Goal: Communication & Community: Answer question/provide support

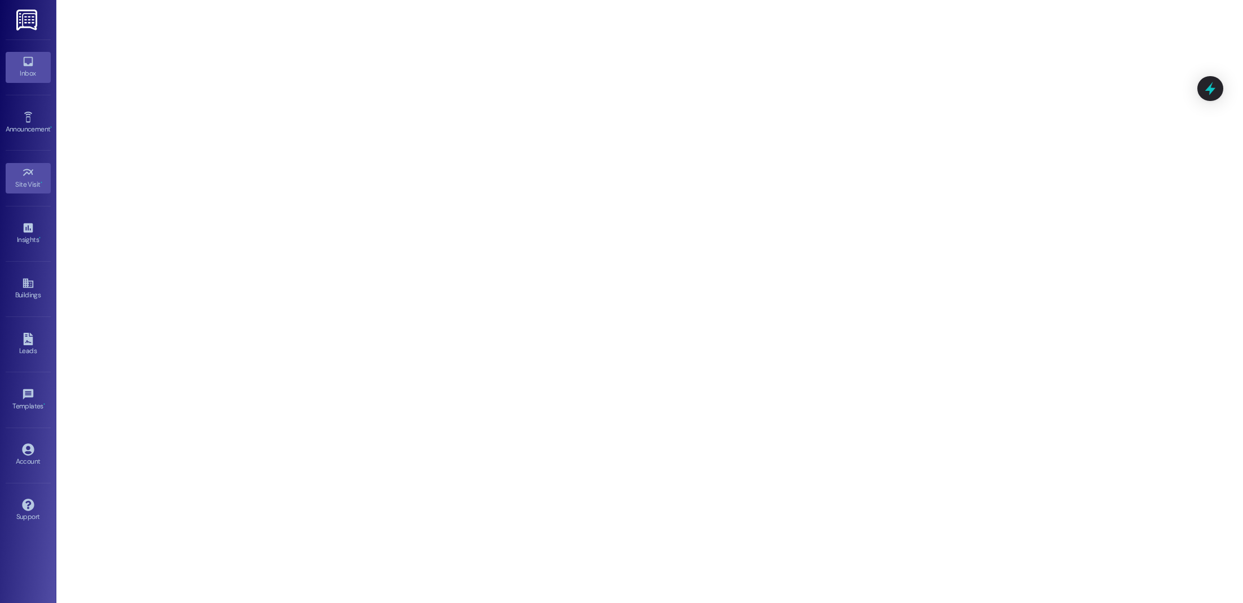
click at [32, 71] on div "Inbox" at bounding box center [28, 73] width 56 height 11
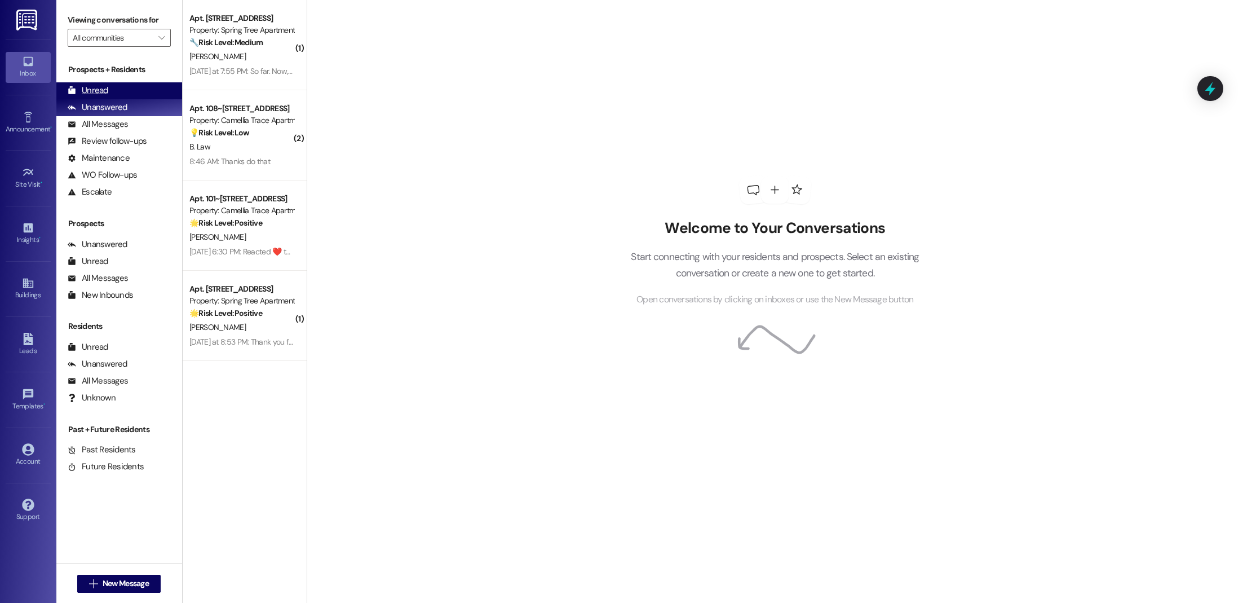
click at [147, 94] on div "Unread (0)" at bounding box center [119, 90] width 126 height 17
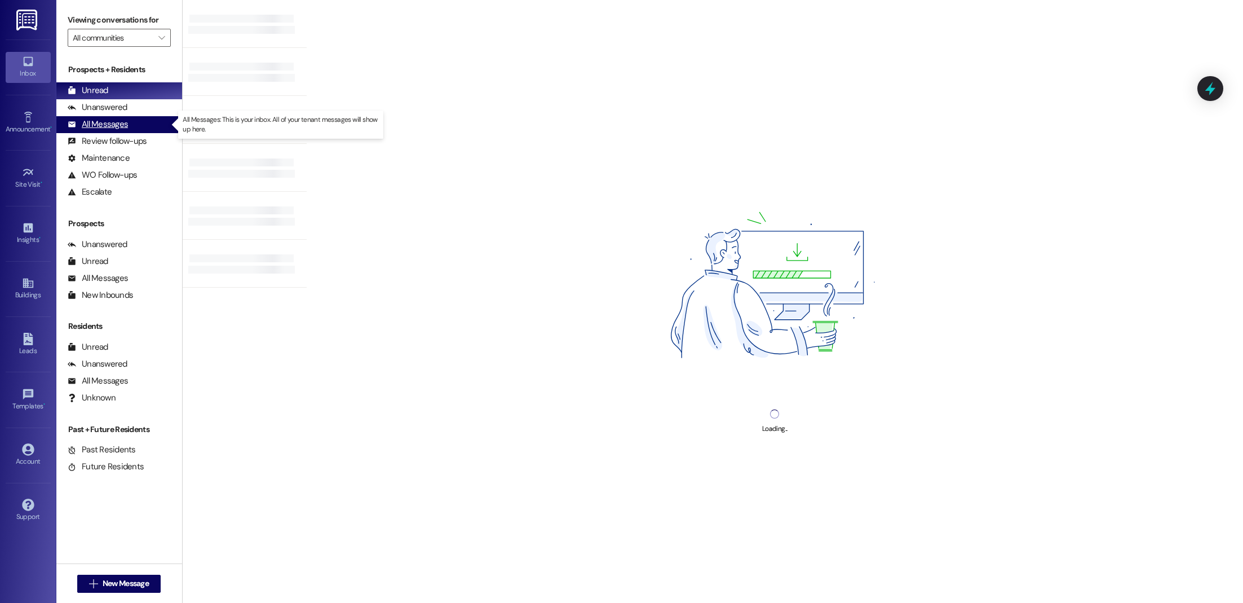
click at [140, 125] on div "All Messages (undefined)" at bounding box center [119, 124] width 126 height 17
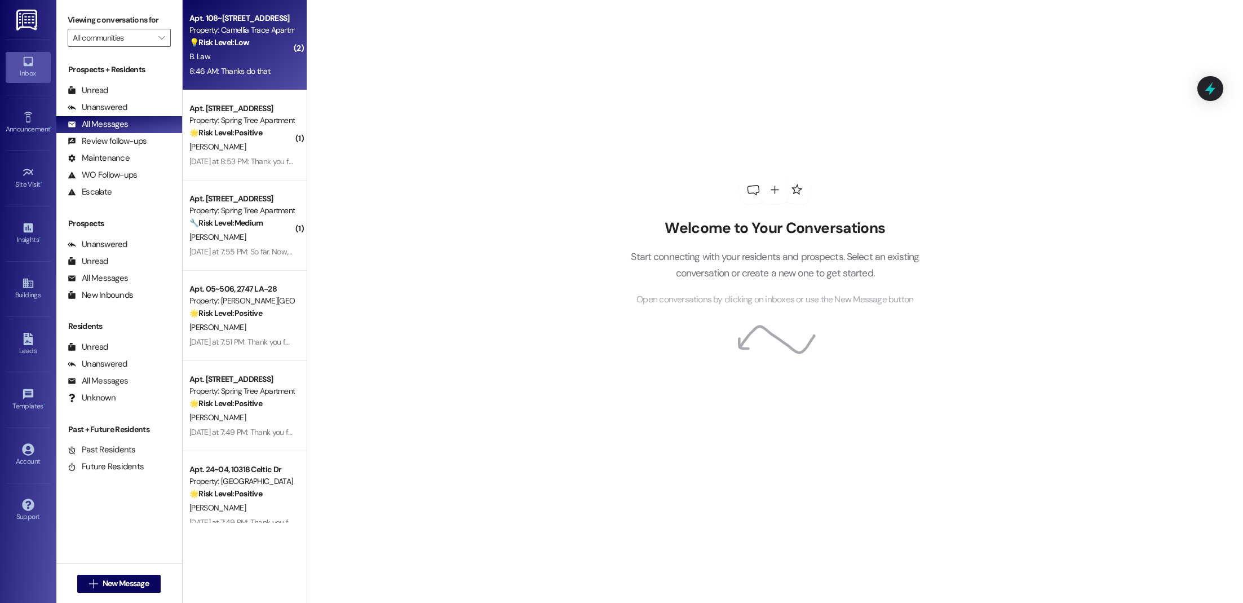
click at [262, 60] on div "B. Law" at bounding box center [241, 57] width 107 height 14
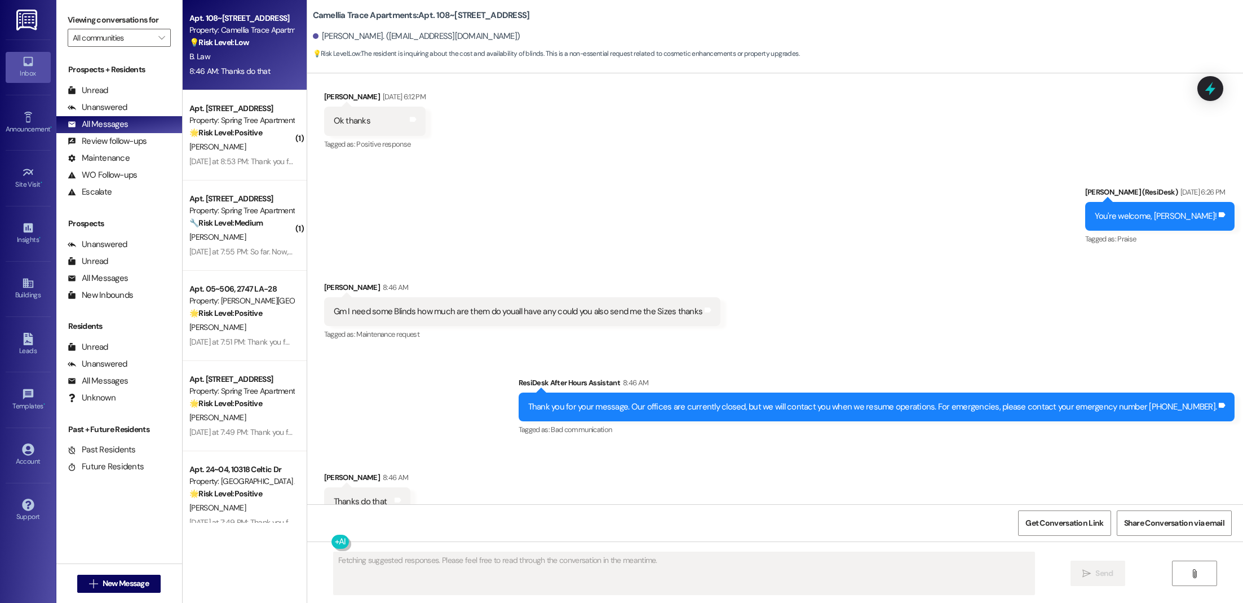
scroll to position [5769, 0]
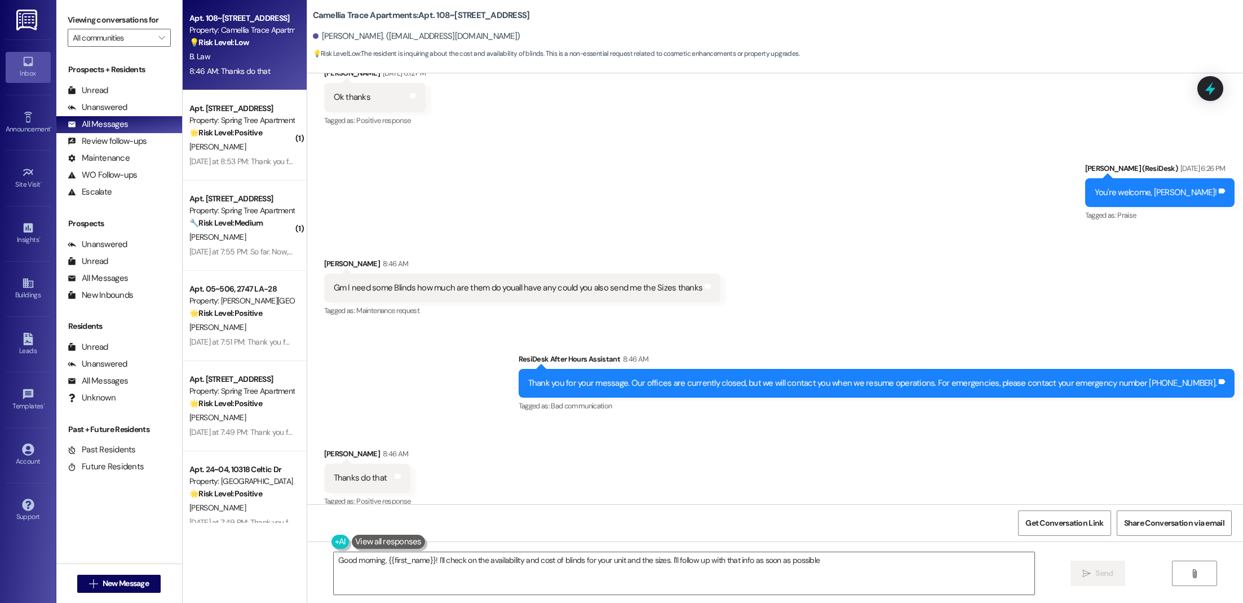
type textarea "Good morning, {{first_name}}! I'll check on the availability and cost of blinds…"
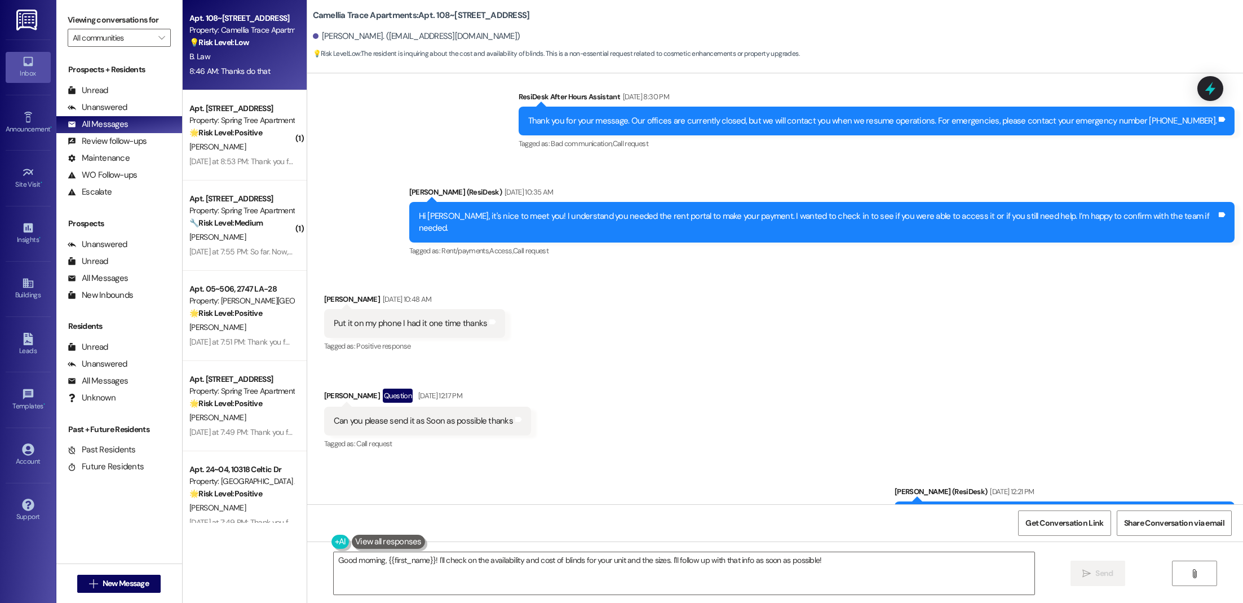
scroll to position [287, 0]
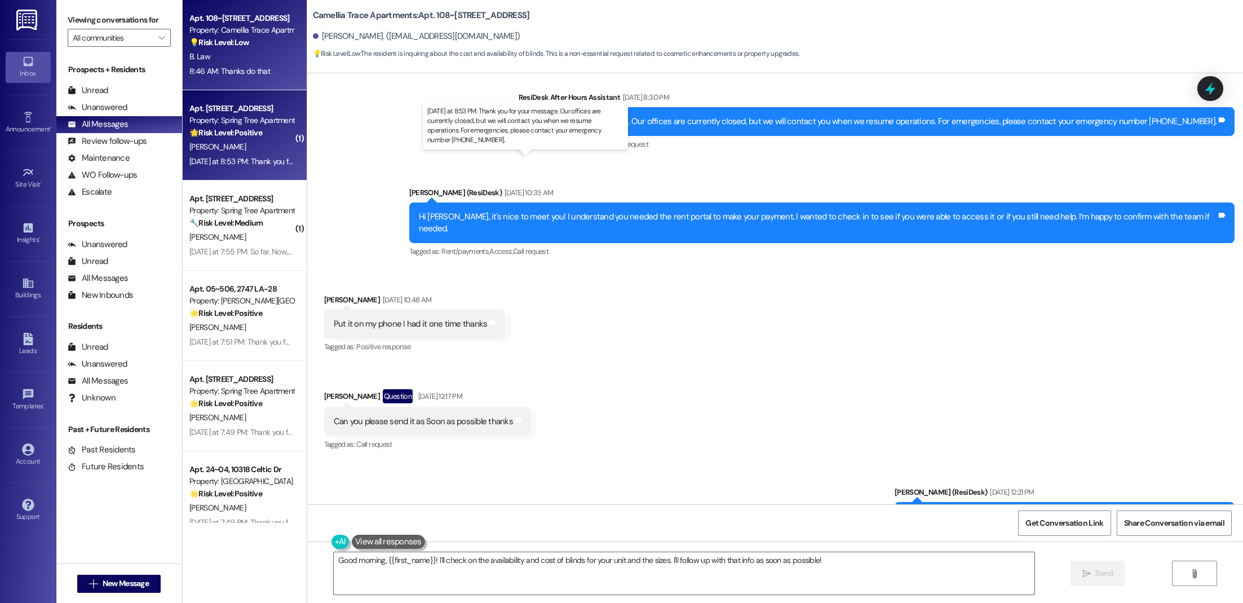
click at [223, 160] on div "[DATE] at 8:53 PM: Thank you for your message. Our offices are currently closed…" at bounding box center [535, 161] width 692 height 10
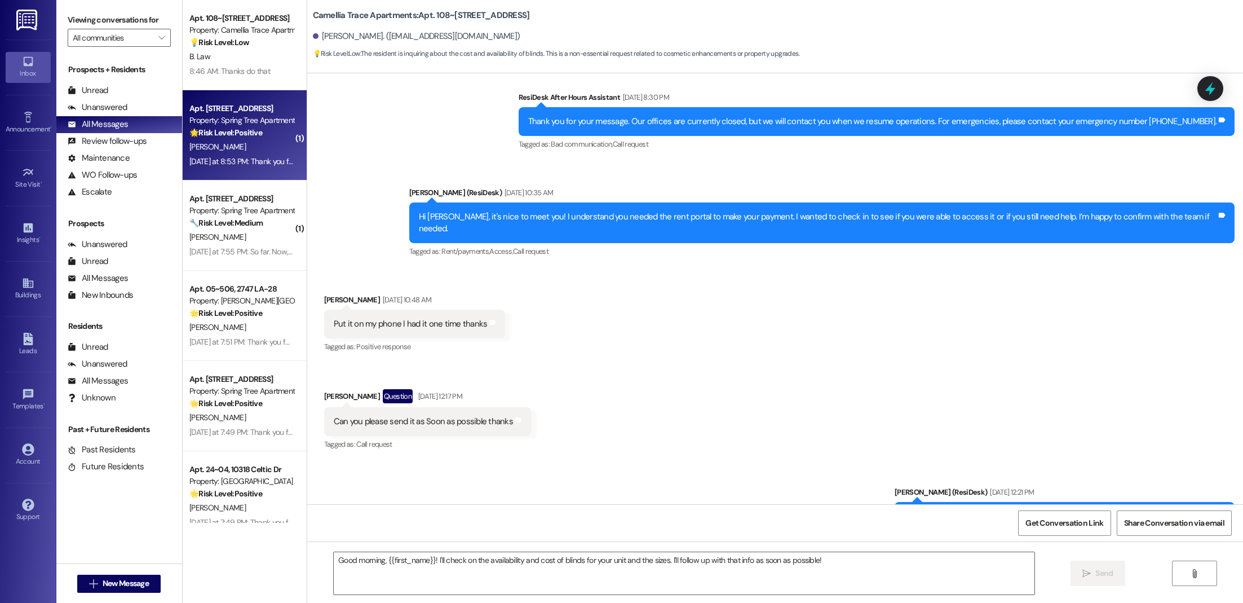
type textarea "Fetching suggested responses. Please feel free to read through the conversation…"
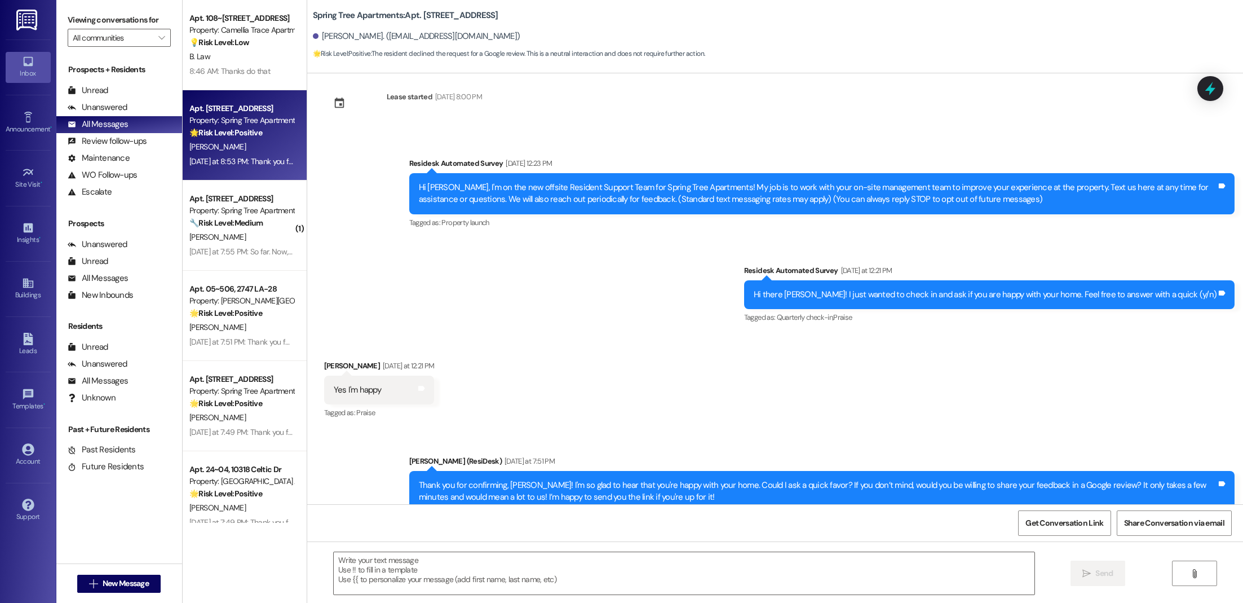
scroll to position [0, 0]
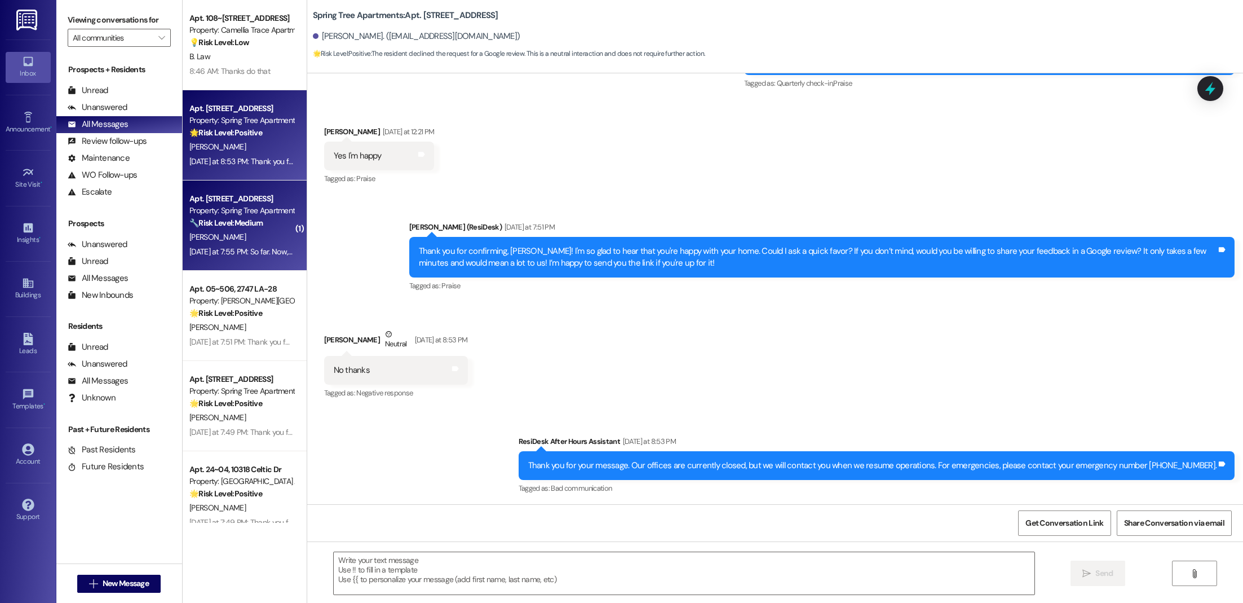
click at [271, 261] on div "Apt. [STREET_ADDRESS] Property: Spring Tree Apartments 🔧 Risk Level: Medium The…" at bounding box center [245, 225] width 124 height 90
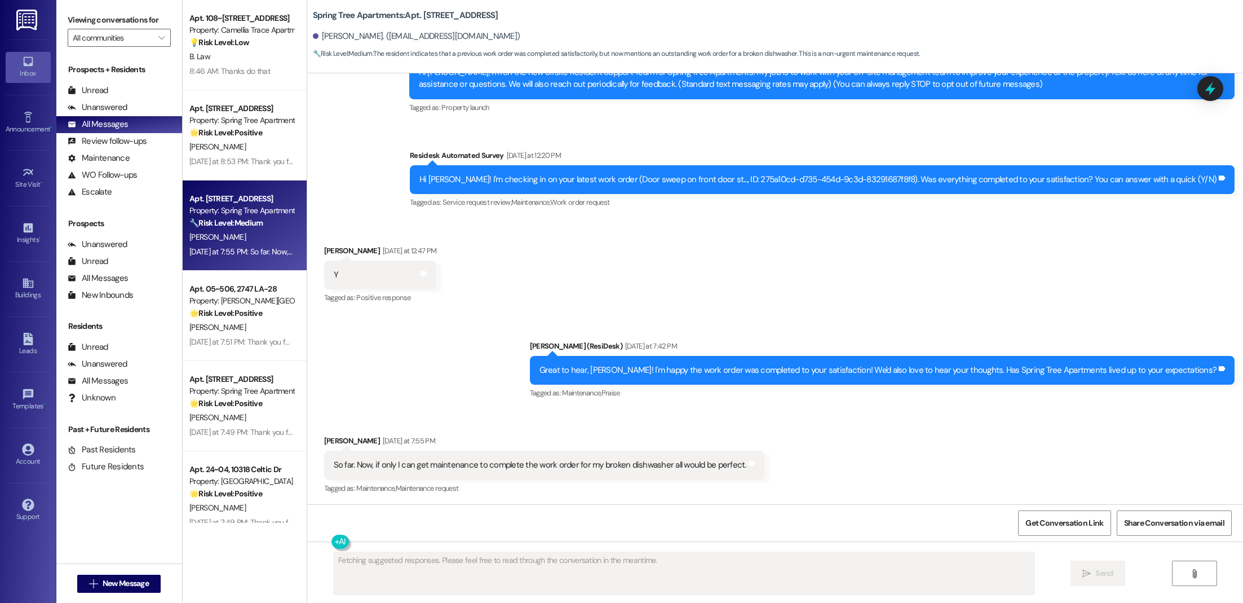
scroll to position [132, 0]
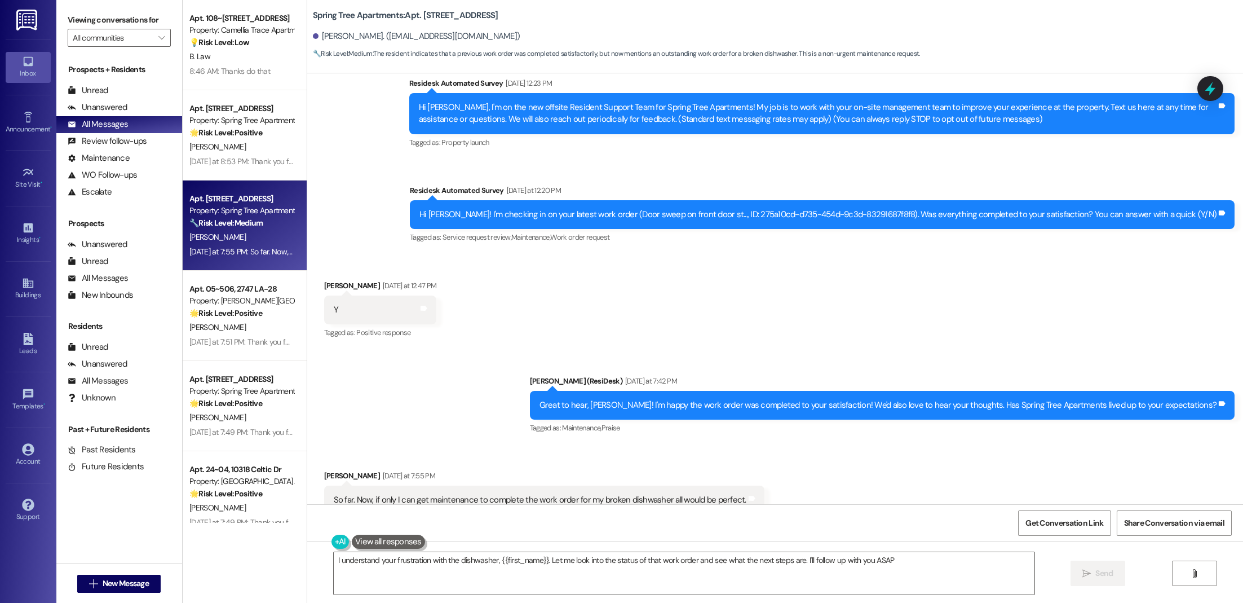
type textarea "I understand your frustration with the dishwasher, {{first_name}}. Let me look …"
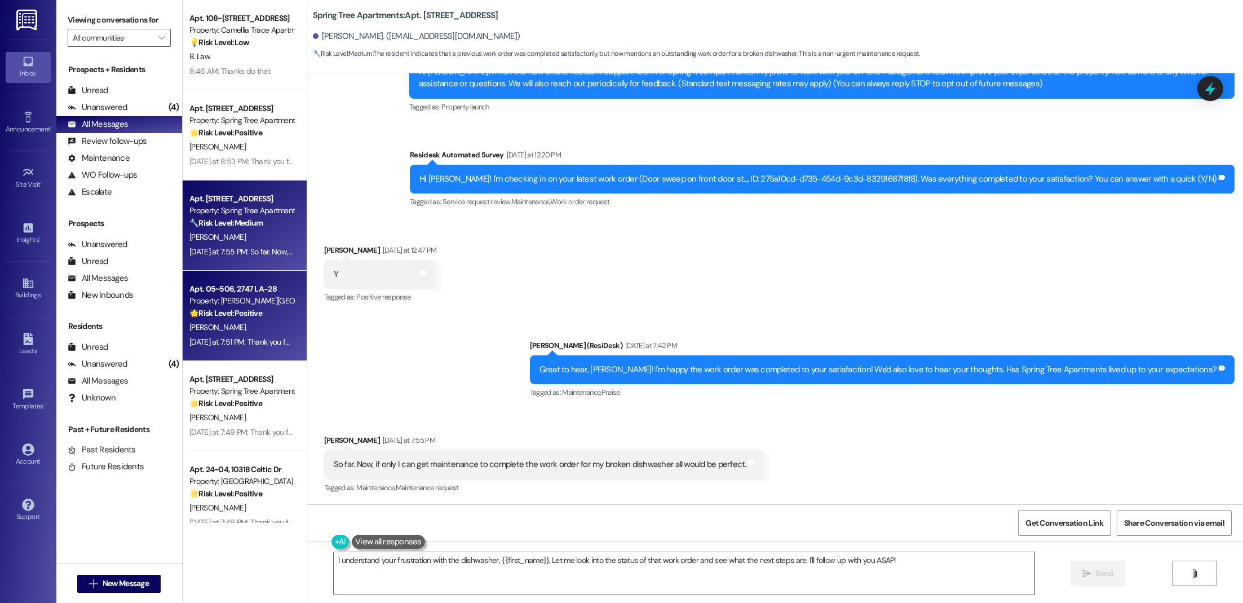
click at [246, 308] on strong "🌟 Risk Level: Positive" at bounding box center [225, 313] width 73 height 10
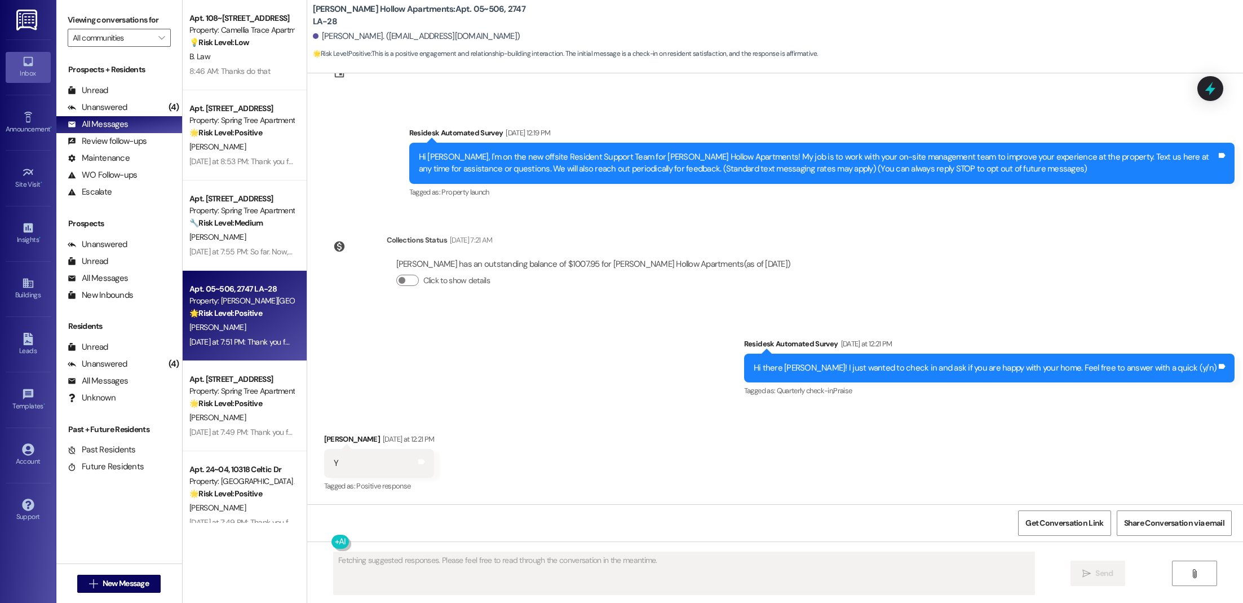
scroll to position [46, 0]
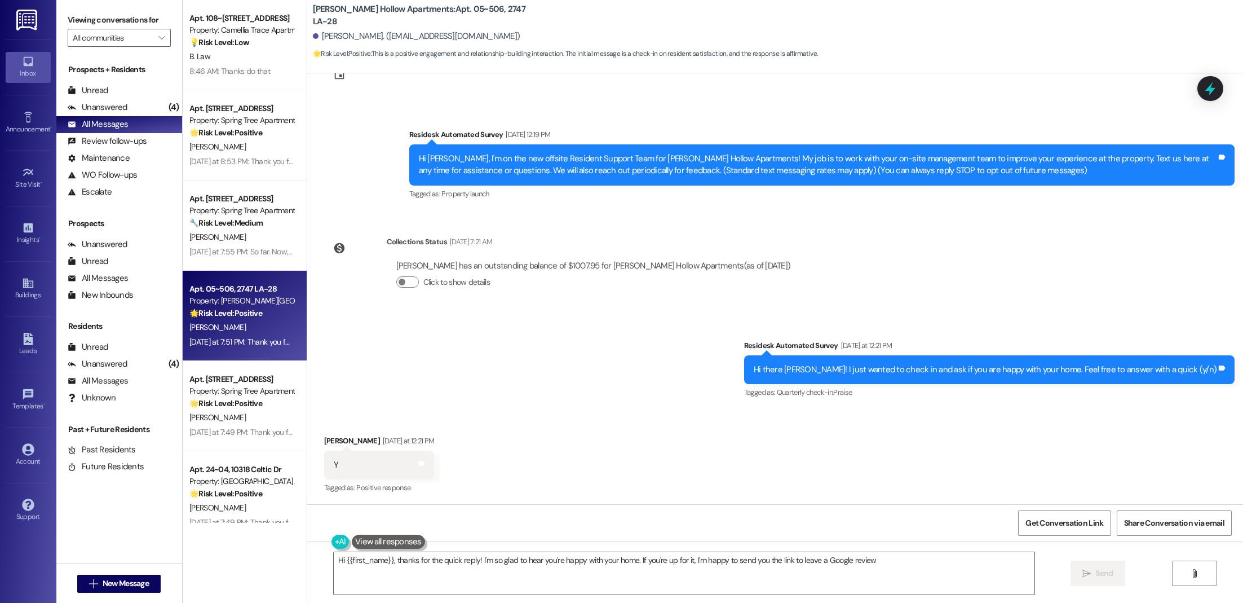
type textarea "Hi {{first_name}}, thanks for the quick reply! I'm so glad to hear you're happy…"
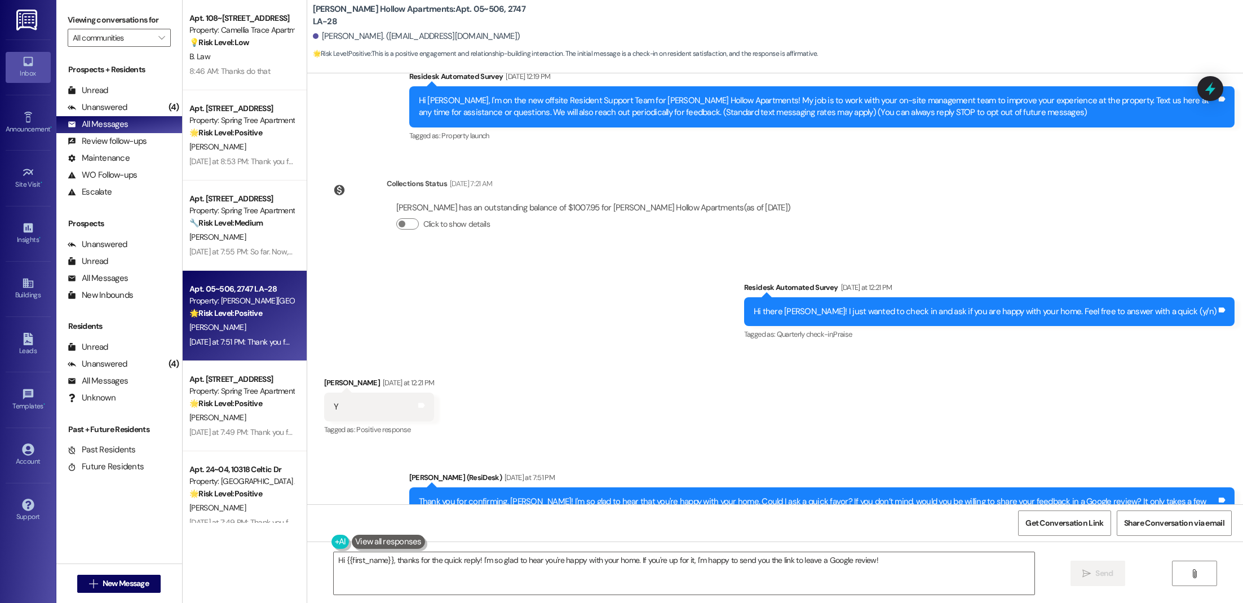
scroll to position [153, 0]
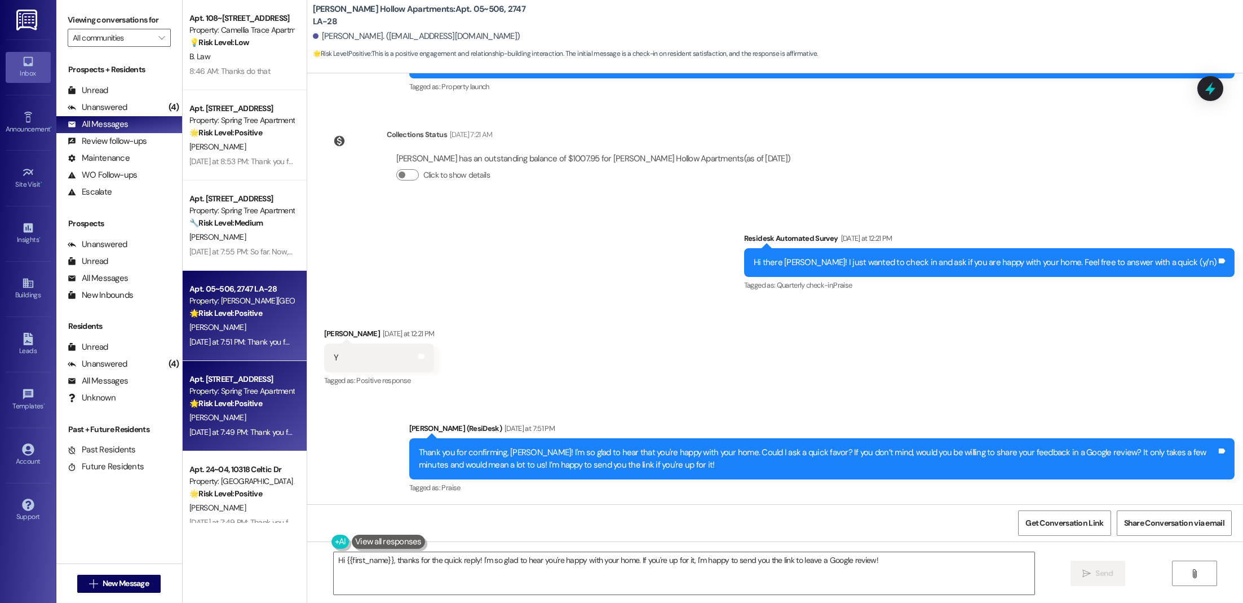
click at [229, 405] on strong "🌟 Risk Level: Positive" at bounding box center [225, 403] width 73 height 10
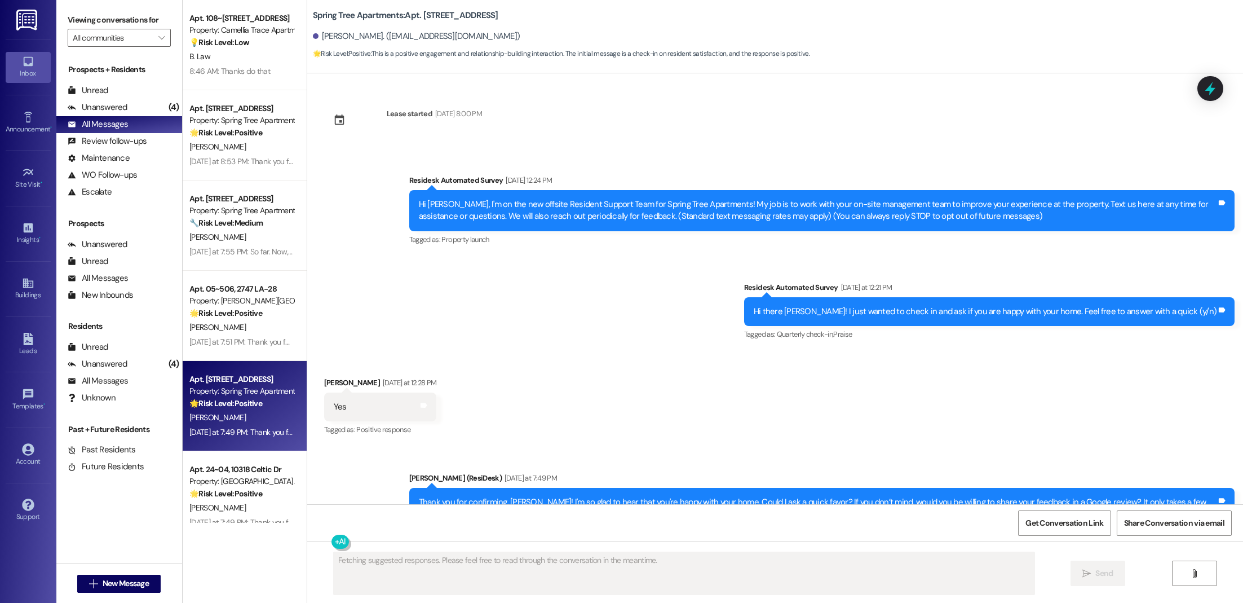
scroll to position [49, 0]
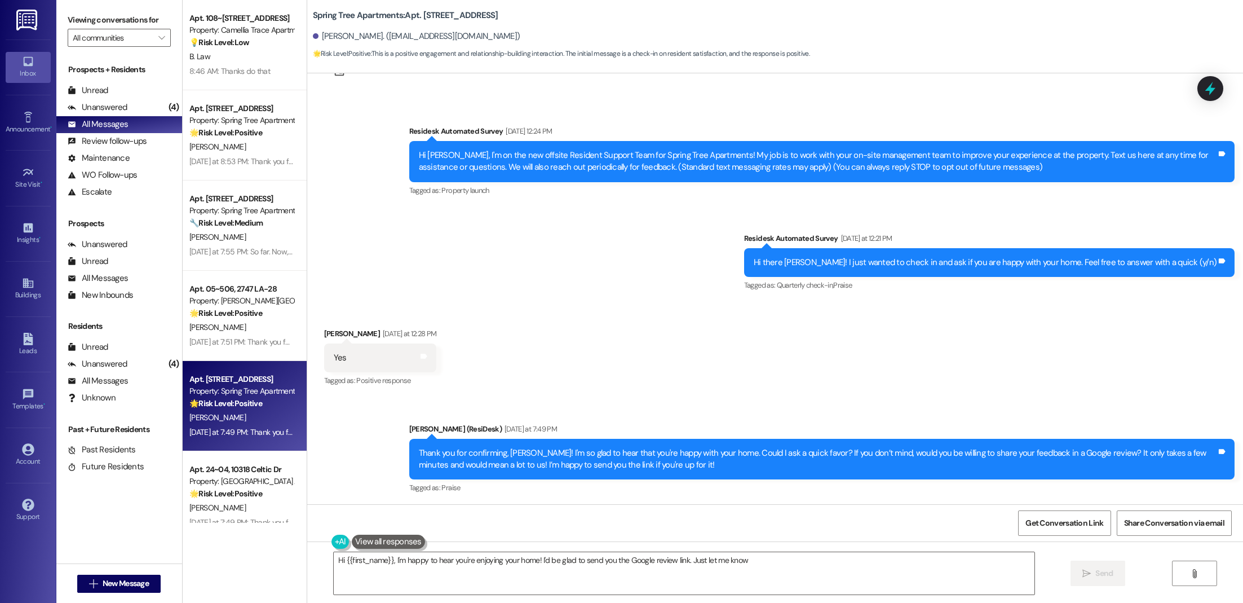
type textarea "Hi {{first_name}}, I'm happy to hear you're enjoying your home! I'd be glad to …"
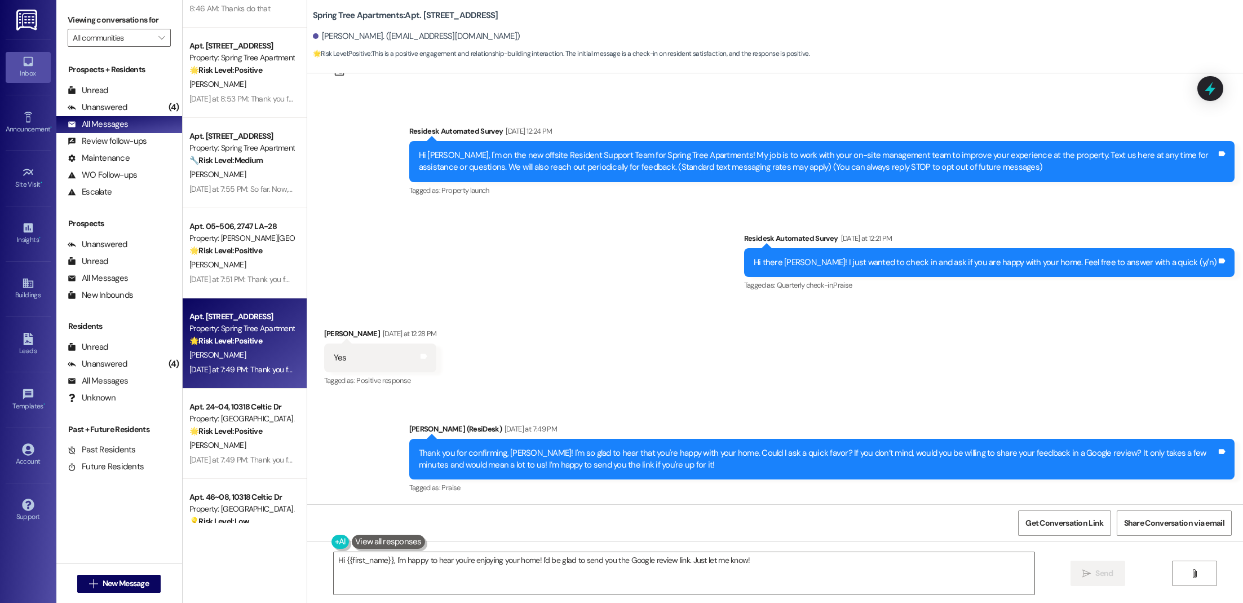
scroll to position [105, 0]
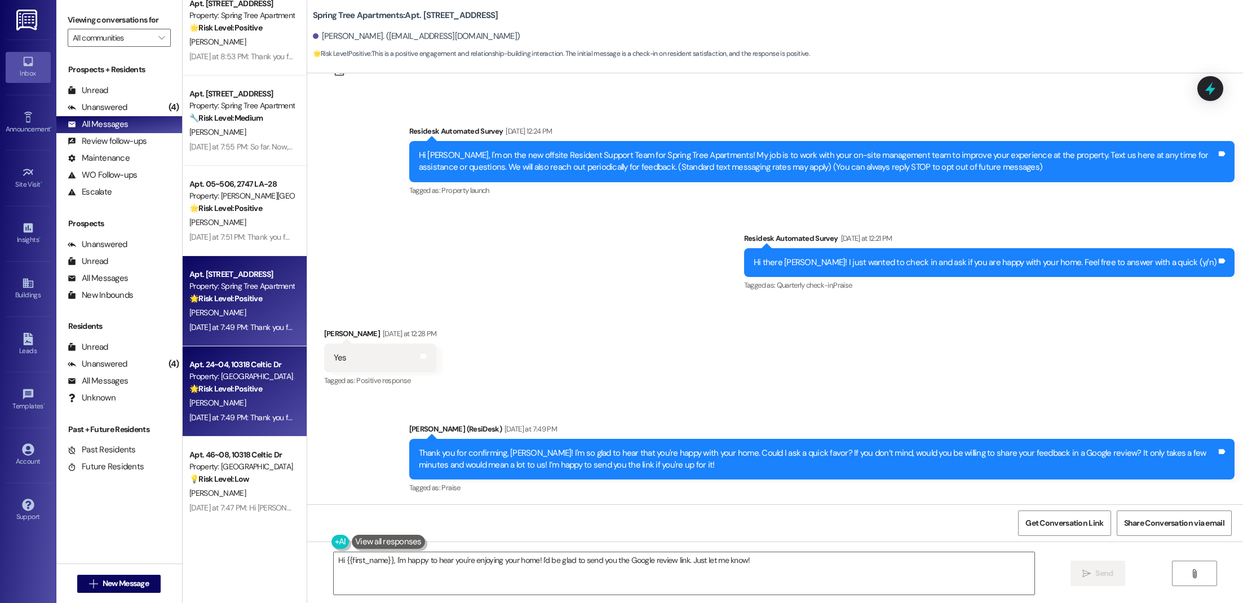
click at [219, 373] on div "Property: [GEOGRAPHIC_DATA] Apartments" at bounding box center [241, 376] width 104 height 12
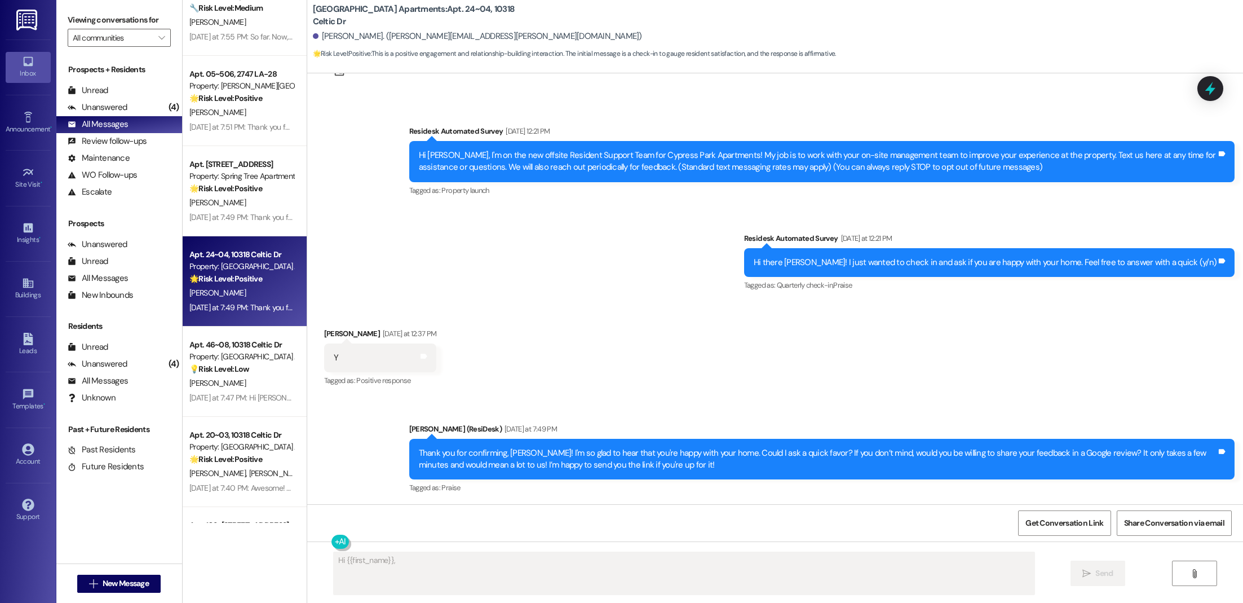
scroll to position [216, 0]
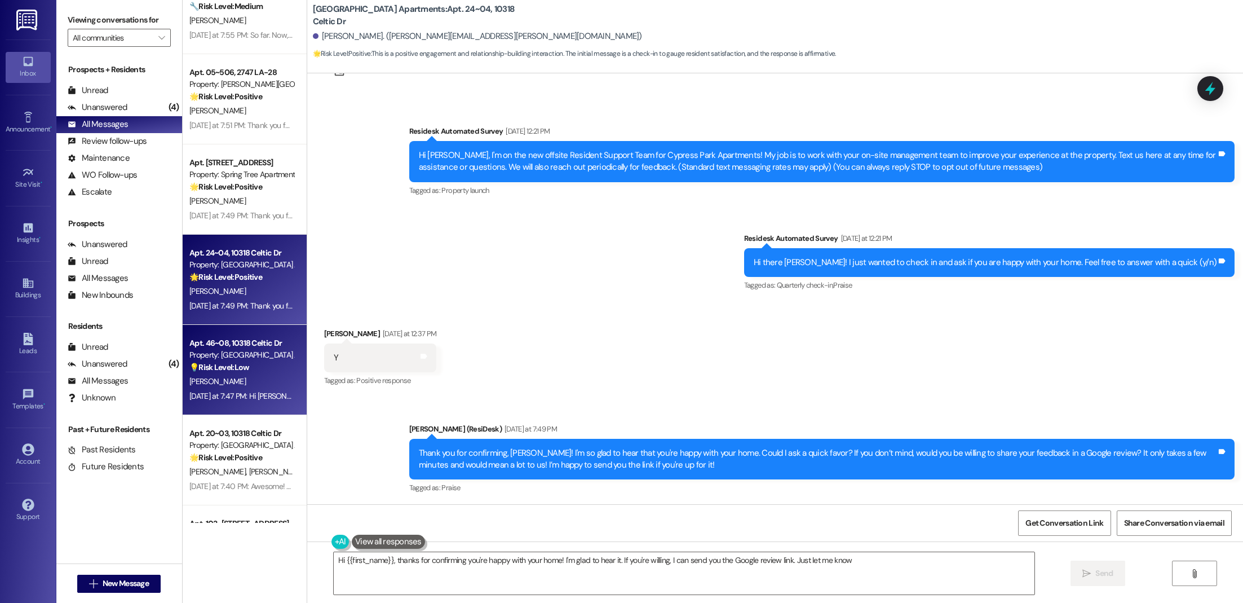
type textarea "Hi {{first_name}}, thanks for confirming you're happy with your home! I'm glad …"
click at [226, 383] on div "[PERSON_NAME]" at bounding box center [241, 381] width 107 height 14
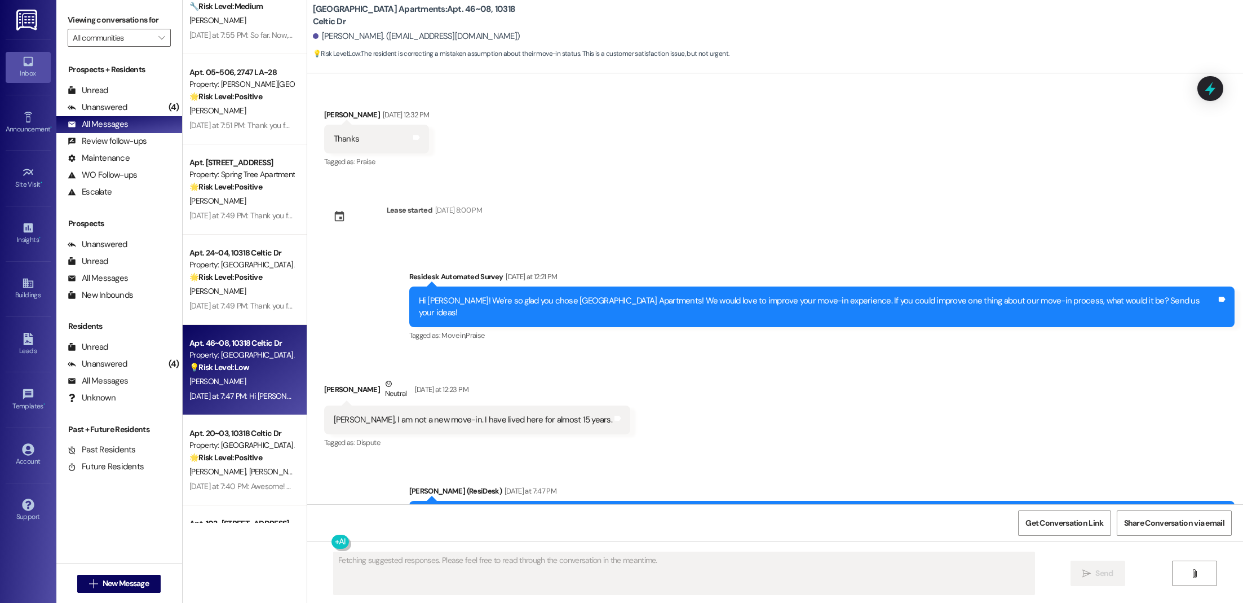
scroll to position [211, 0]
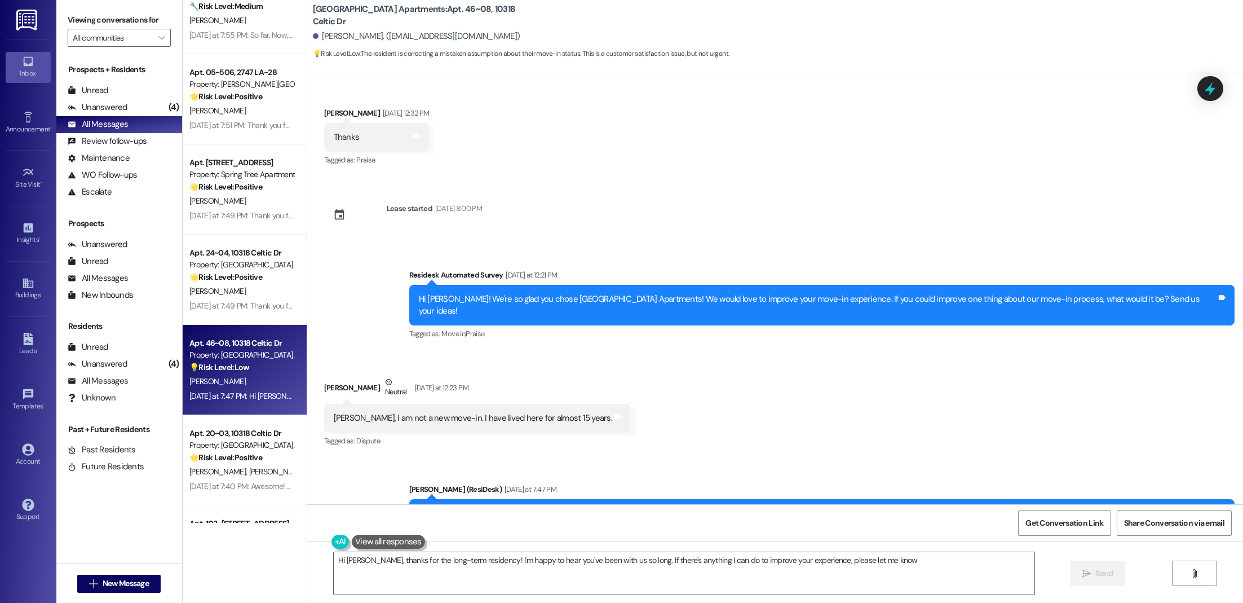
type textarea "Hi [PERSON_NAME], thanks for the long-term residency! I'm happy to hear you've …"
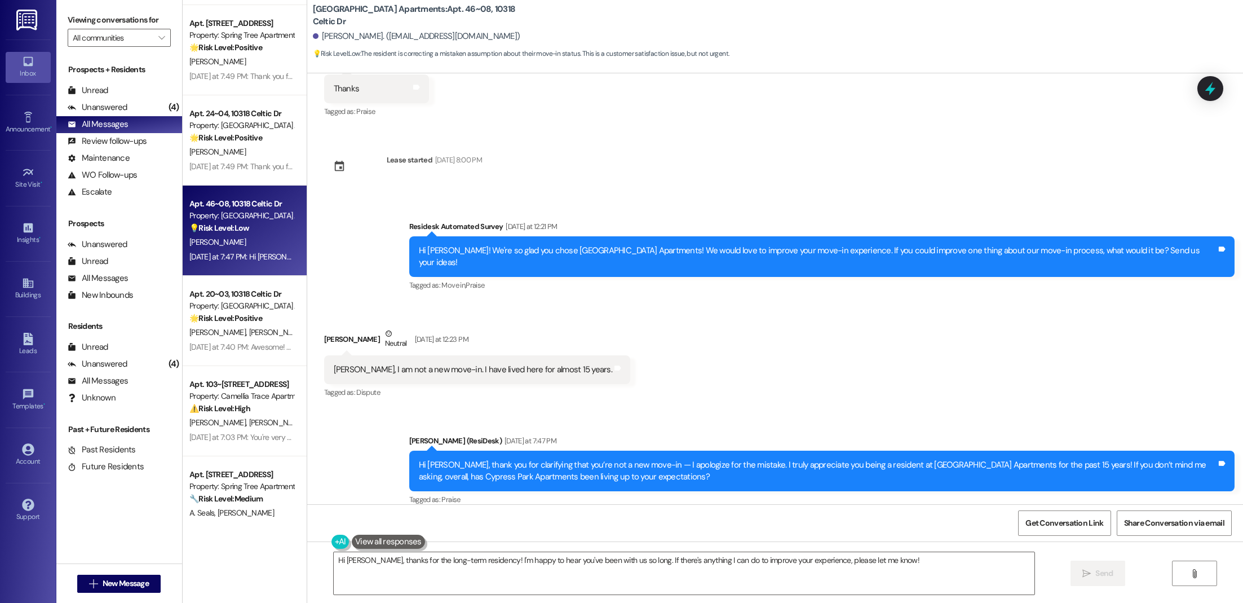
scroll to position [357, 0]
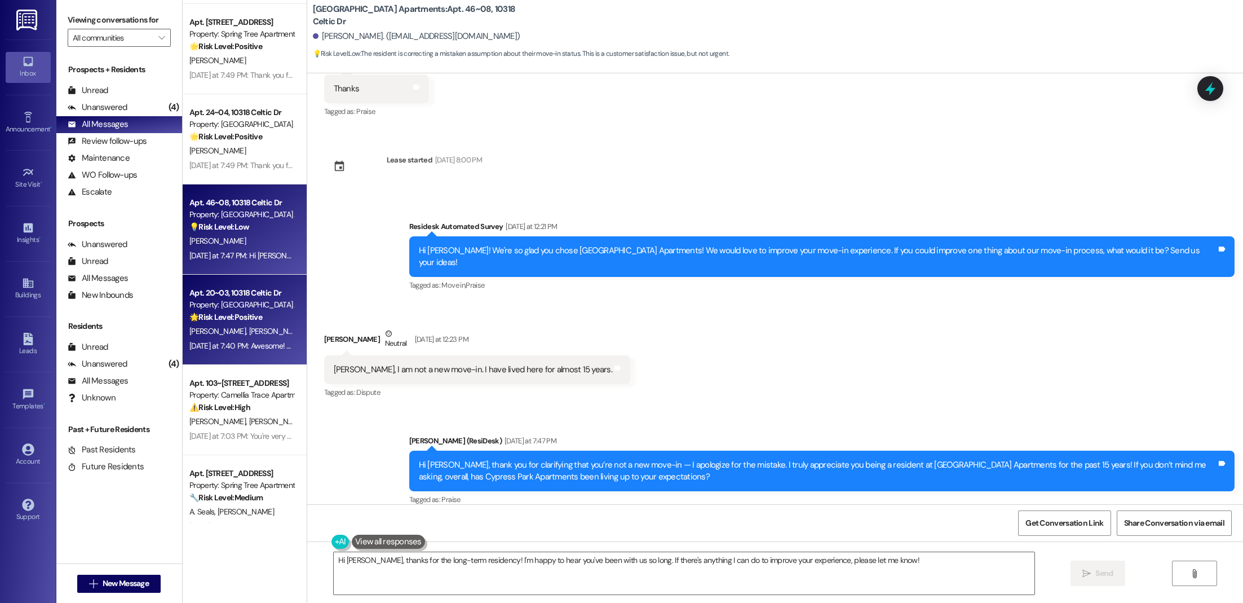
click at [249, 328] on span "[PERSON_NAME]" at bounding box center [279, 331] width 60 height 10
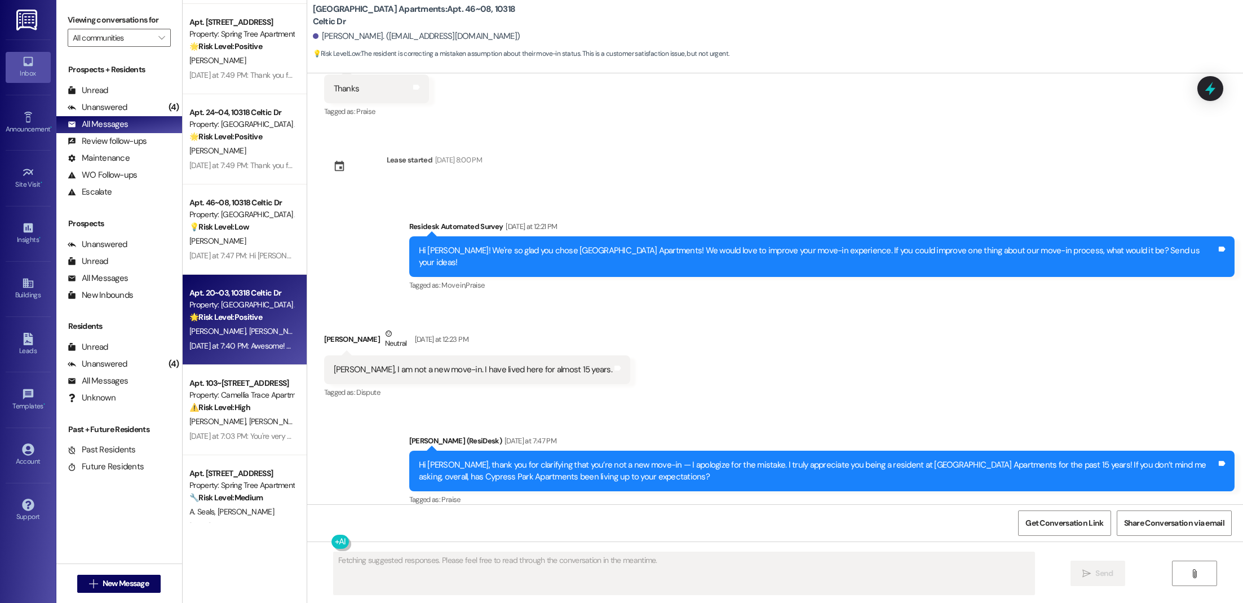
scroll to position [37, 0]
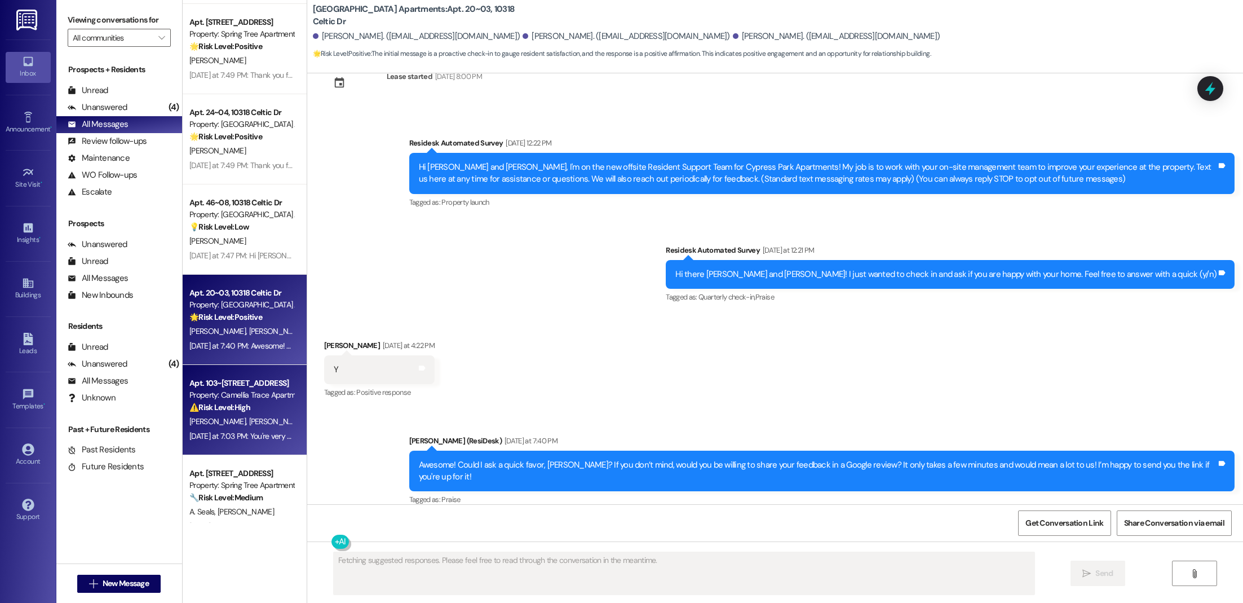
click at [260, 429] on div "[DATE] at 7:03 PM: You're very welcome, [PERSON_NAME]! Glad I could help. Pleas…" at bounding box center [241, 436] width 107 height 14
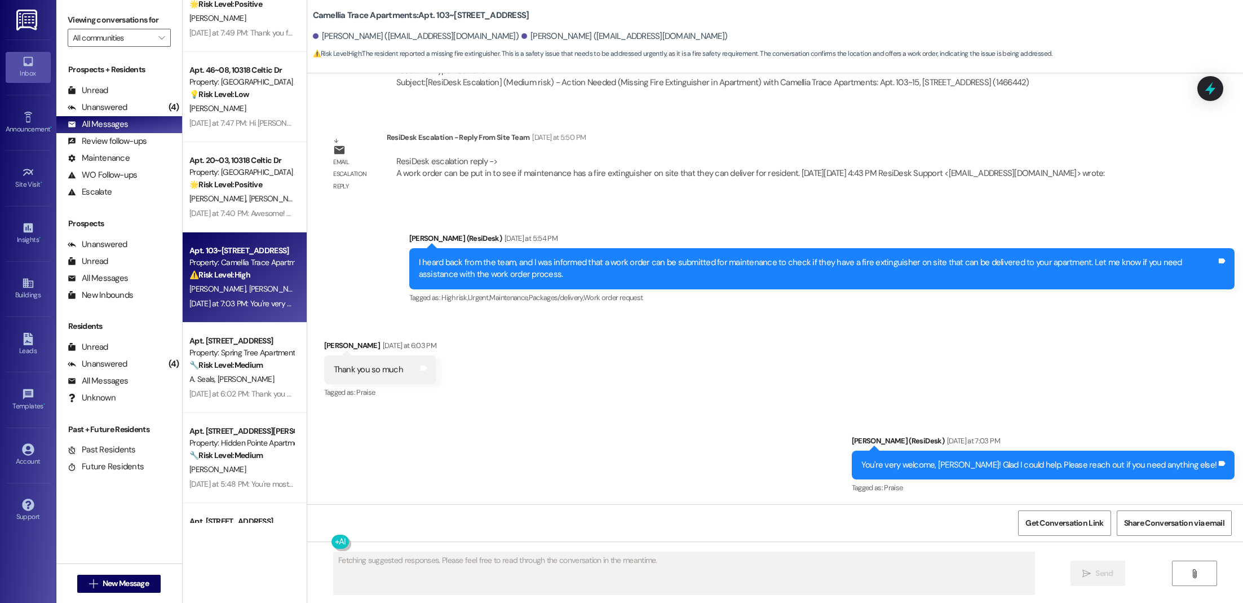
scroll to position [522, 0]
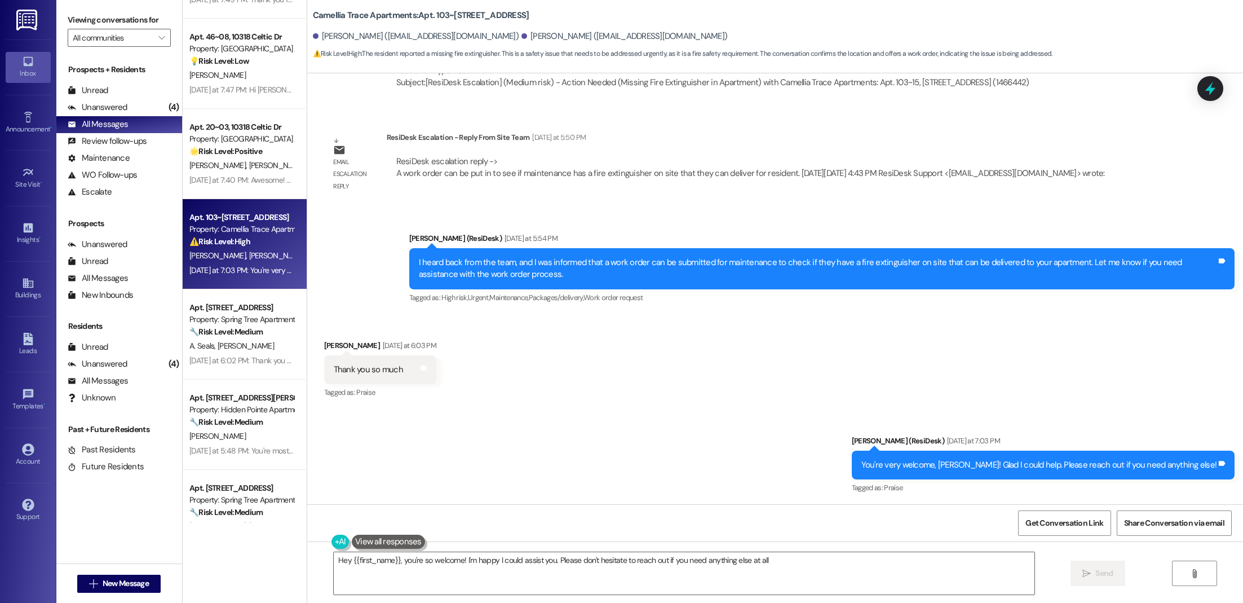
type textarea "Hey {{first_name}}, you're so welcome! I'm happy I could assist you. Please don…"
click at [223, 344] on span "[PERSON_NAME]" at bounding box center [246, 345] width 56 height 10
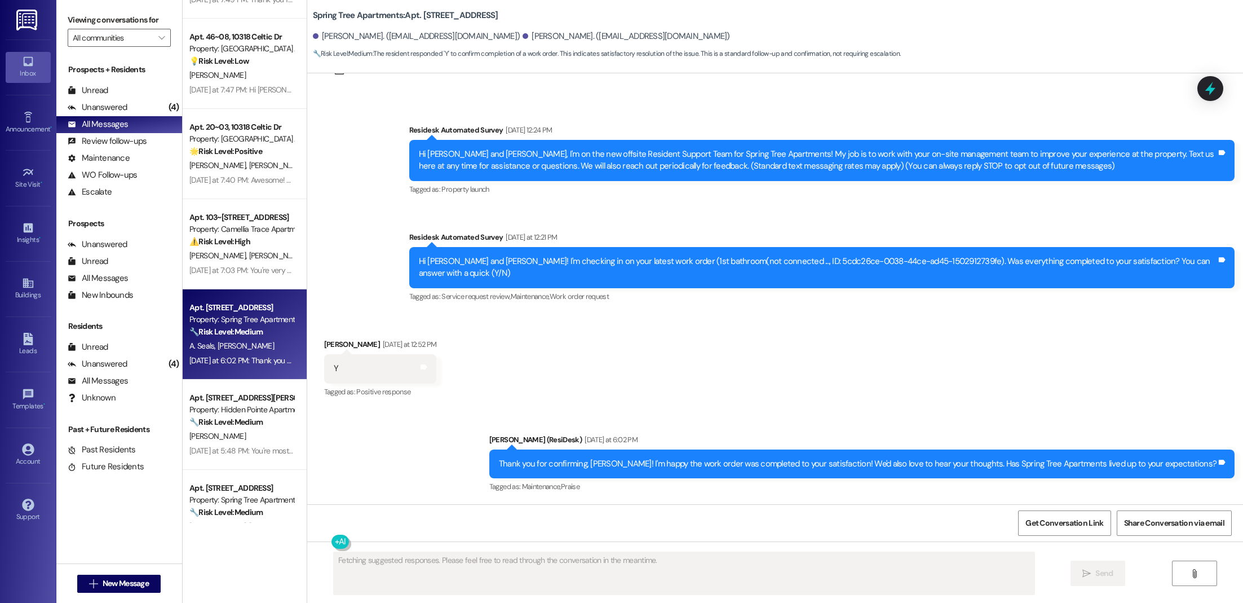
scroll to position [37, 0]
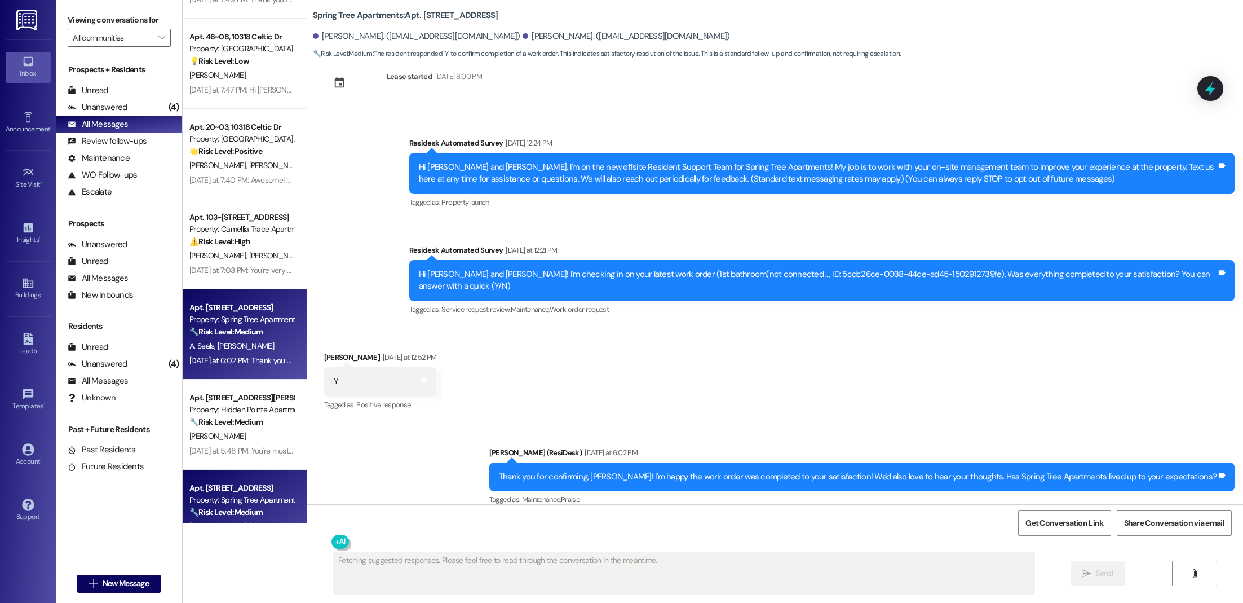
click at [259, 470] on div "Apt. [STREET_ADDRESS] Property: Spring Tree Apartments 🔧 Risk Level: Medium The…" at bounding box center [245, 515] width 124 height 90
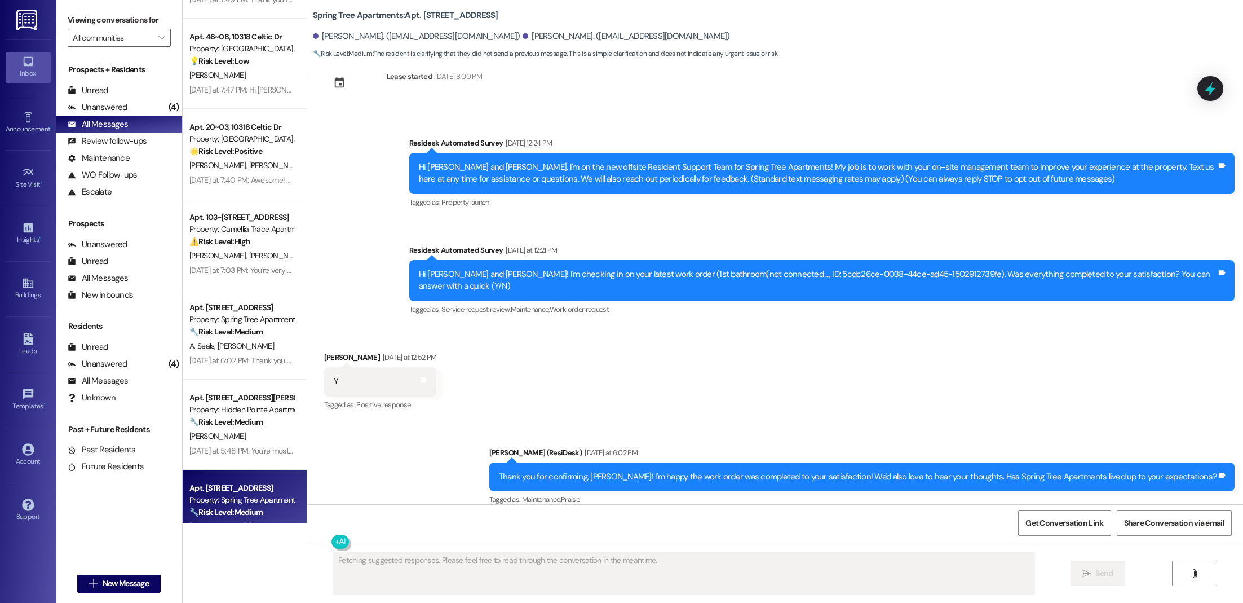
scroll to position [29, 0]
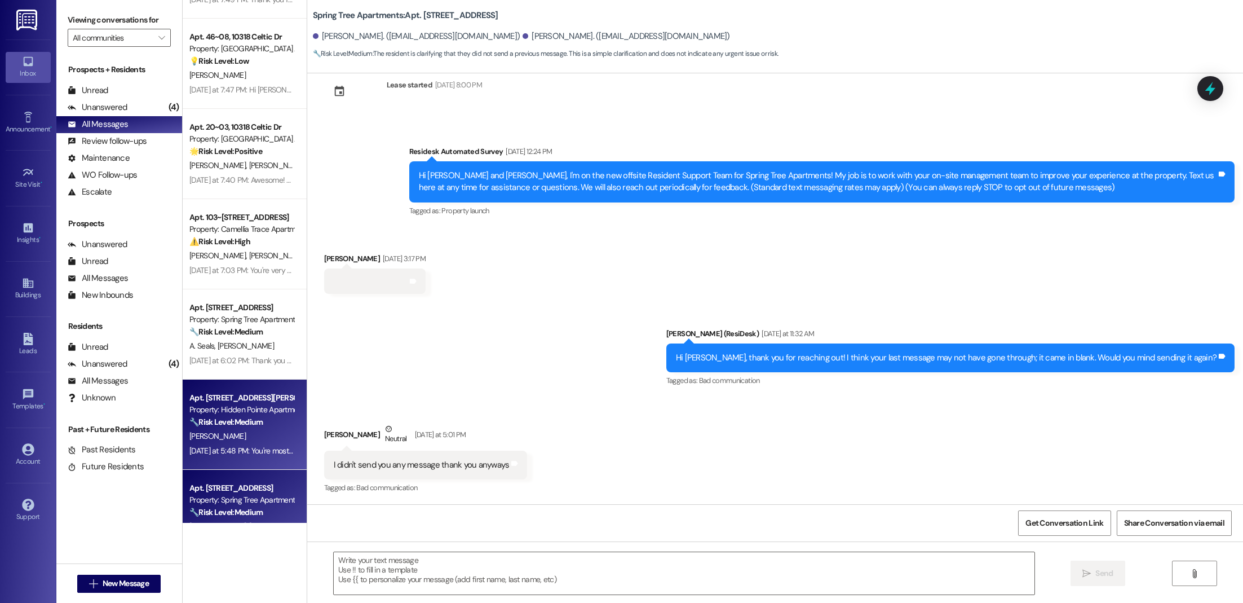
click at [204, 405] on div "Property: Hidden Pointe Apartments" at bounding box center [241, 410] width 104 height 12
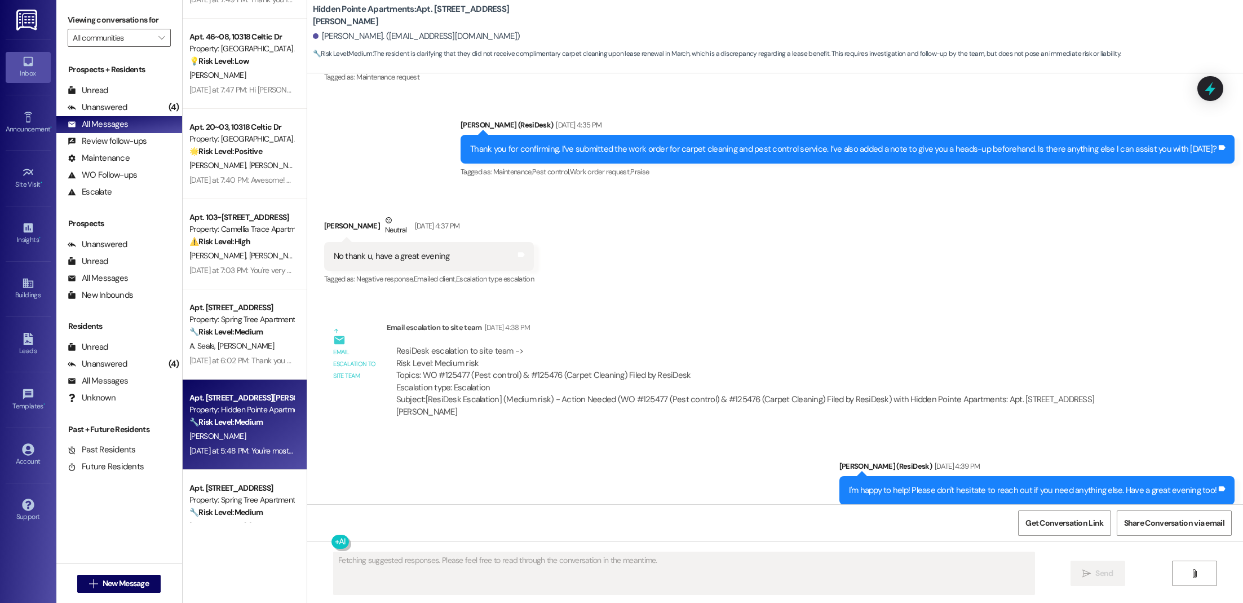
scroll to position [827, 0]
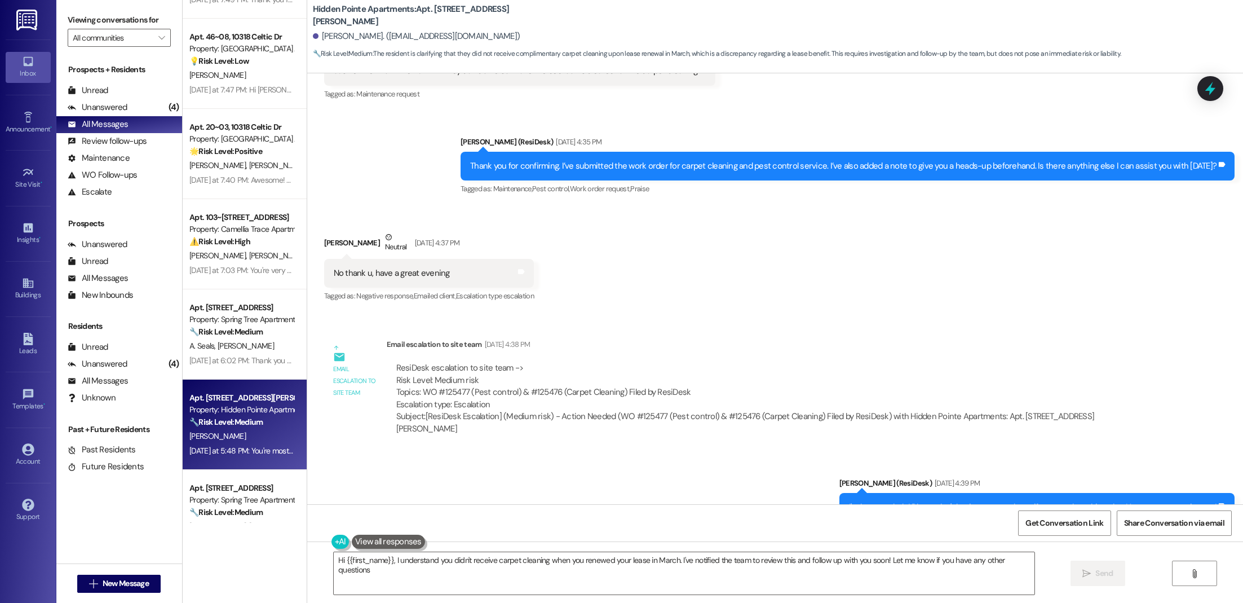
type textarea "Hi {{first_name}}, I understand you didn't receive carpet cleaning when you ren…"
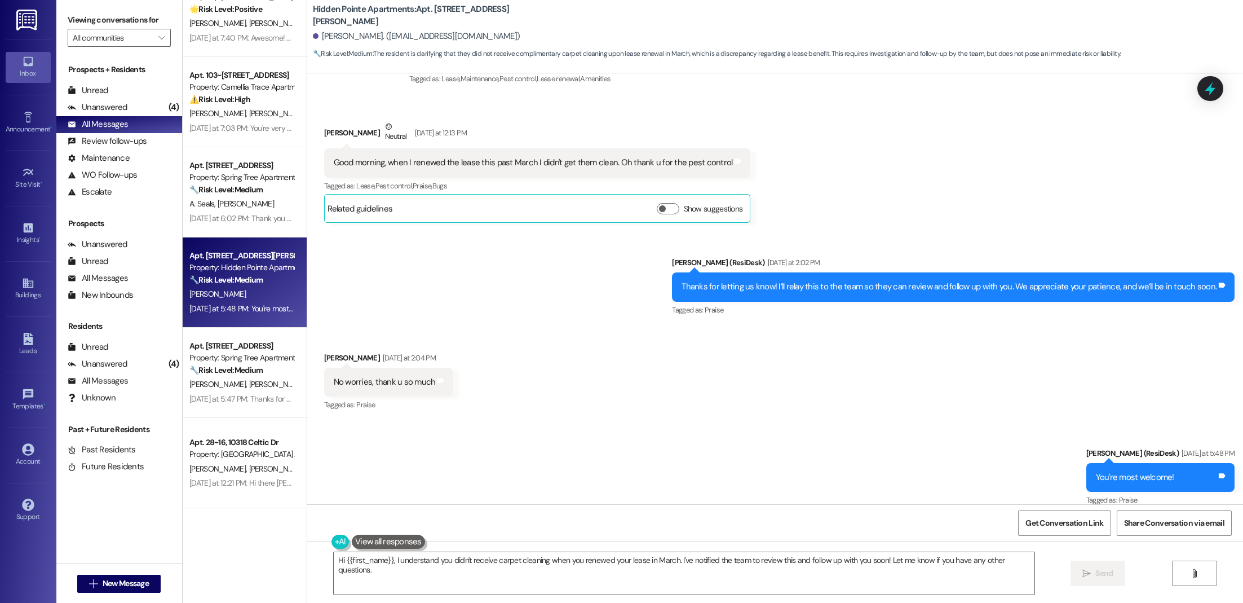
scroll to position [665, 0]
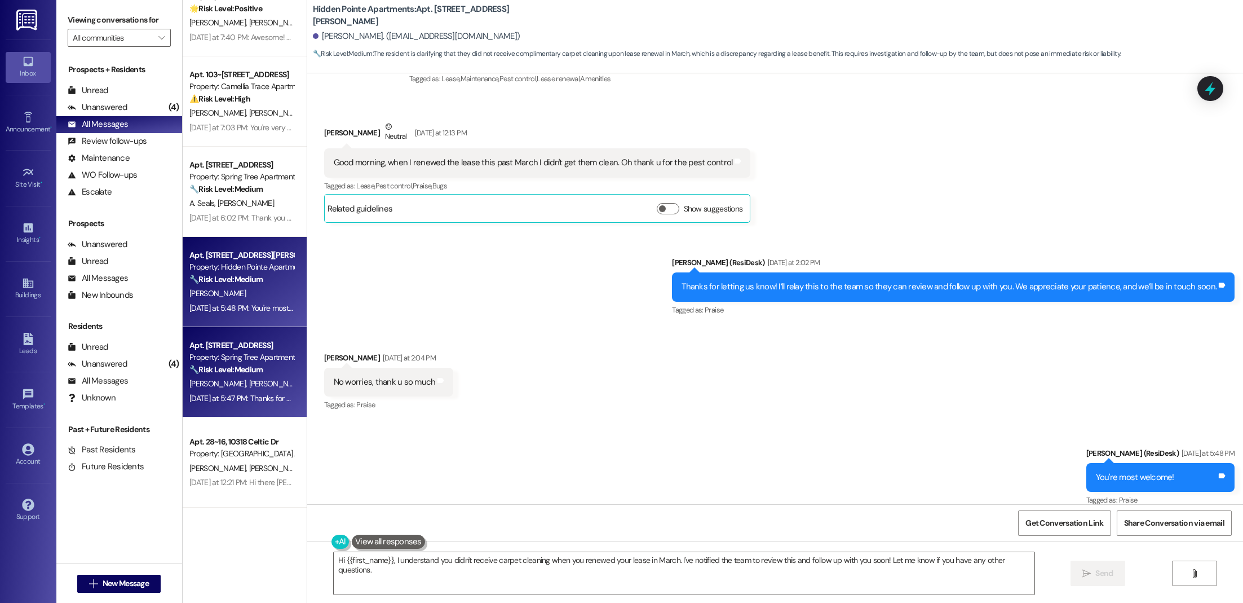
click at [244, 377] on div "[PERSON_NAME] [PERSON_NAME]" at bounding box center [241, 384] width 107 height 14
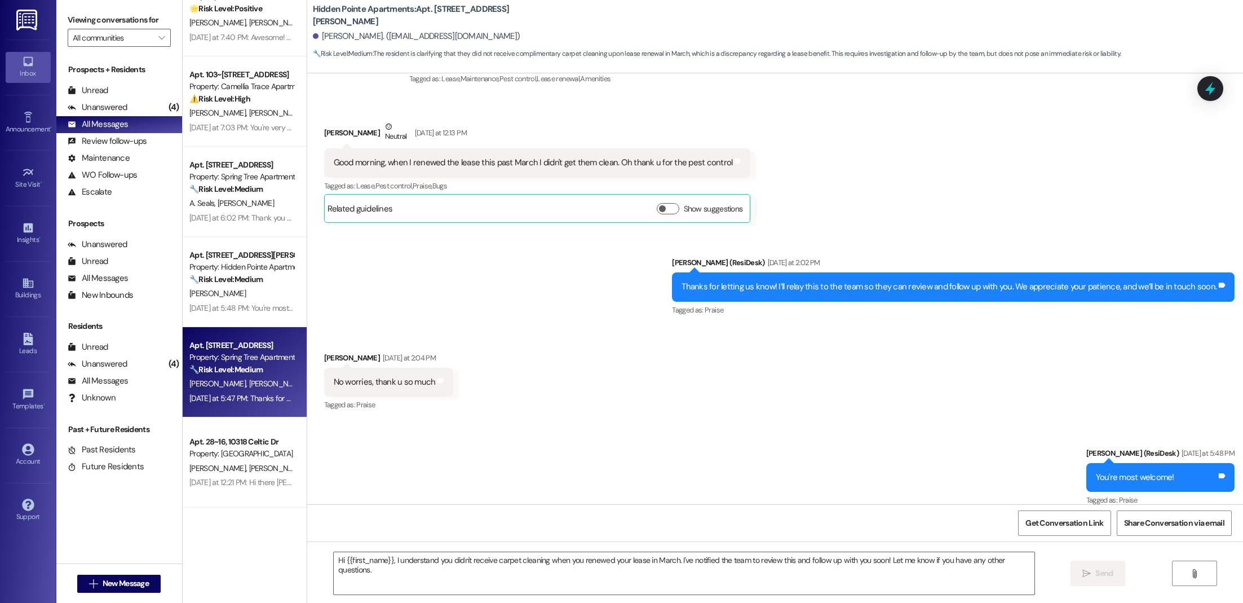
type textarea "Fetching suggested responses. Please feel free to read through the conversation…"
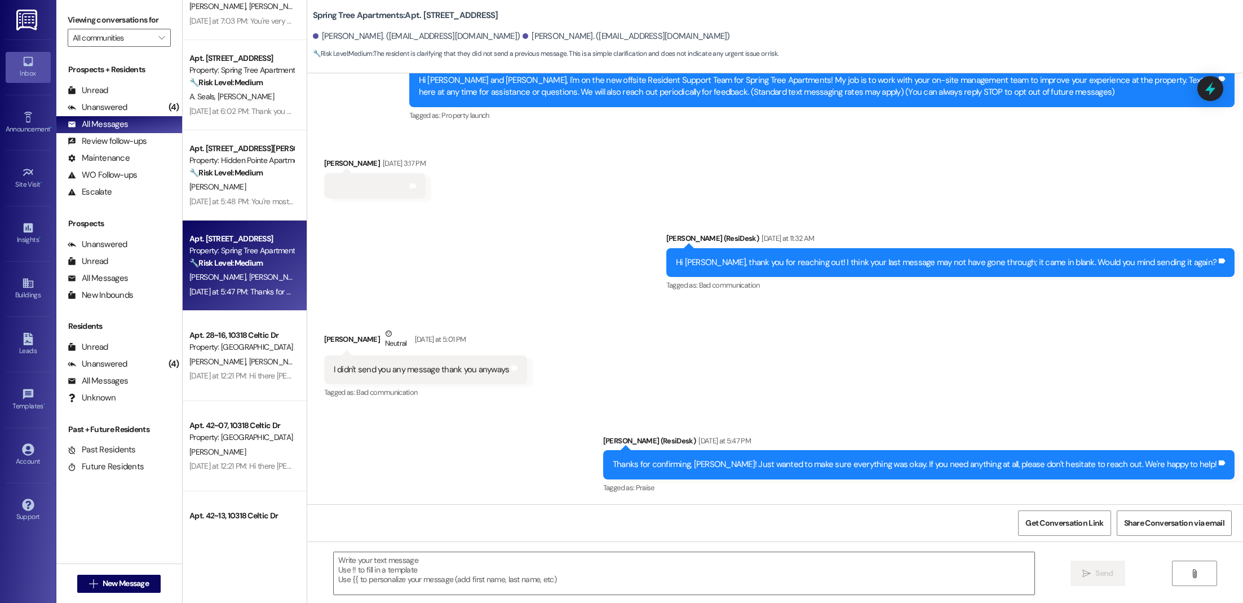
scroll to position [773, 0]
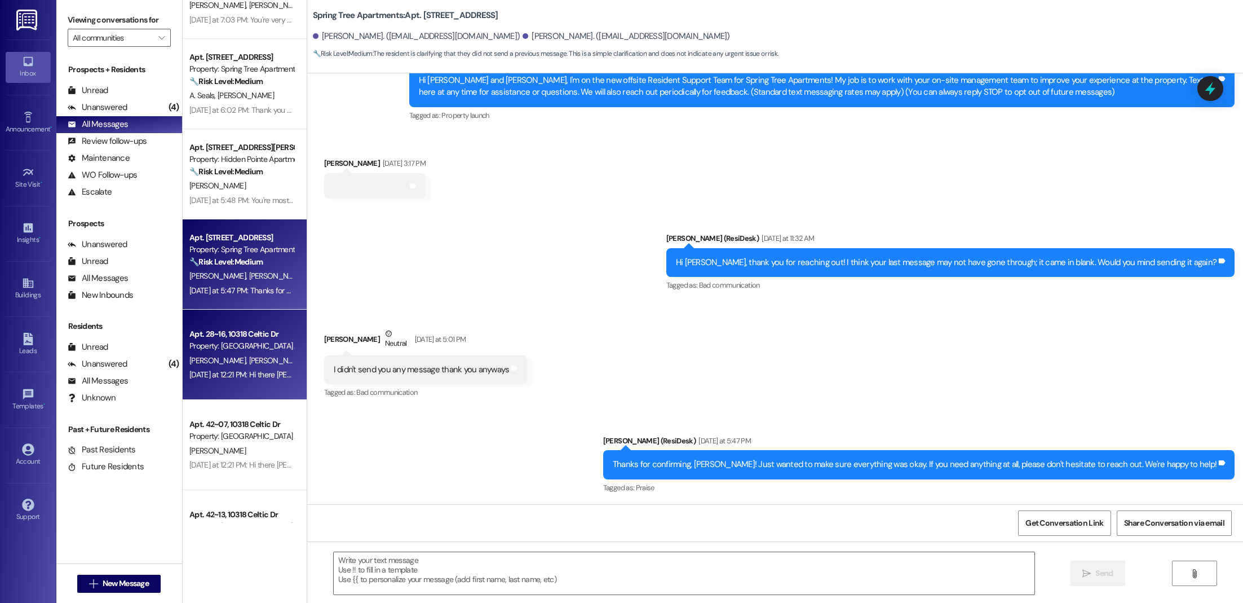
click at [225, 353] on div "[PERSON_NAME] [PERSON_NAME]" at bounding box center [241, 360] width 107 height 14
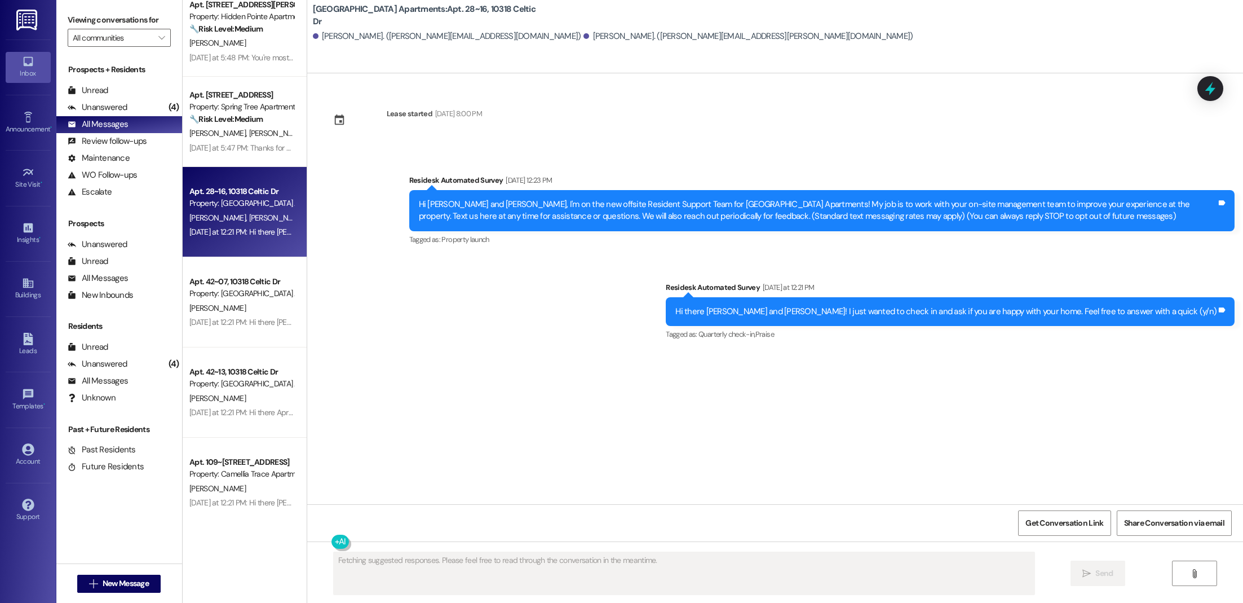
scroll to position [927, 0]
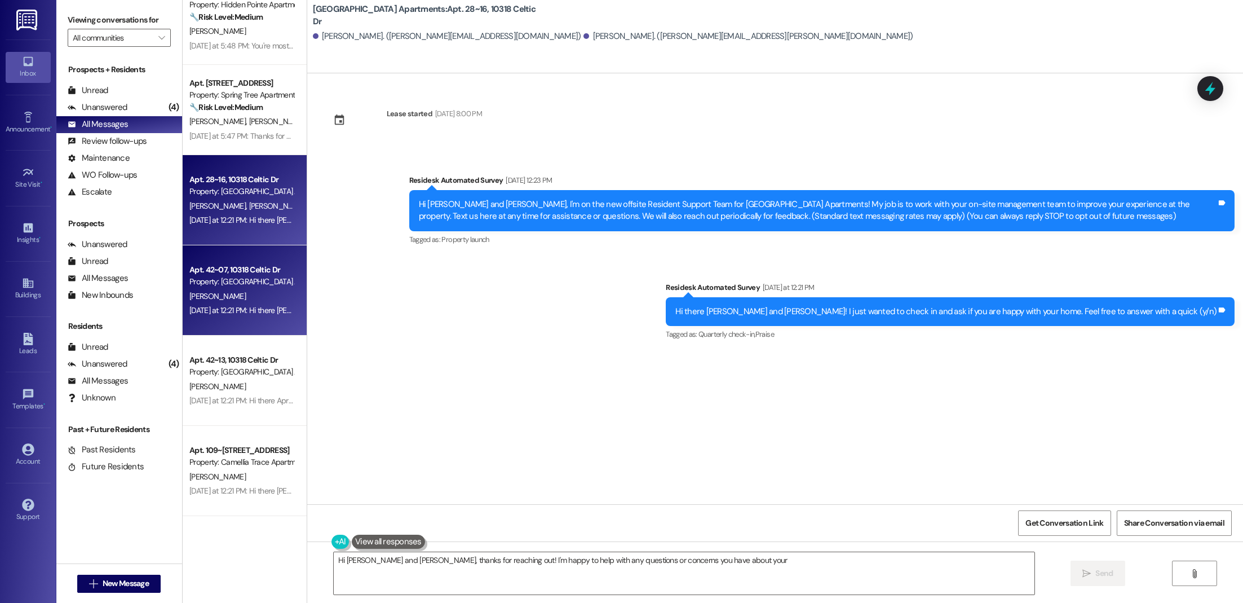
type textarea "Hi [PERSON_NAME] and [PERSON_NAME], thanks for reaching out! I'm happy to help …"
click at [237, 316] on div "[DATE] at 12:21 PM: Hi there [PERSON_NAME]! I just wanted to check in and ask i…" at bounding box center [241, 310] width 107 height 14
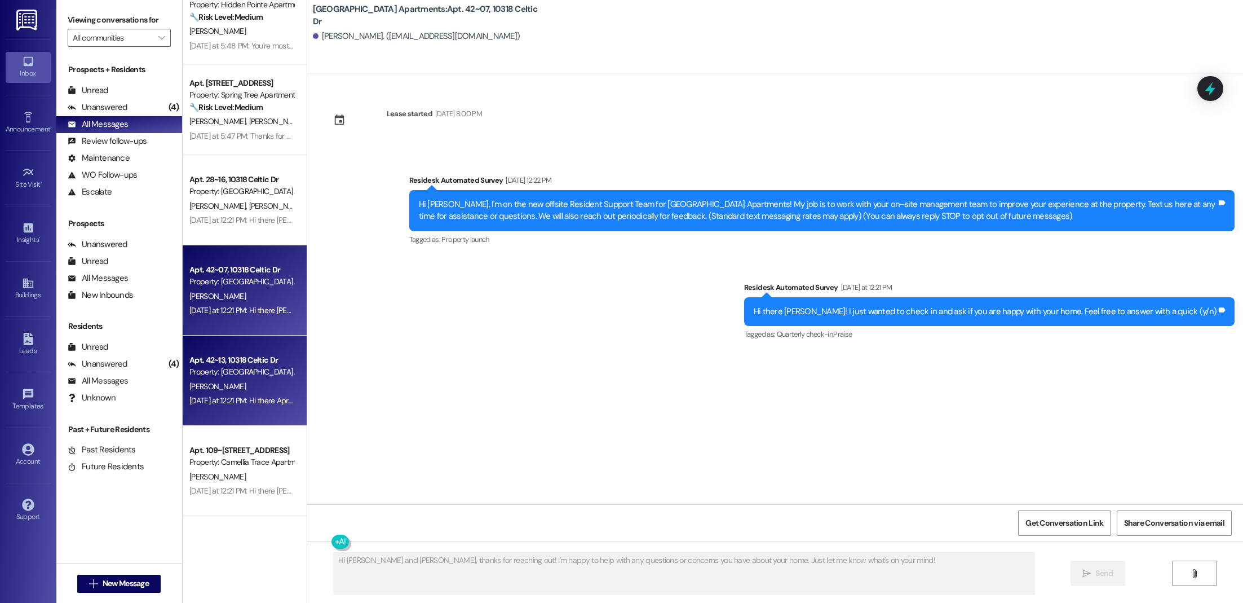
click at [240, 396] on div "[DATE] at 12:21 PM: Hi there April! I just wanted to check in and ask if you ar…" at bounding box center [410, 400] width 442 height 10
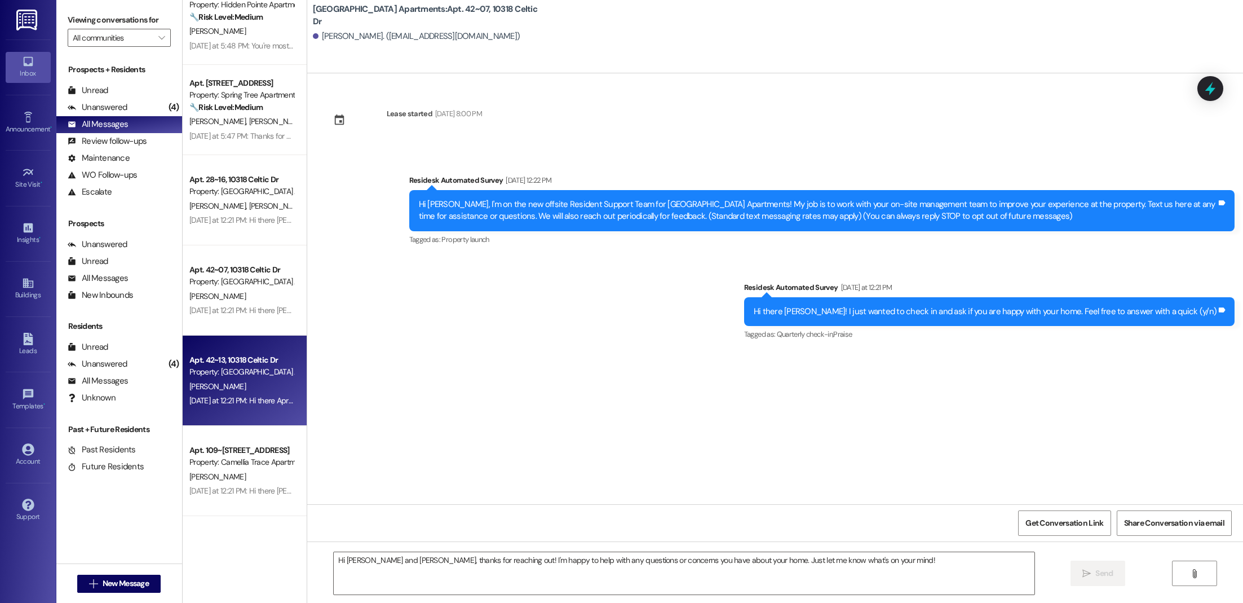
type textarea "Fetching suggested responses. Please feel free to read through the conversation…"
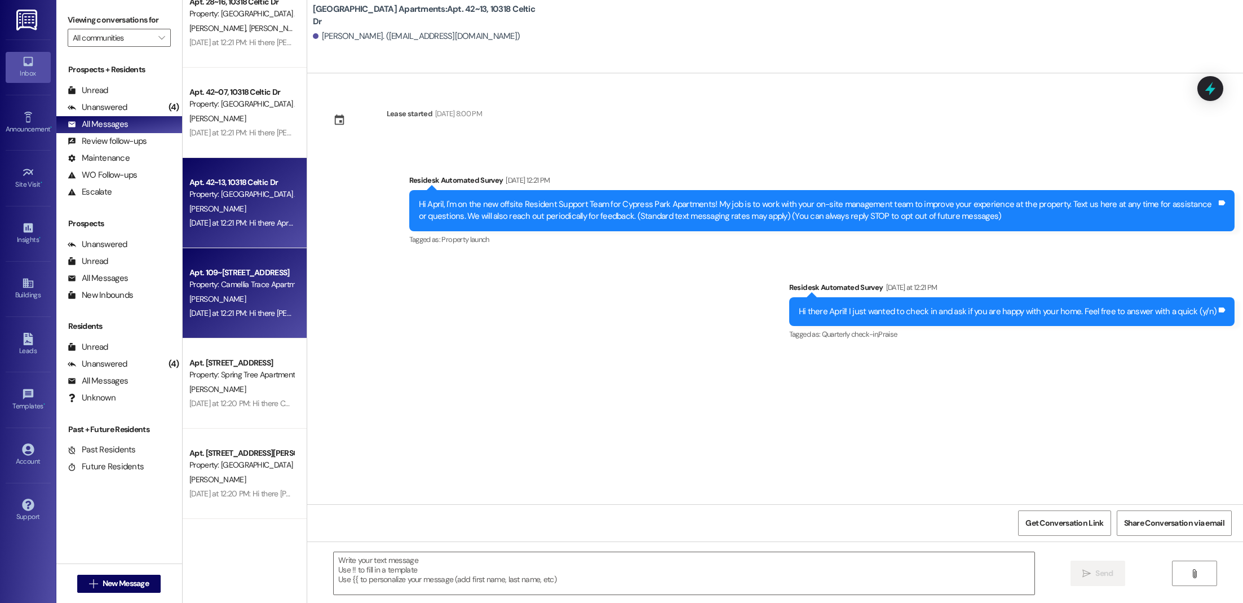
scroll to position [1114, 0]
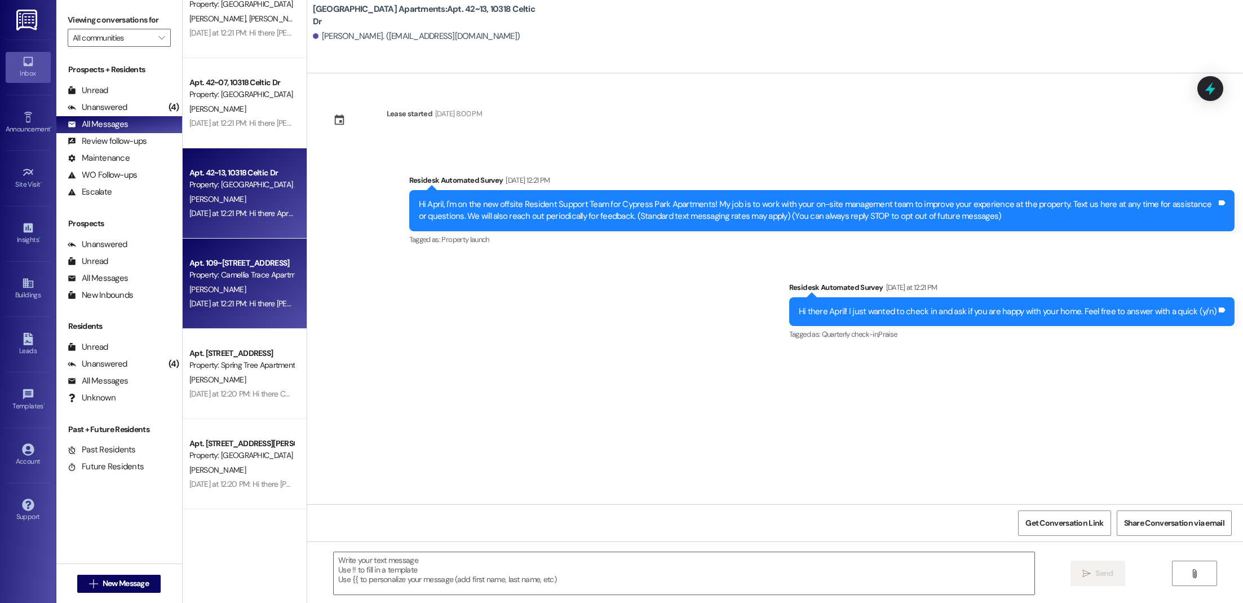
click at [231, 267] on div "Apt. 109~[STREET_ADDRESS]" at bounding box center [241, 263] width 104 height 12
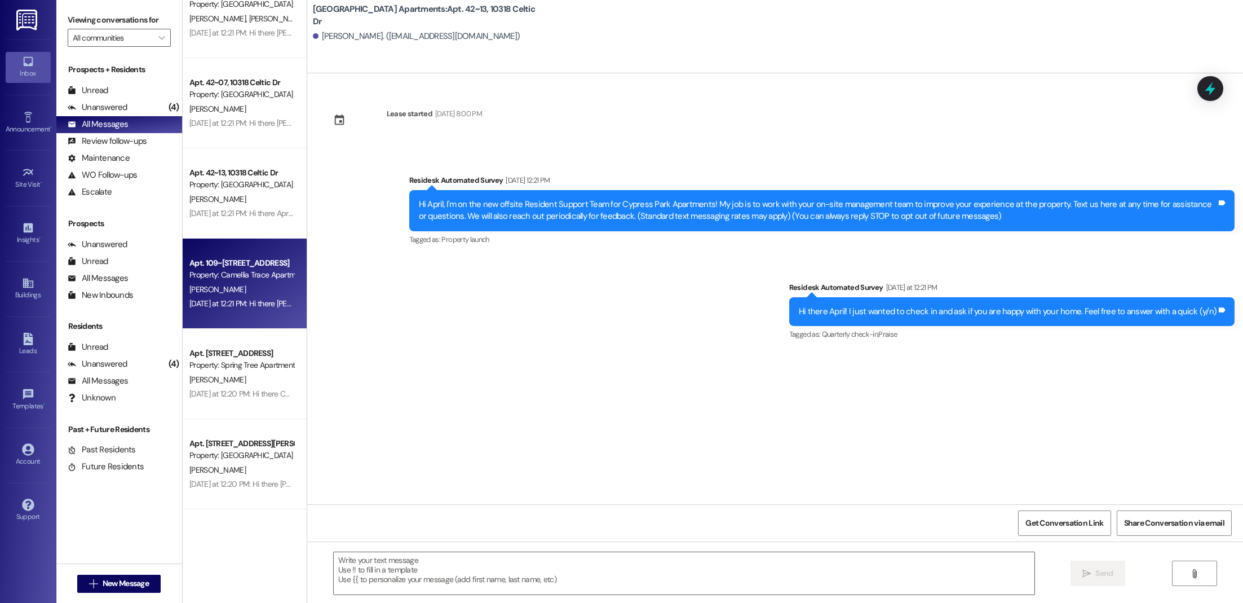
type textarea "Fetching suggested responses. Please feel free to read through the conversation…"
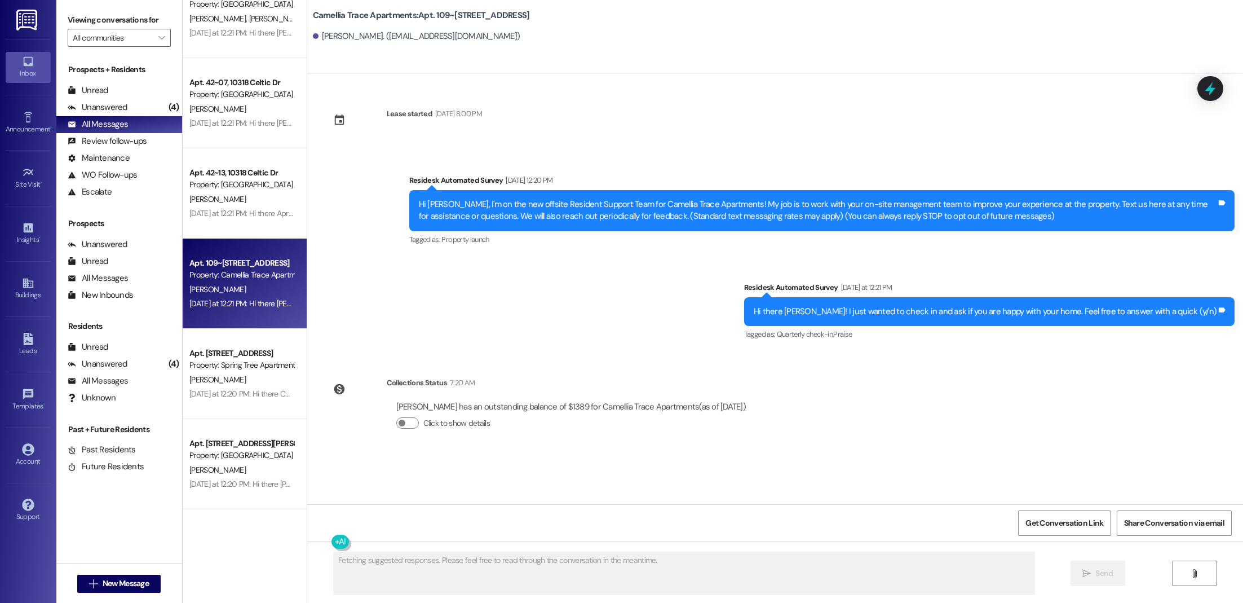
scroll to position [1186, 0]
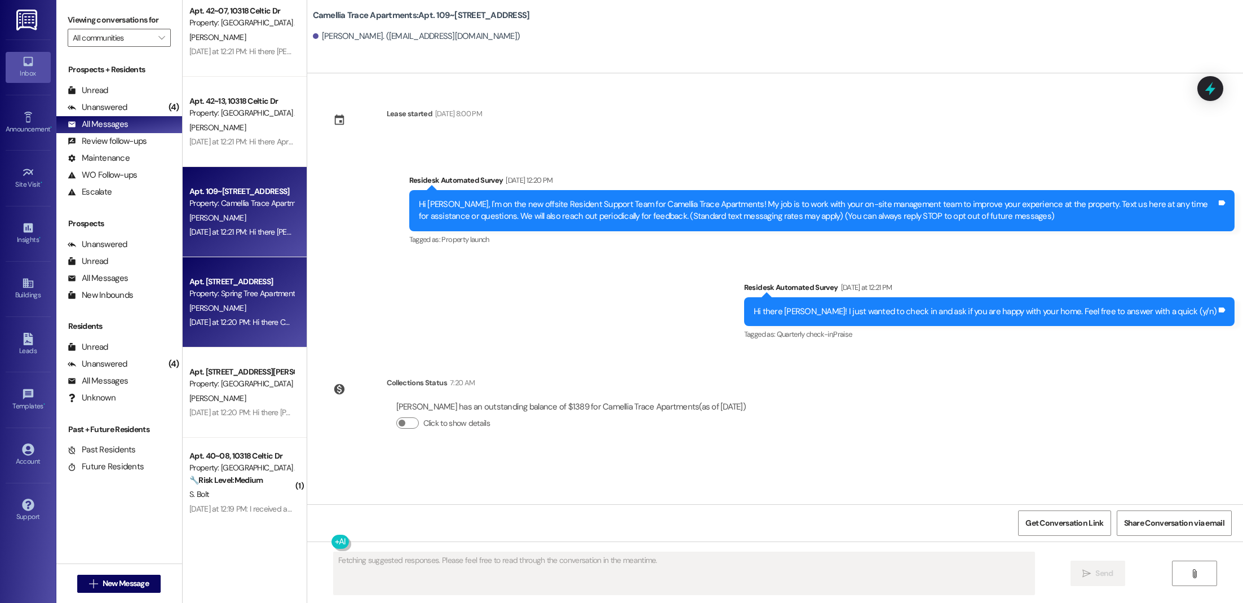
click at [234, 291] on div "Property: Spring Tree Apartments" at bounding box center [241, 293] width 104 height 12
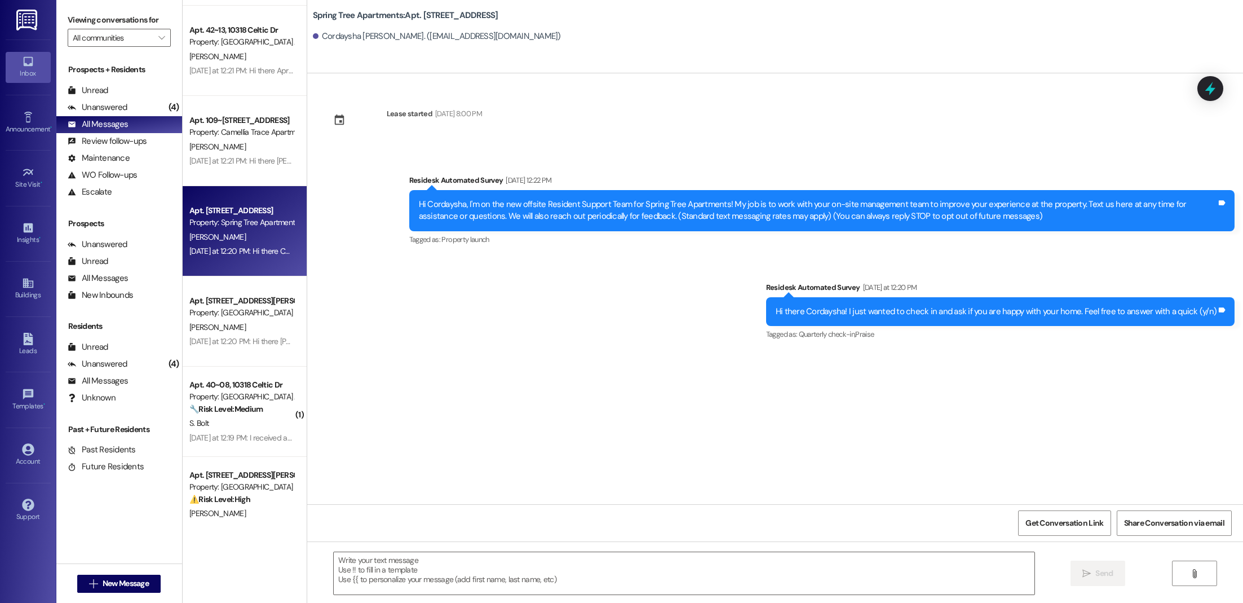
scroll to position [1259, 0]
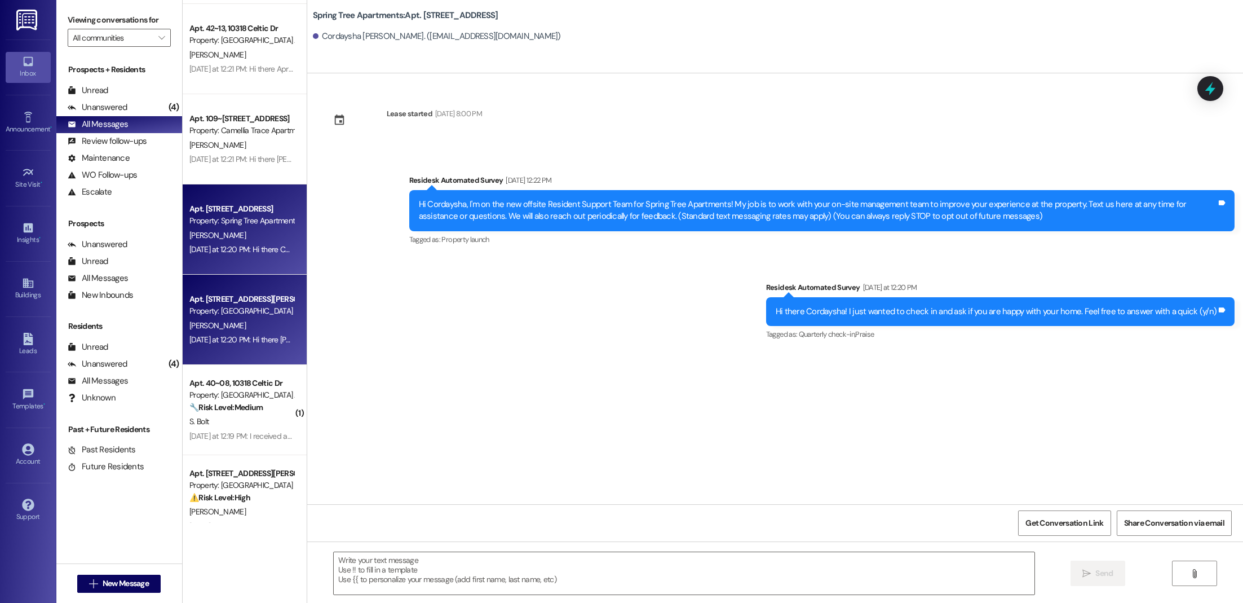
click at [232, 311] on div "Property: [GEOGRAPHIC_DATA]" at bounding box center [241, 311] width 104 height 12
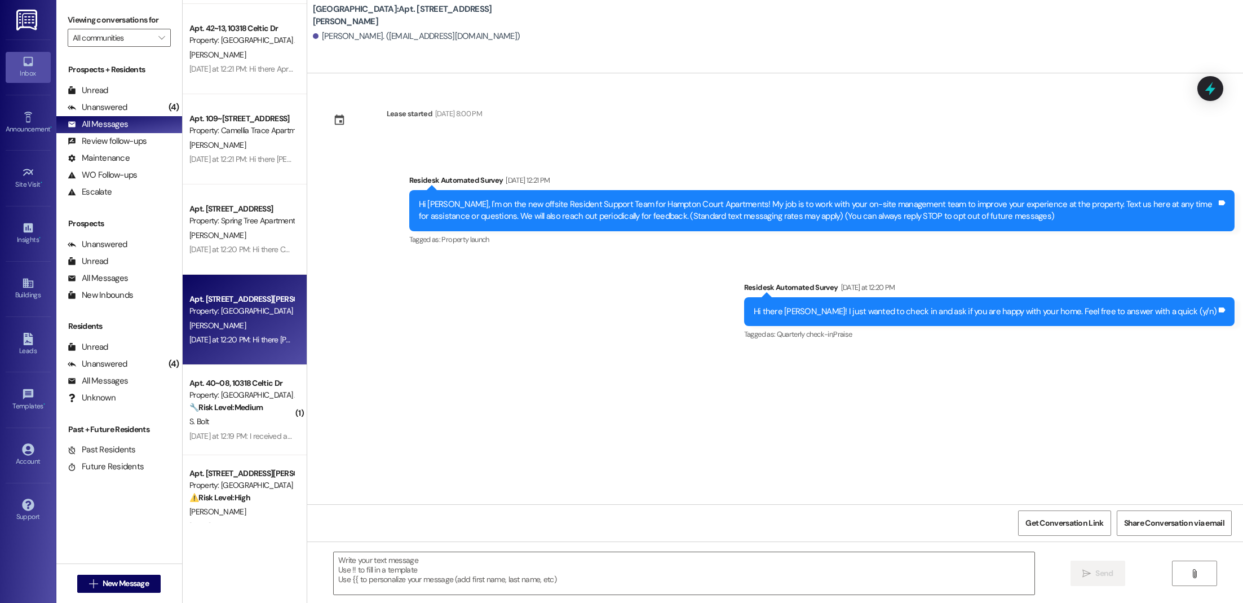
scroll to position [1338, 0]
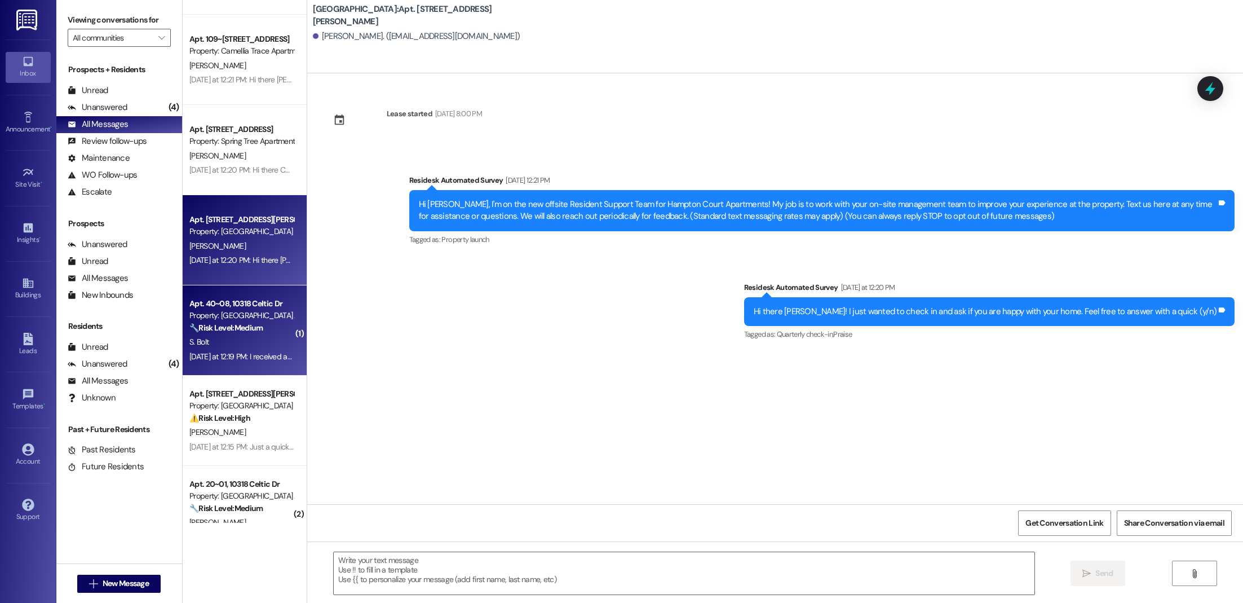
click at [224, 332] on strong "🔧 Risk Level: Medium" at bounding box center [225, 327] width 73 height 10
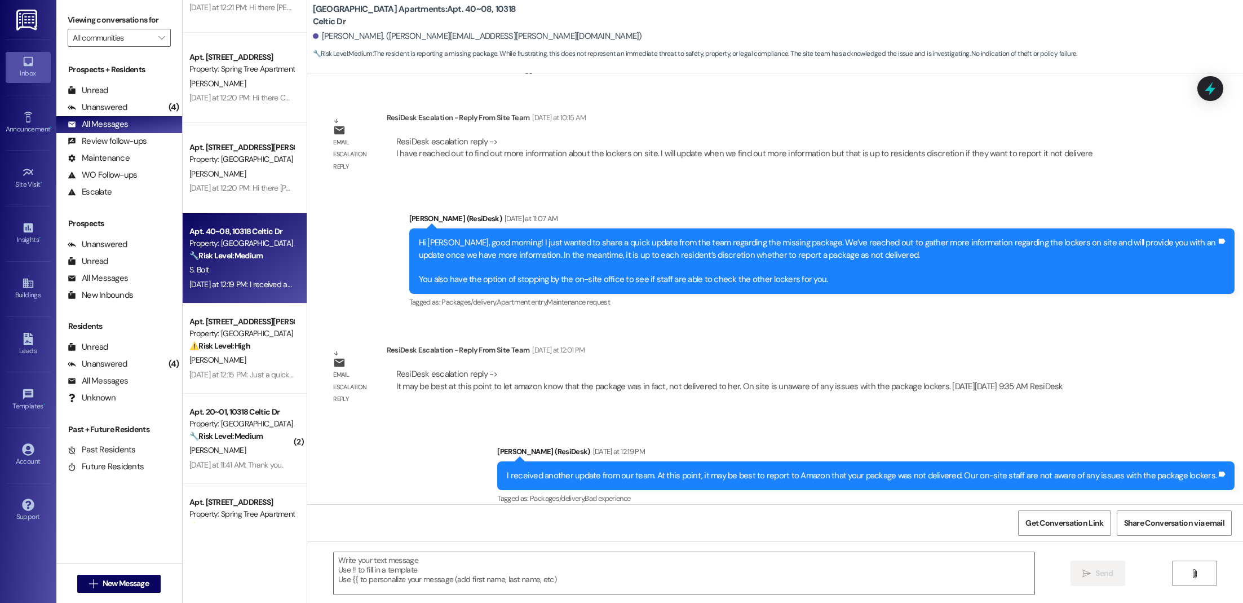
scroll to position [767, 0]
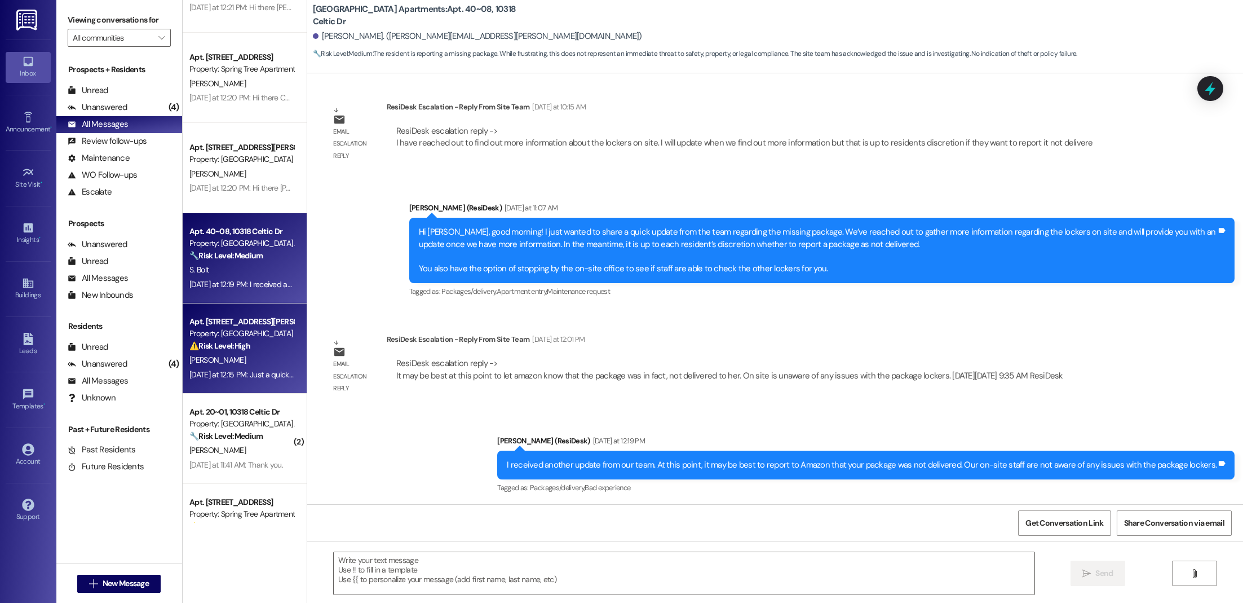
click at [245, 336] on div "Property: [GEOGRAPHIC_DATA]" at bounding box center [241, 333] width 104 height 12
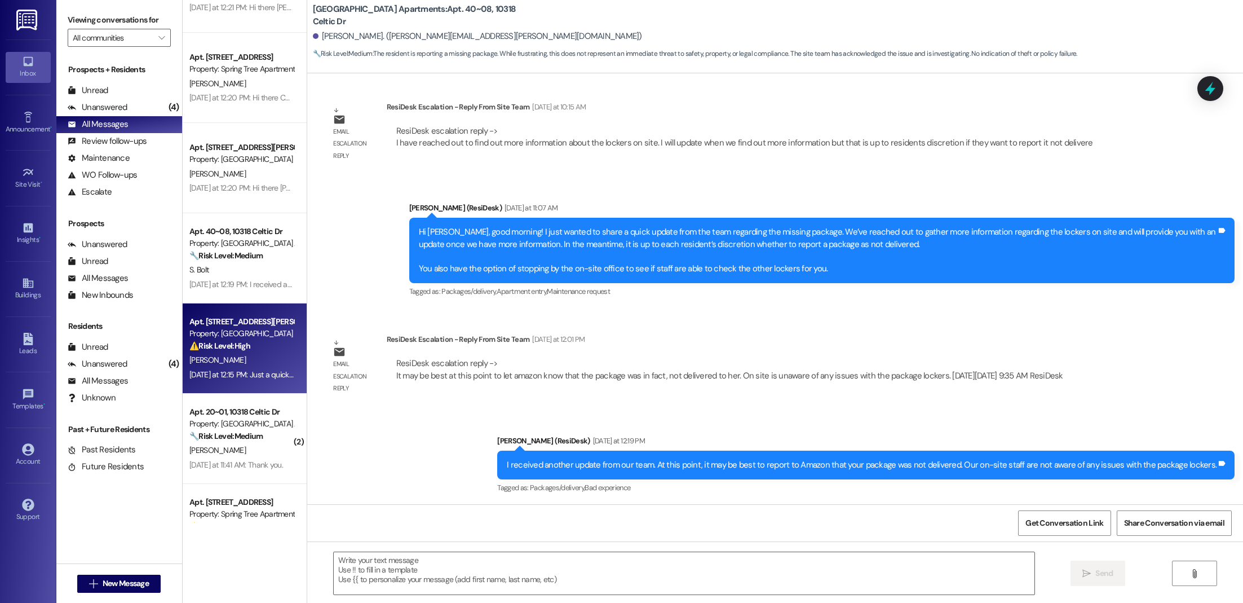
type textarea "Fetching suggested responses. Please feel free to read through the conversation…"
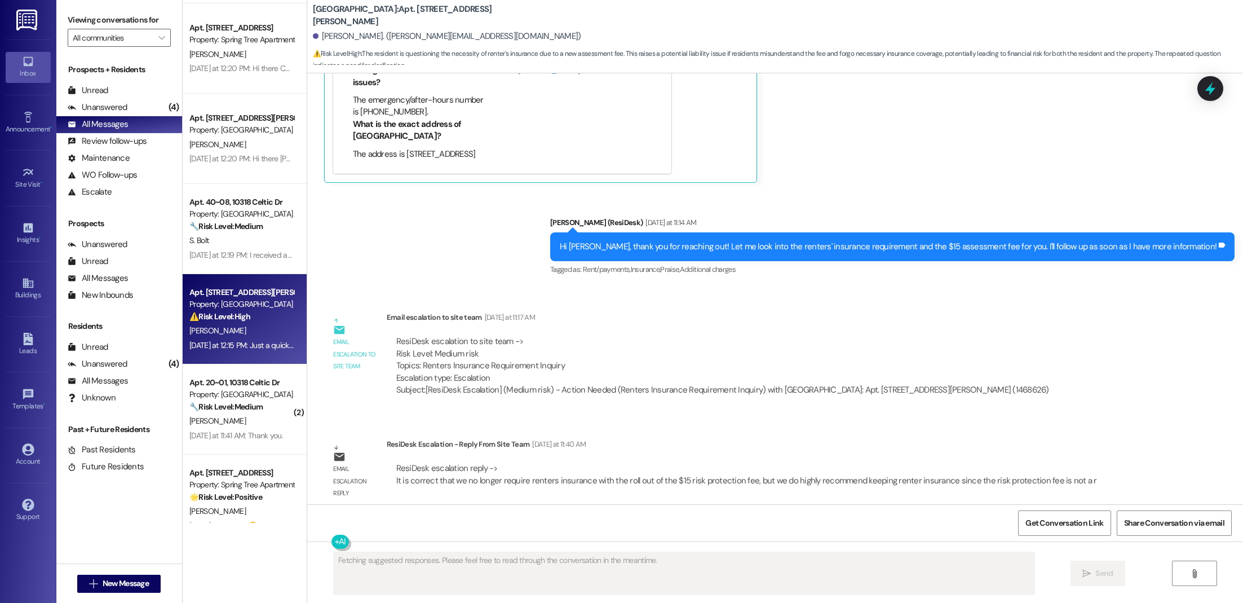
scroll to position [1447, 0]
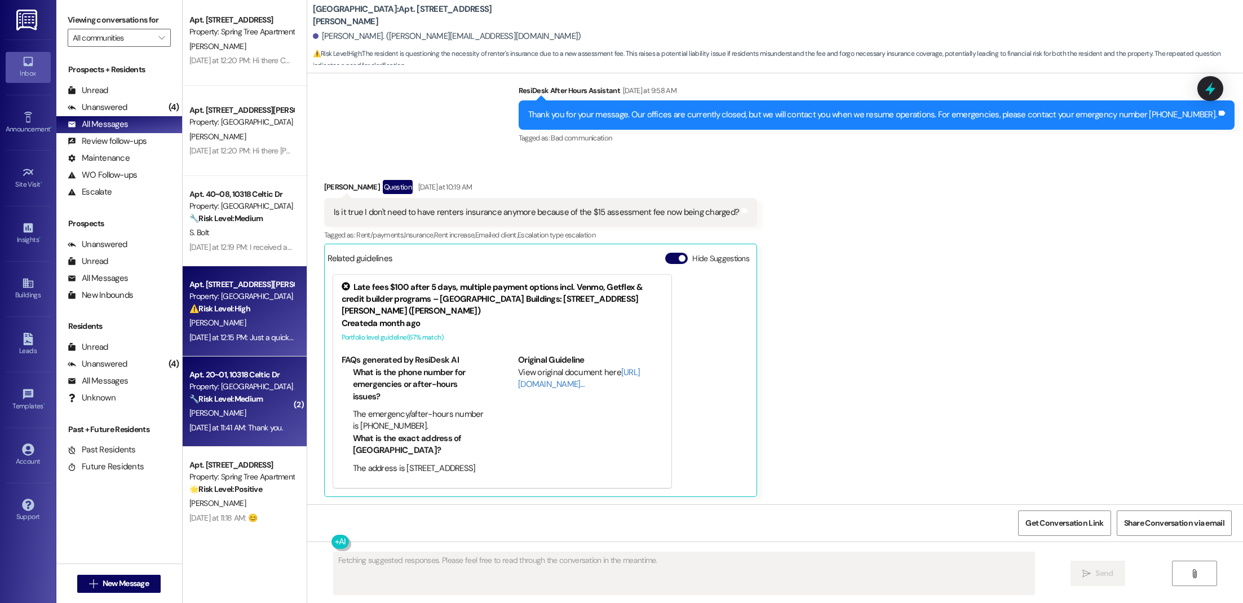
click at [243, 384] on div "Property: [GEOGRAPHIC_DATA] Apartments" at bounding box center [241, 386] width 104 height 12
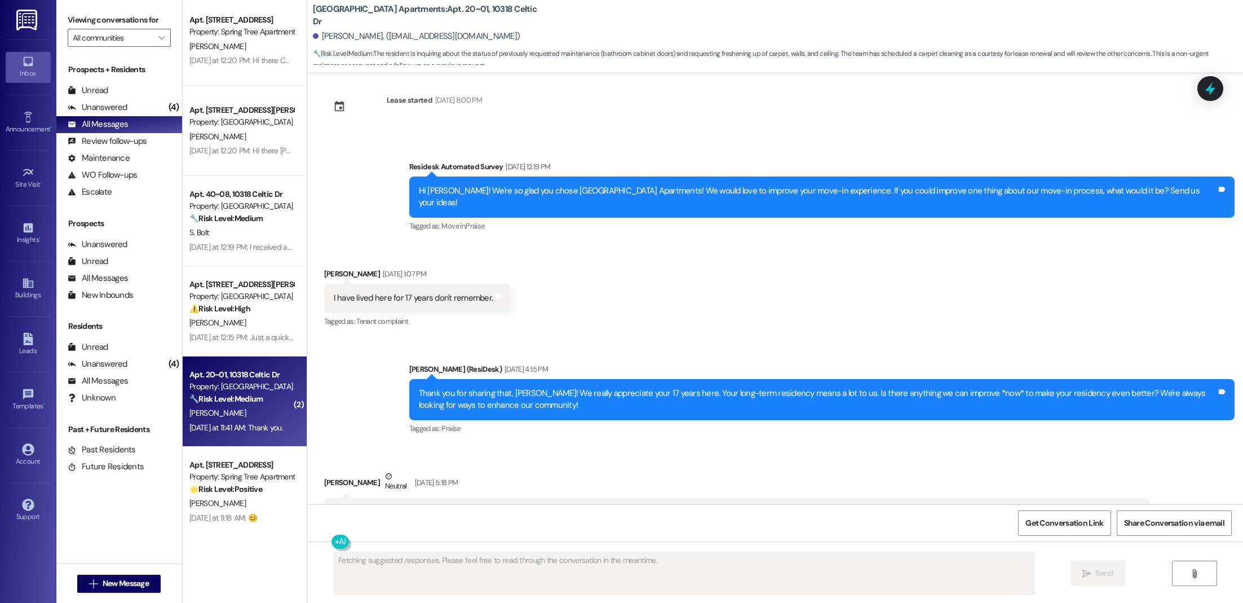
scroll to position [1487, 0]
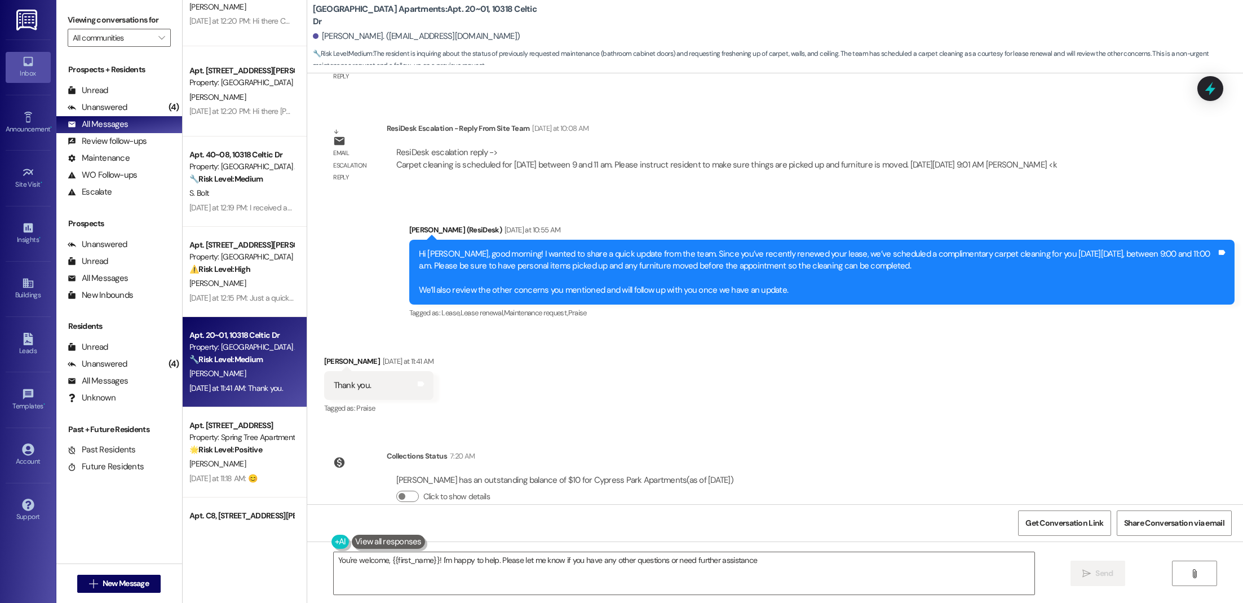
type textarea "You're welcome, {{first_name}}! I'm happy to help. Please let me know if you ha…"
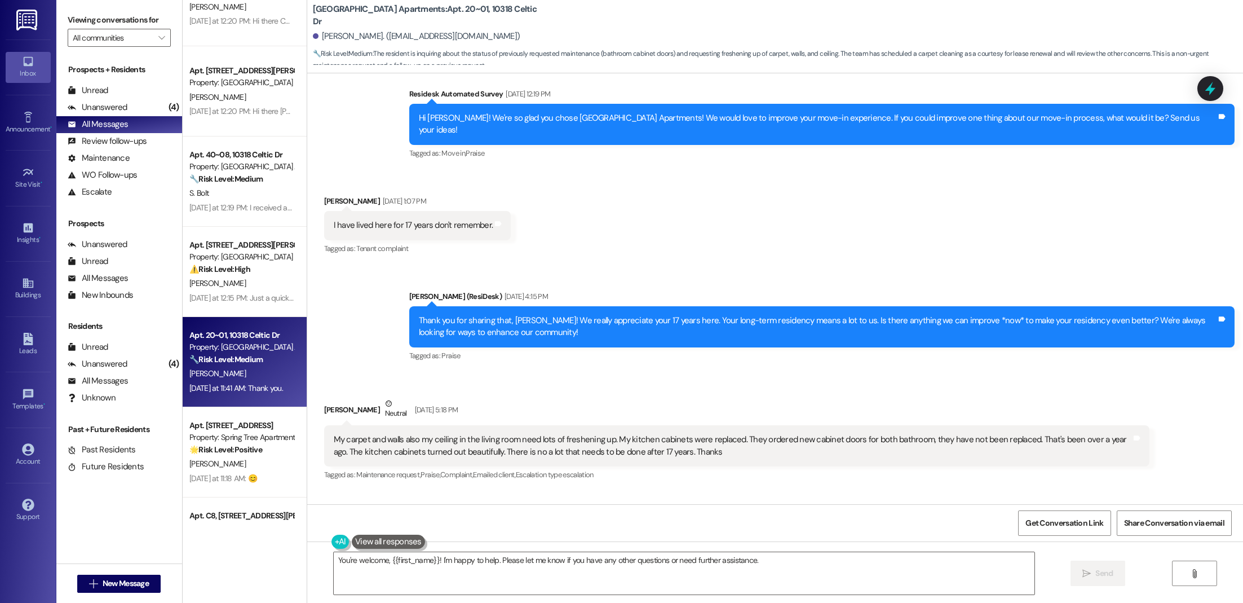
scroll to position [1573, 0]
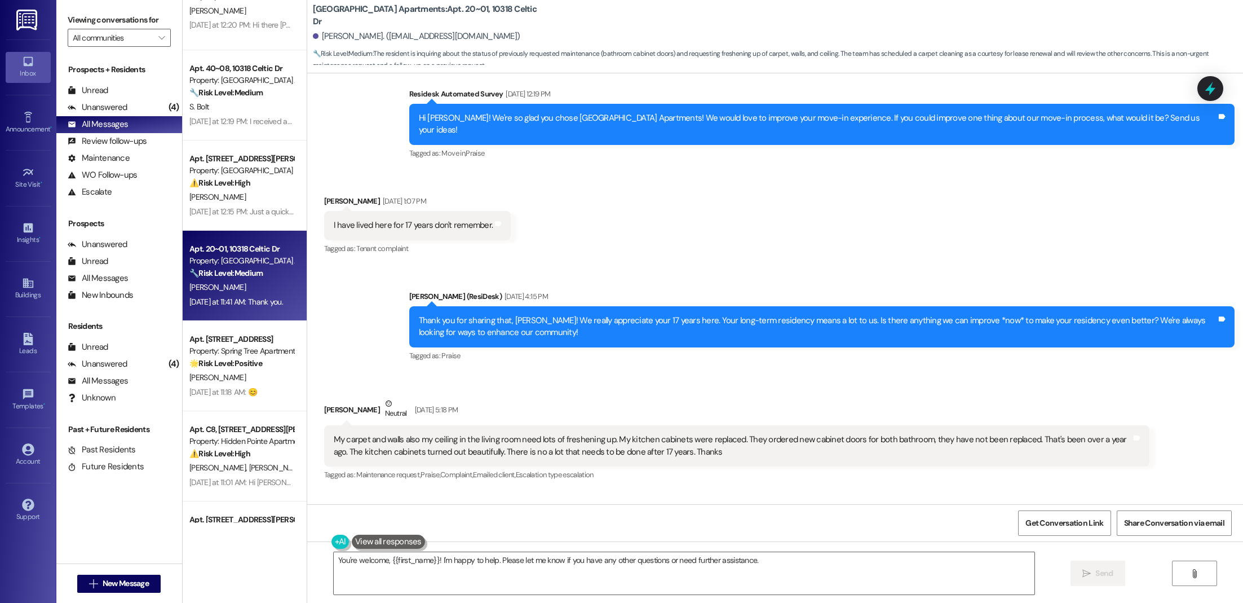
click at [238, 346] on div "Property: Spring Tree Apartments" at bounding box center [241, 351] width 104 height 12
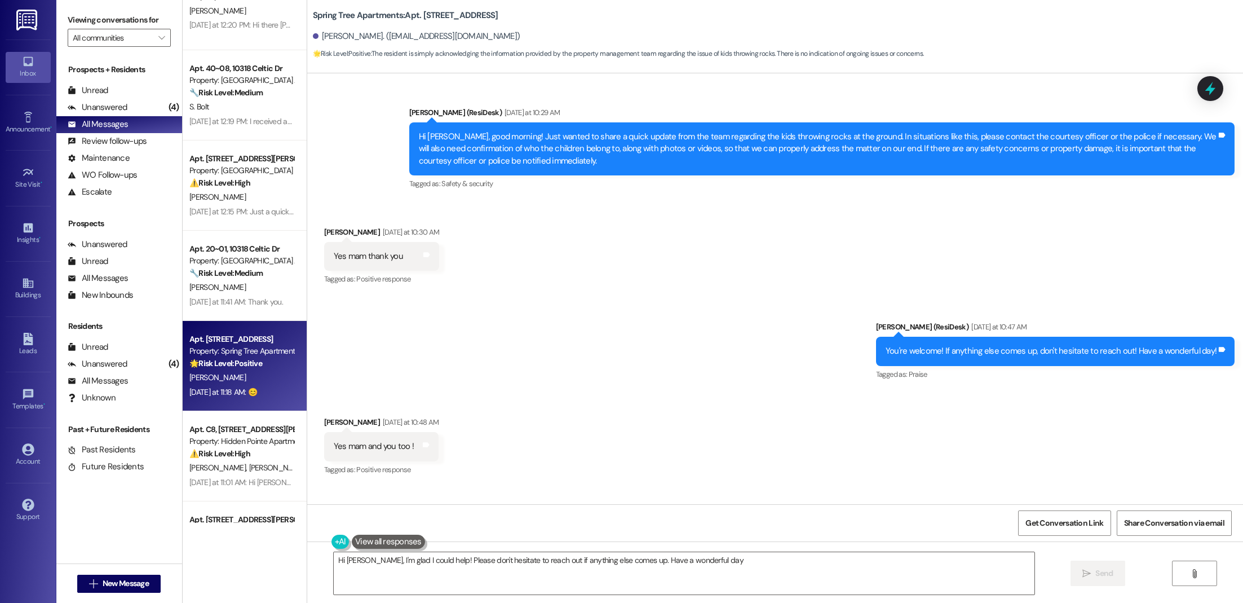
type textarea "Hi [PERSON_NAME], I'm glad I could help! Please don't hesitate to reach out if …"
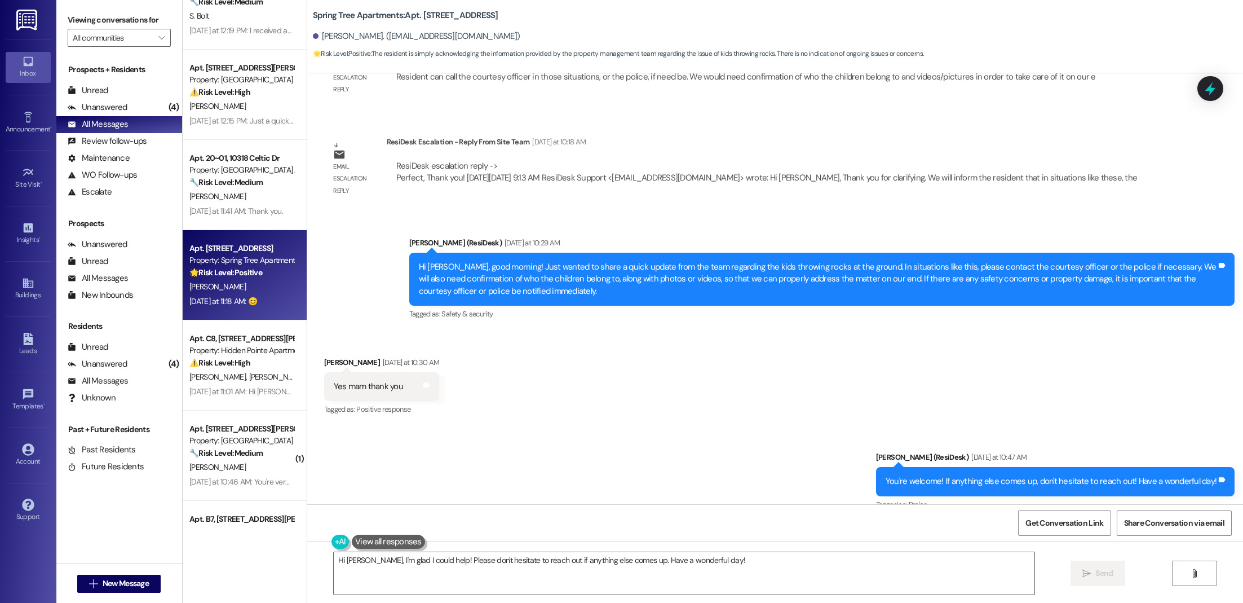
scroll to position [1695, 0]
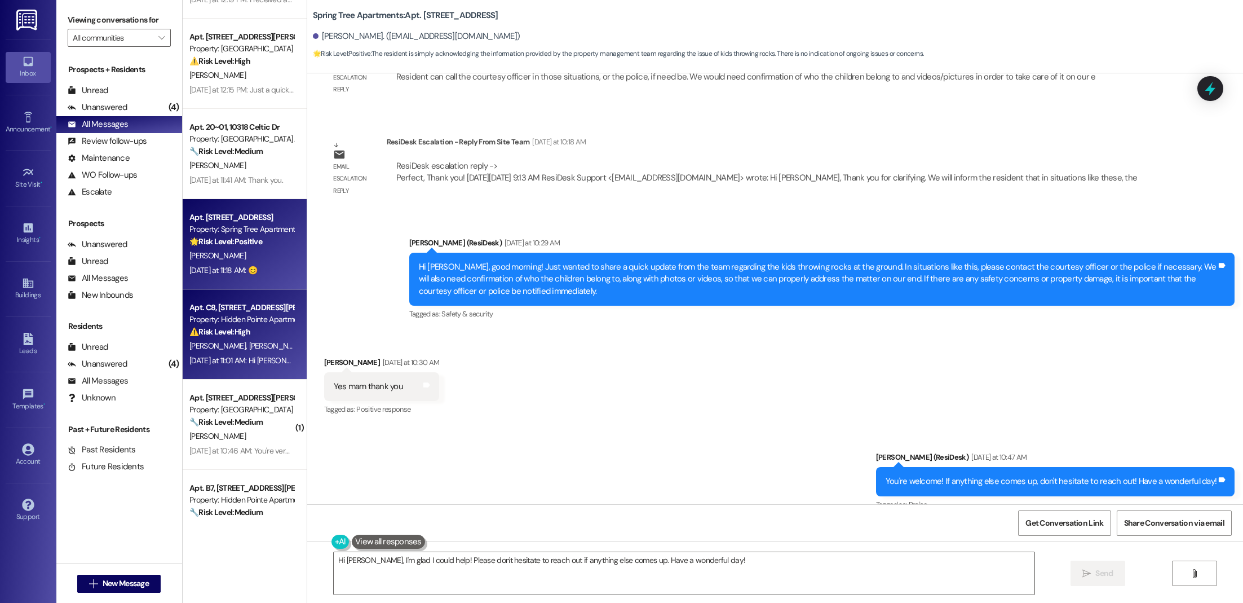
click at [225, 335] on strong "⚠️ Risk Level: High" at bounding box center [219, 331] width 61 height 10
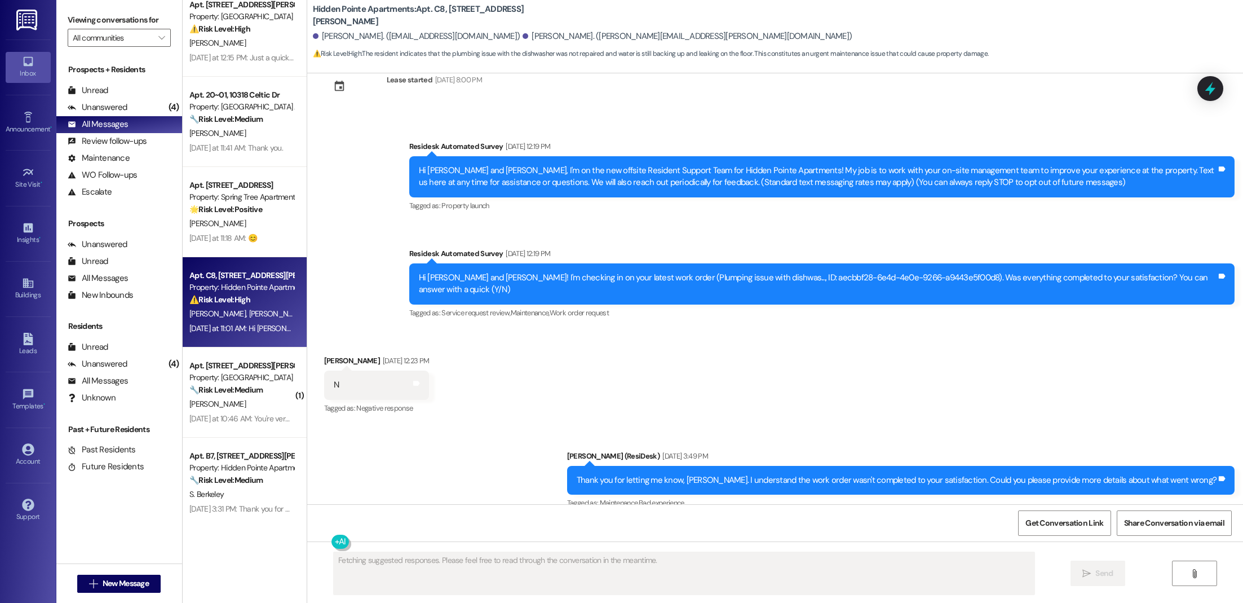
scroll to position [0, 0]
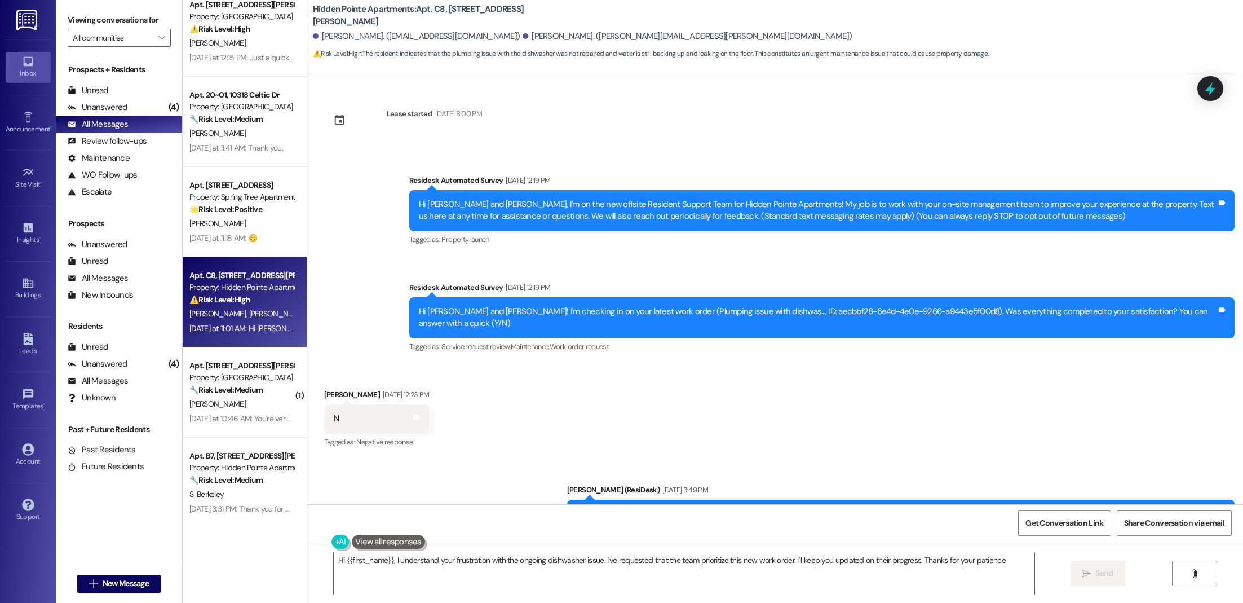
type textarea "Hi {{first_name}}, I understand your frustration with the ongoing dishwasher is…"
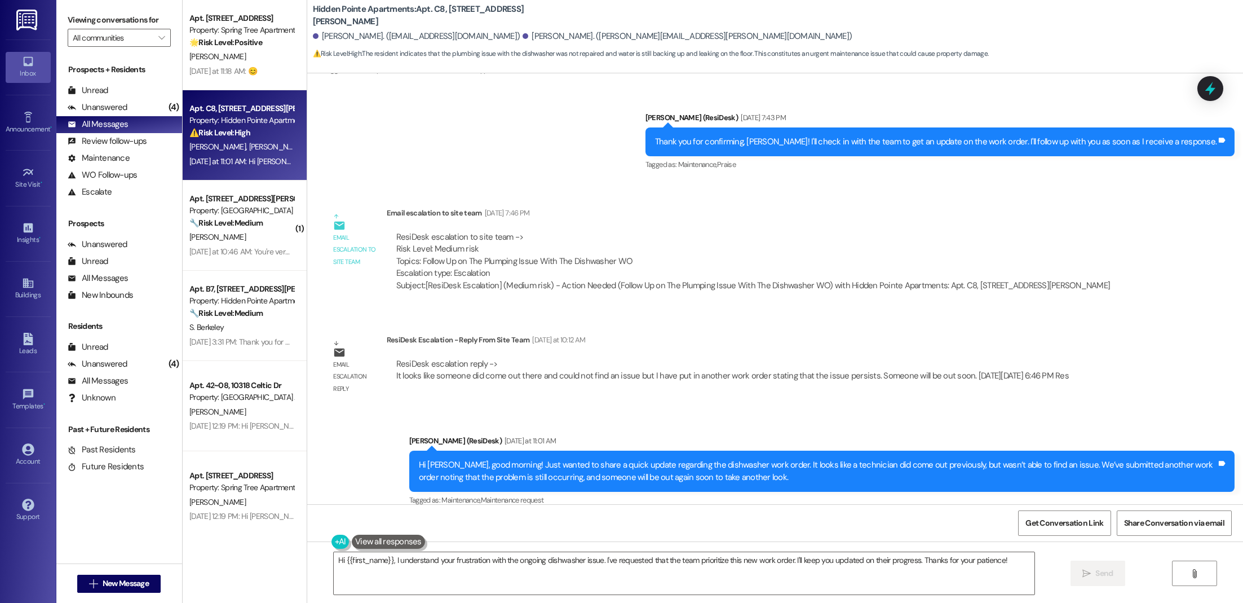
scroll to position [1894, 0]
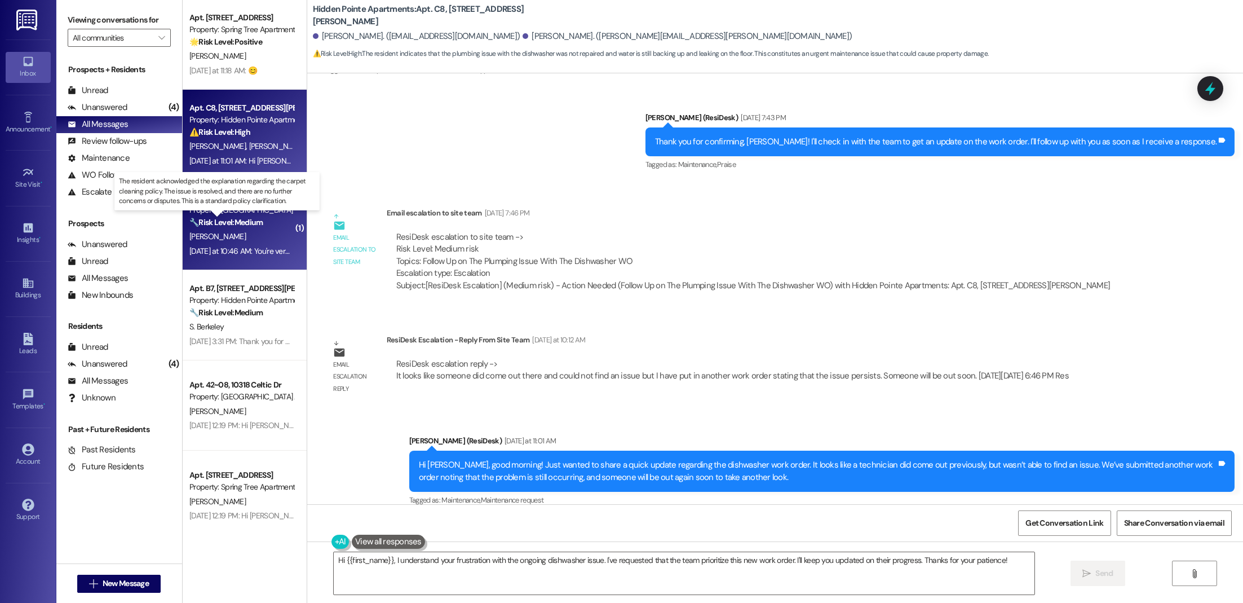
click at [225, 219] on strong "🔧 Risk Level: Medium" at bounding box center [225, 222] width 73 height 10
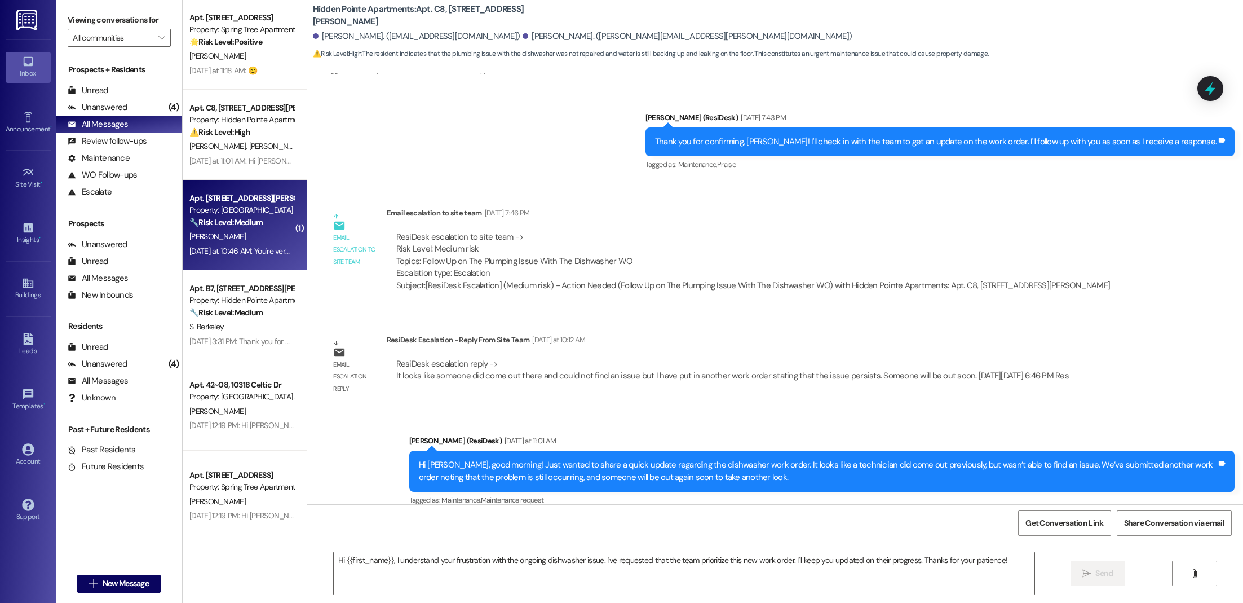
type textarea "Fetching suggested responses. Please feel free to read through the conversation…"
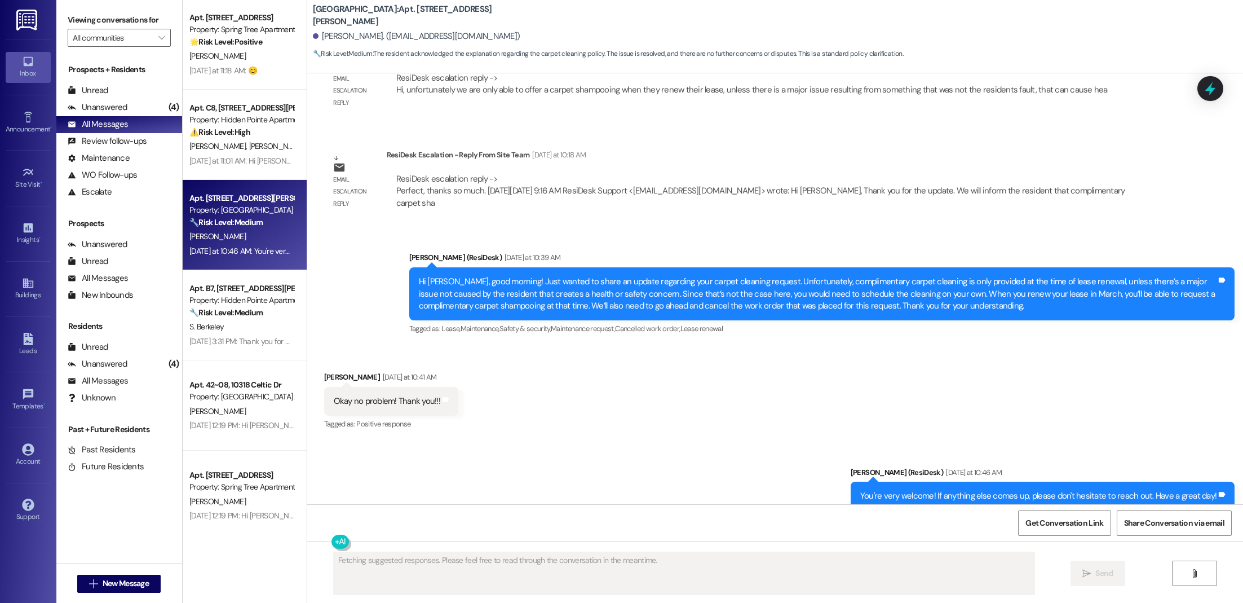
scroll to position [975, 0]
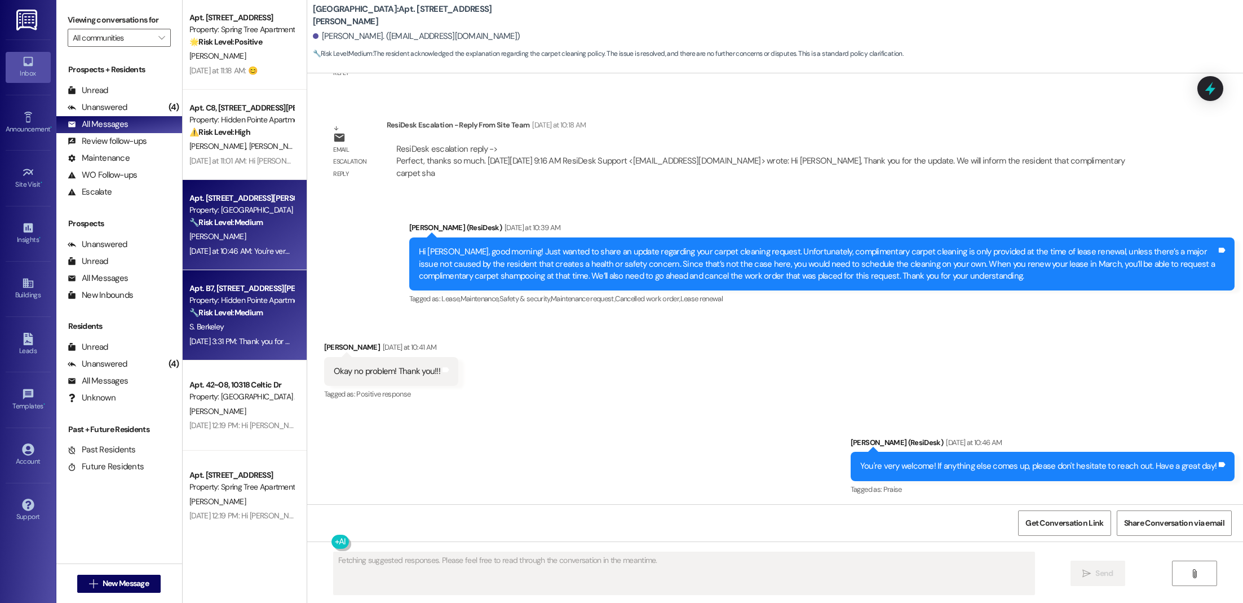
click at [239, 337] on div "[DATE] 3:31 PM: Thank you for confirming, [PERSON_NAME]! I'm happy the work ord…" at bounding box center [548, 341] width 718 height 10
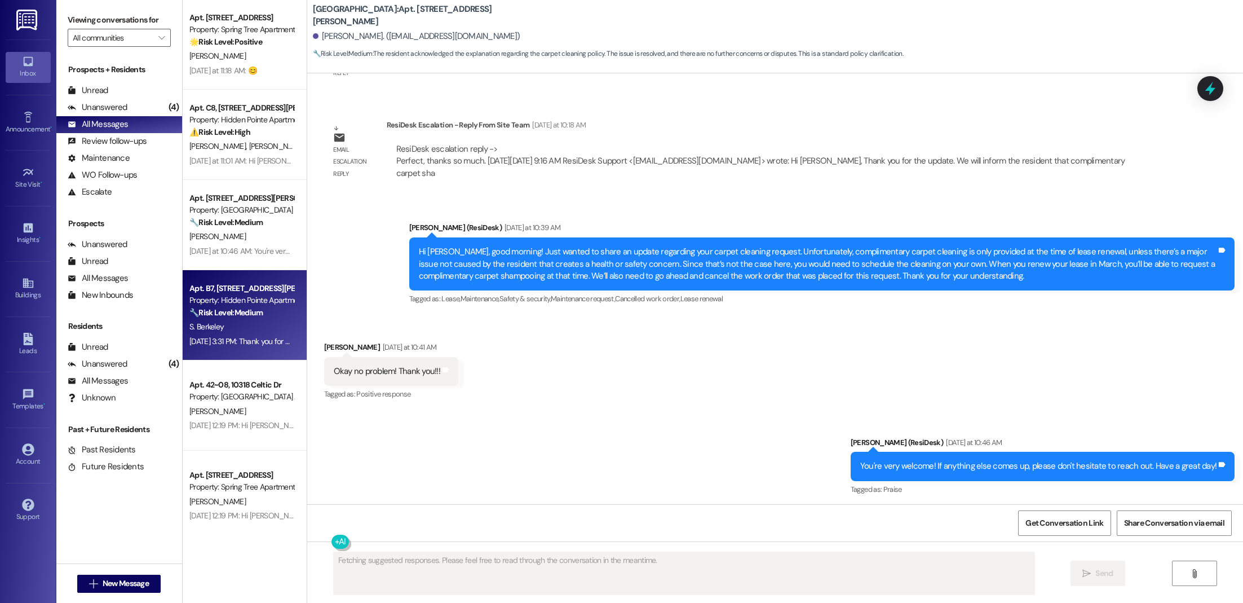
scroll to position [37, 0]
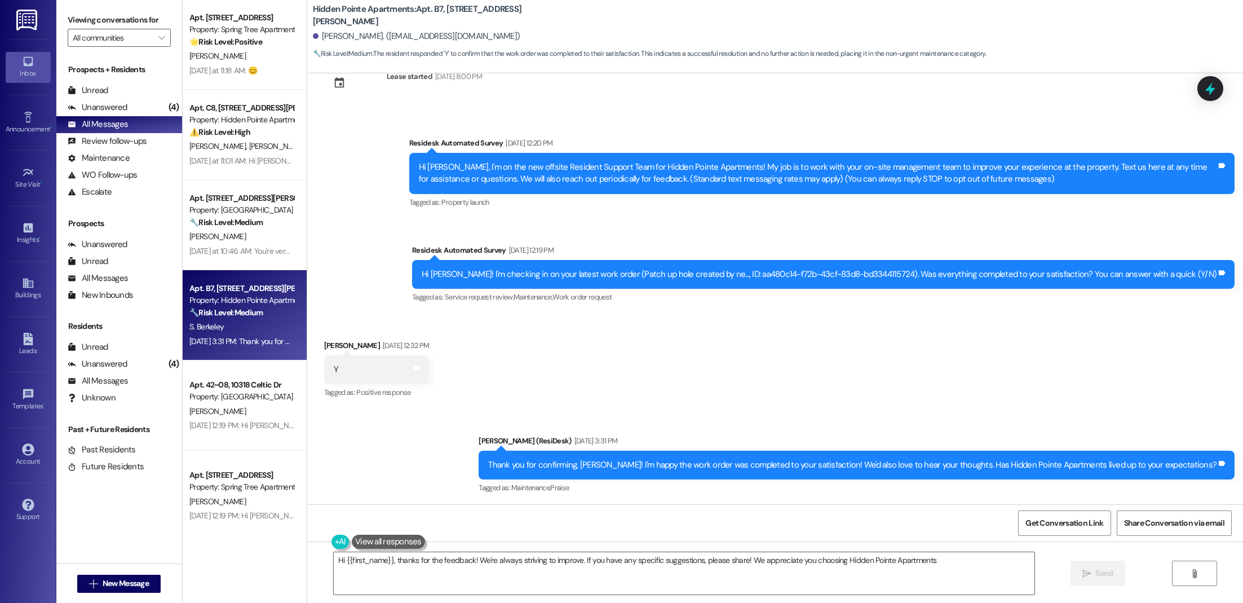
type textarea "Hi {{first_name}}, thanks for the feedback! We're always striving to improve. I…"
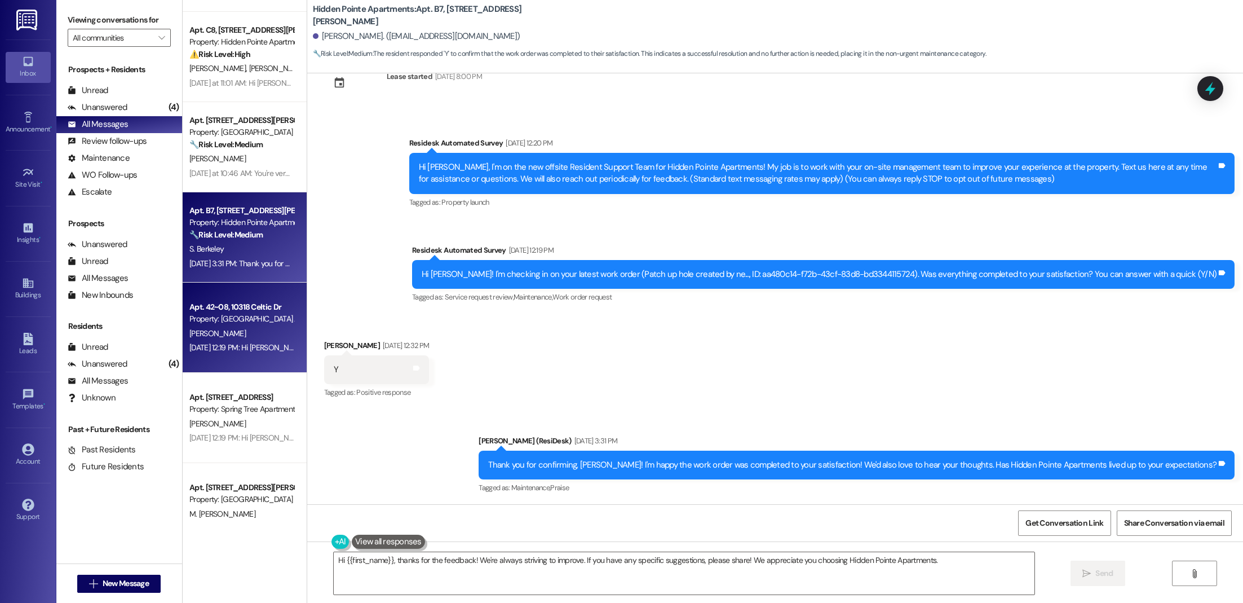
click at [236, 315] on div "Property: [GEOGRAPHIC_DATA] Apartments" at bounding box center [241, 319] width 104 height 12
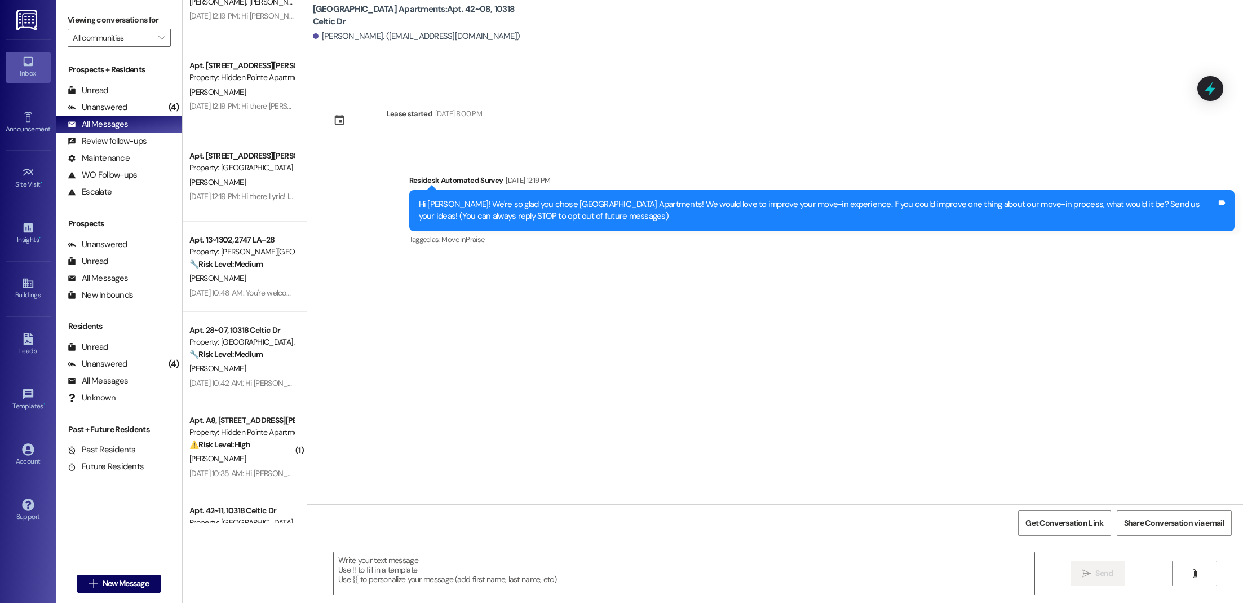
scroll to position [2580, 0]
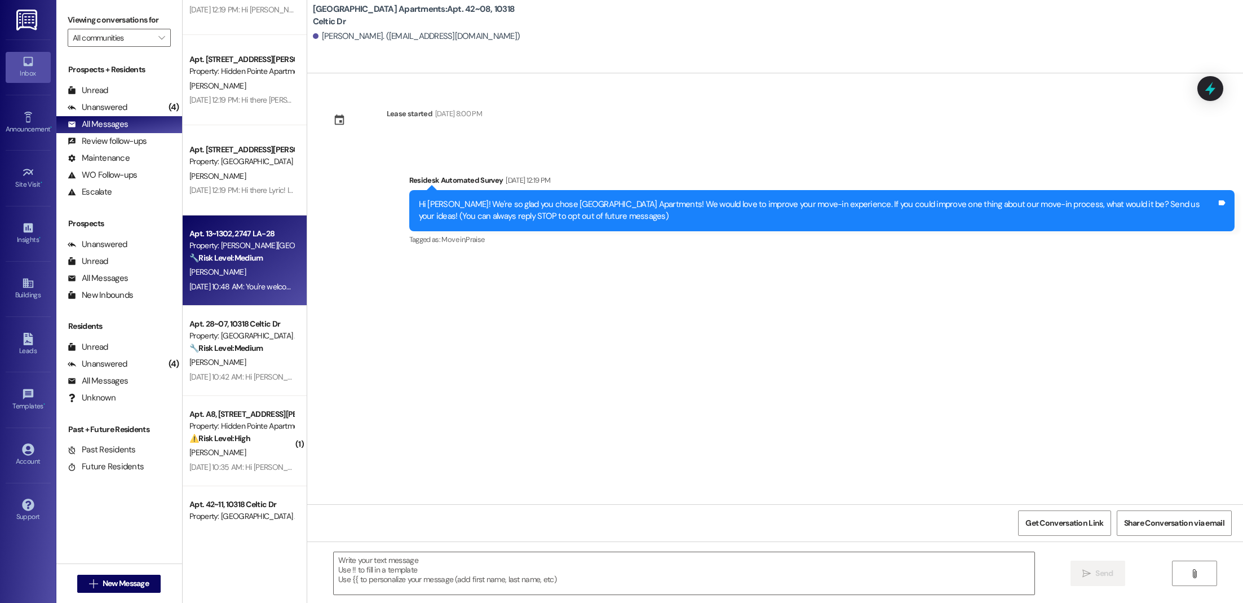
click at [233, 263] on div "🔧 Risk Level: Medium The resident provided vehicle information after an initial…" at bounding box center [241, 258] width 104 height 12
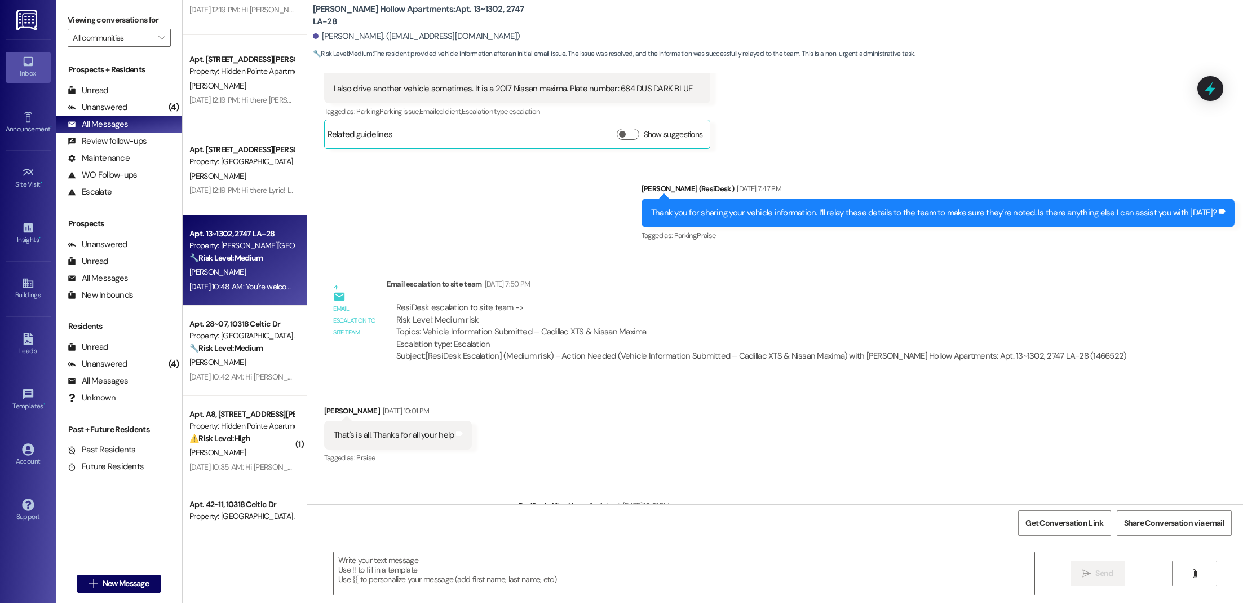
scroll to position [566, 0]
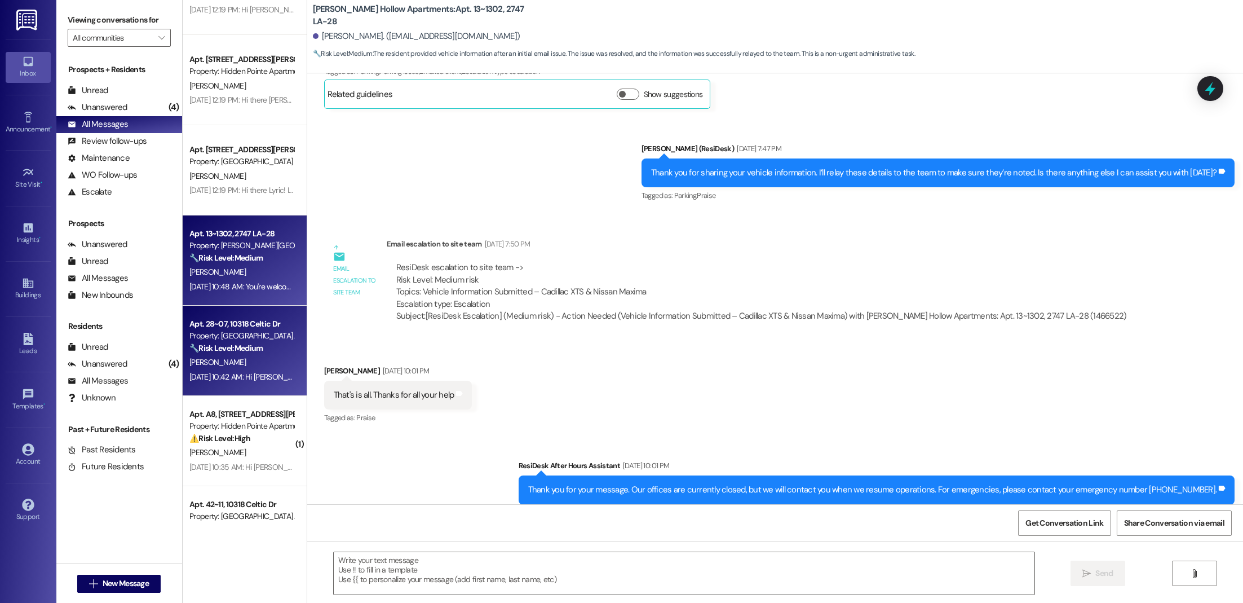
click at [238, 349] on strong "🔧 Risk Level: Medium" at bounding box center [225, 348] width 73 height 10
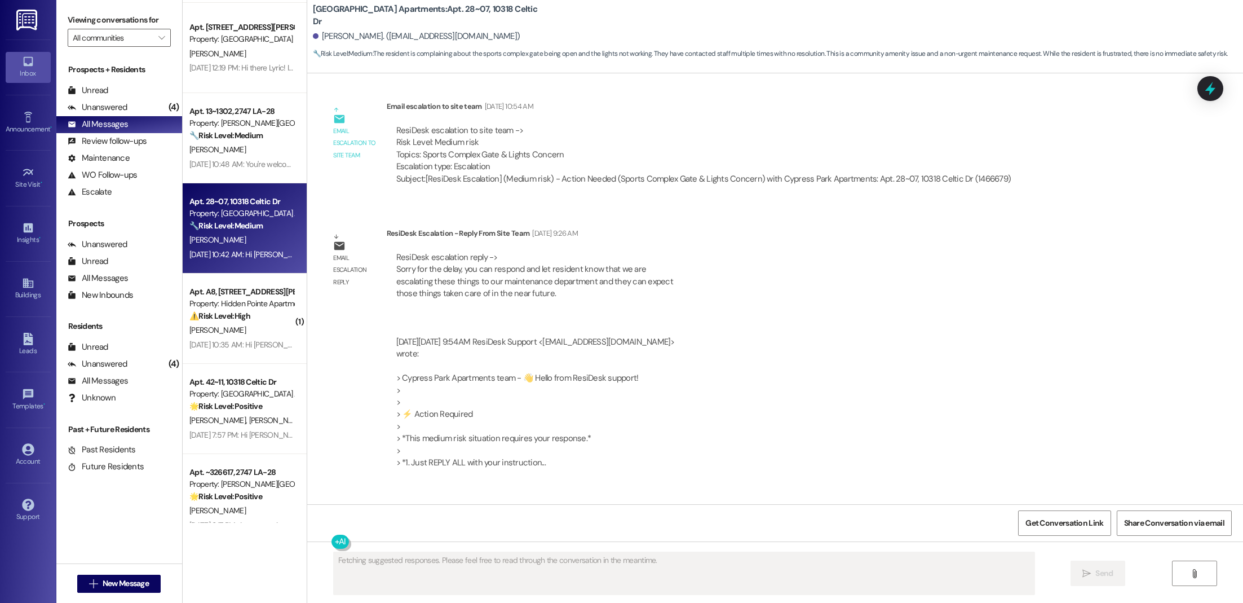
scroll to position [1264, 0]
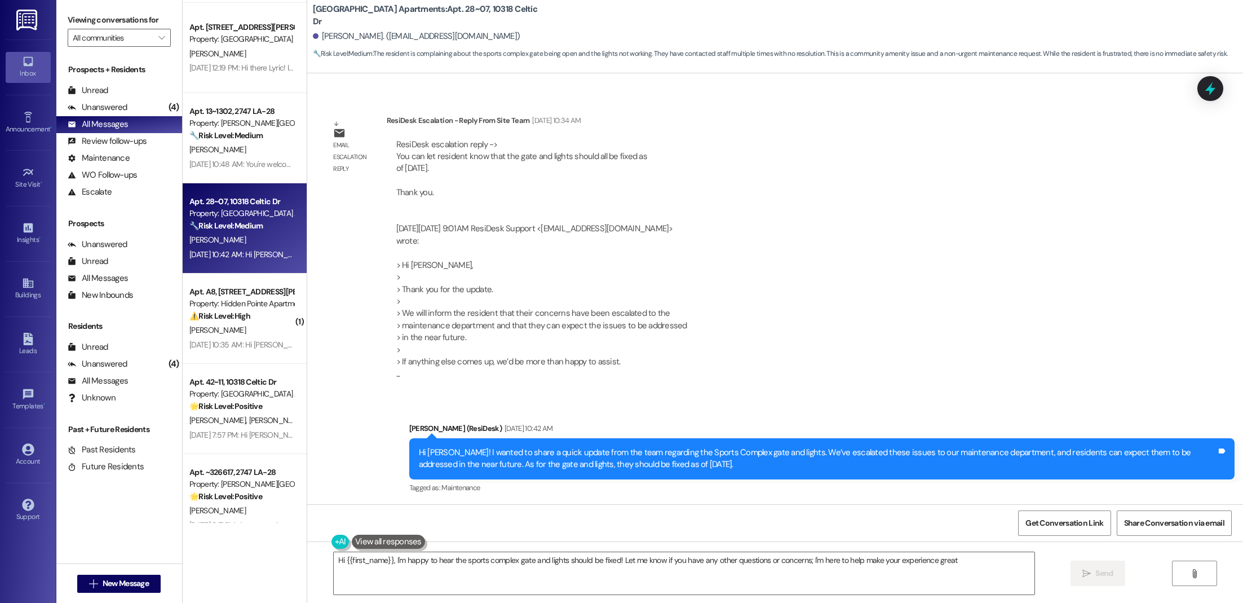
type textarea "Hi {{first_name}}, I'm happy to hear the sports complex gate and lights should …"
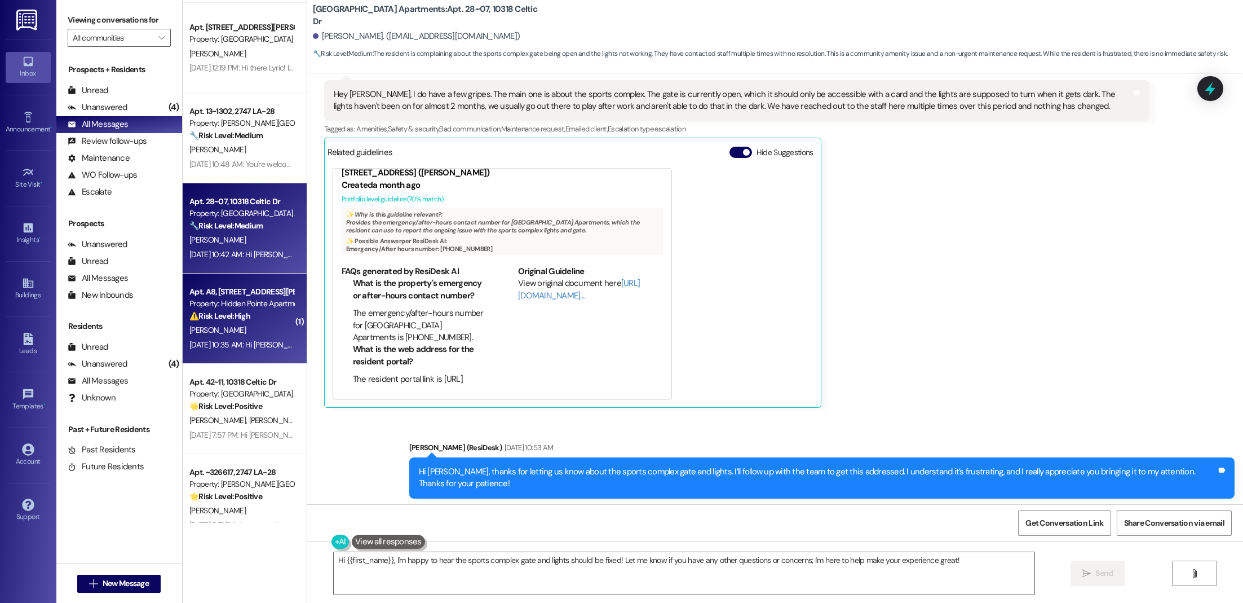
click at [250, 339] on div "[DATE] 10:35 AM: Hi [PERSON_NAME]! I wanted to provide you with a quick update …" at bounding box center [603, 344] width 828 height 10
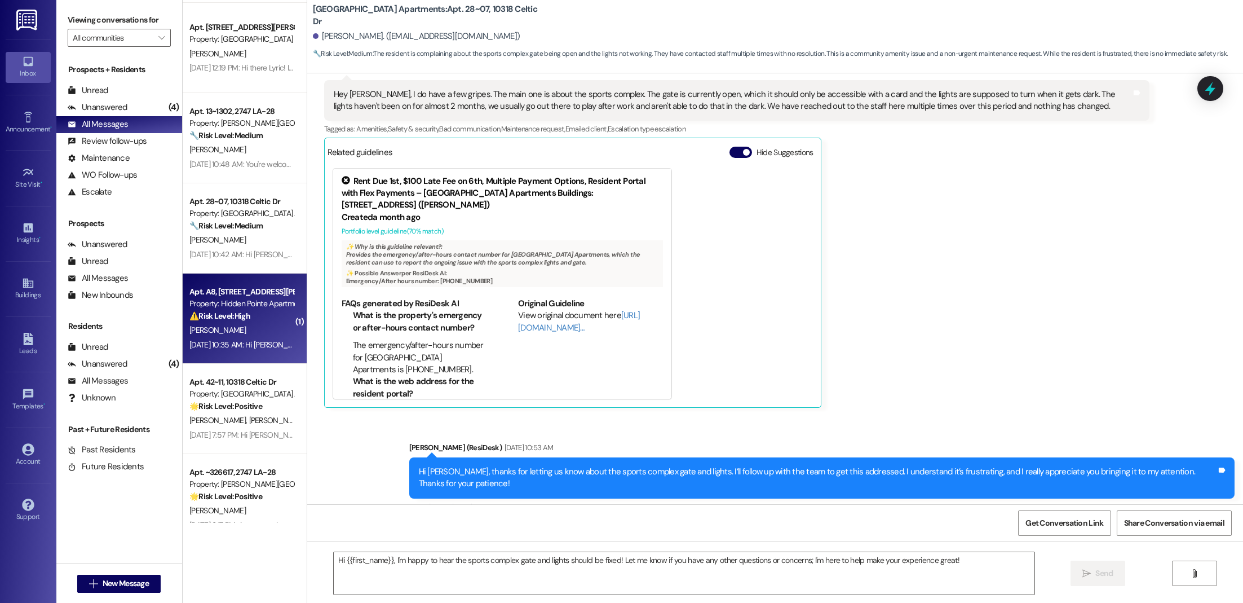
type textarea "Fetching suggested responses. Please feel free to read through the conversation…"
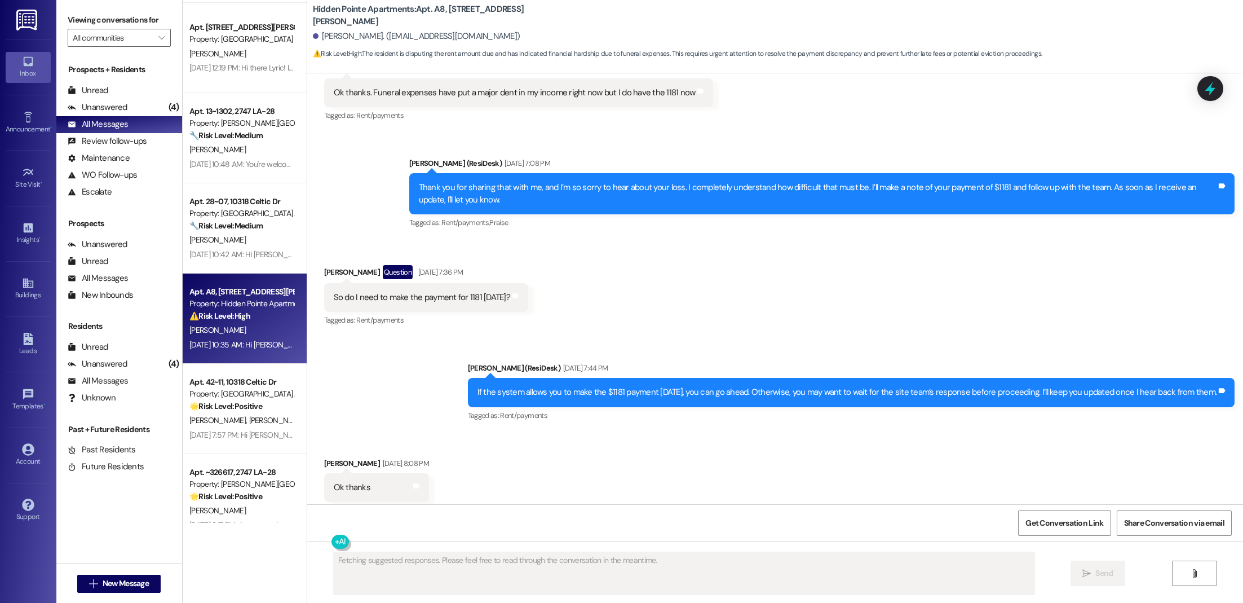
scroll to position [789, 0]
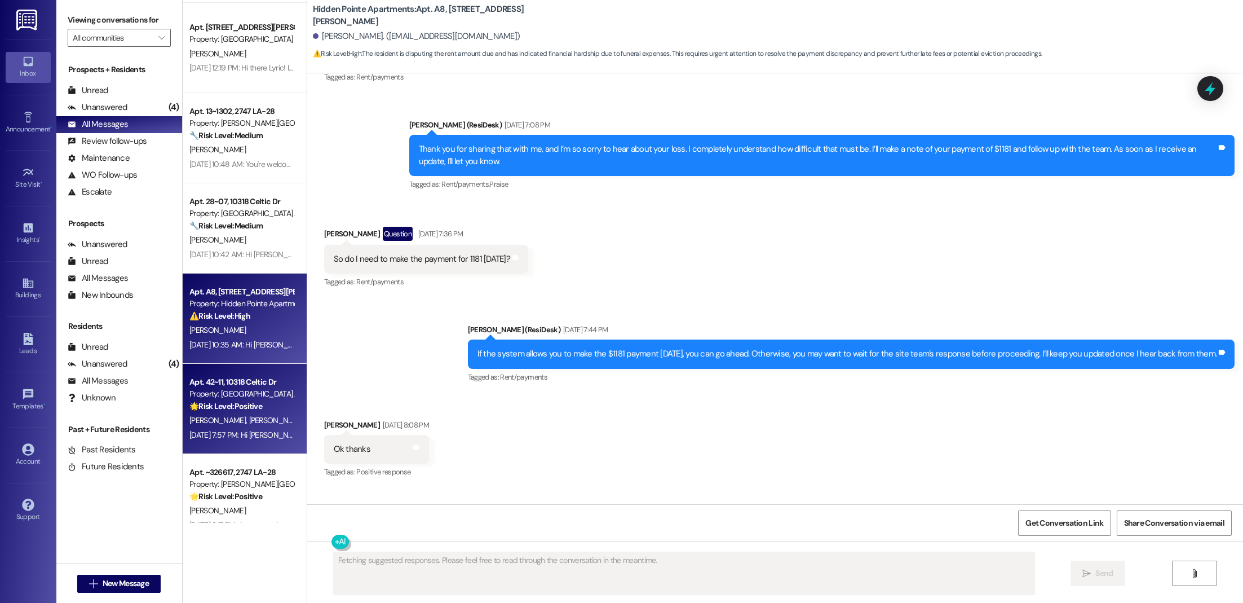
click at [210, 388] on div "Property: [GEOGRAPHIC_DATA] Apartments" at bounding box center [241, 394] width 104 height 12
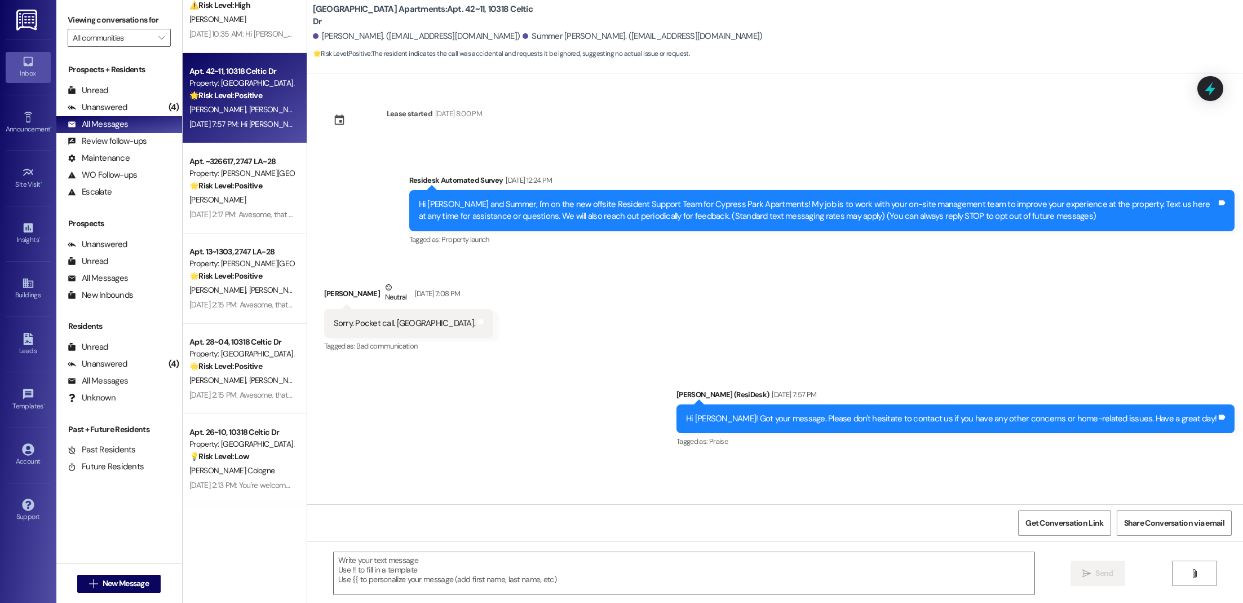
scroll to position [3027, 0]
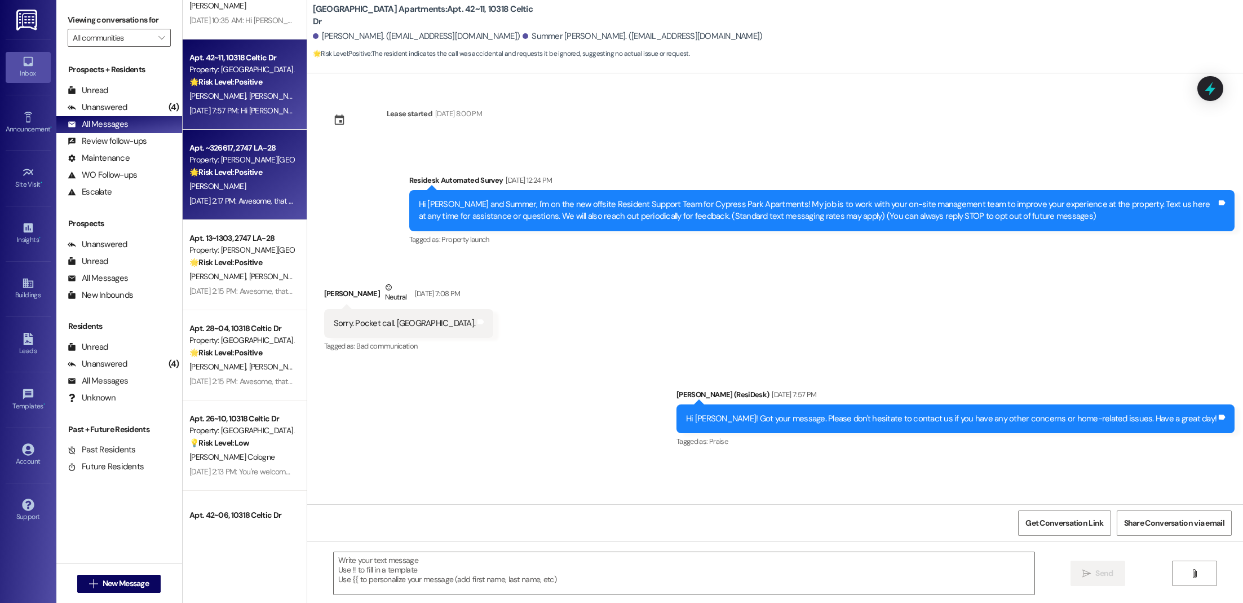
click at [246, 188] on div "[PERSON_NAME]" at bounding box center [241, 186] width 107 height 14
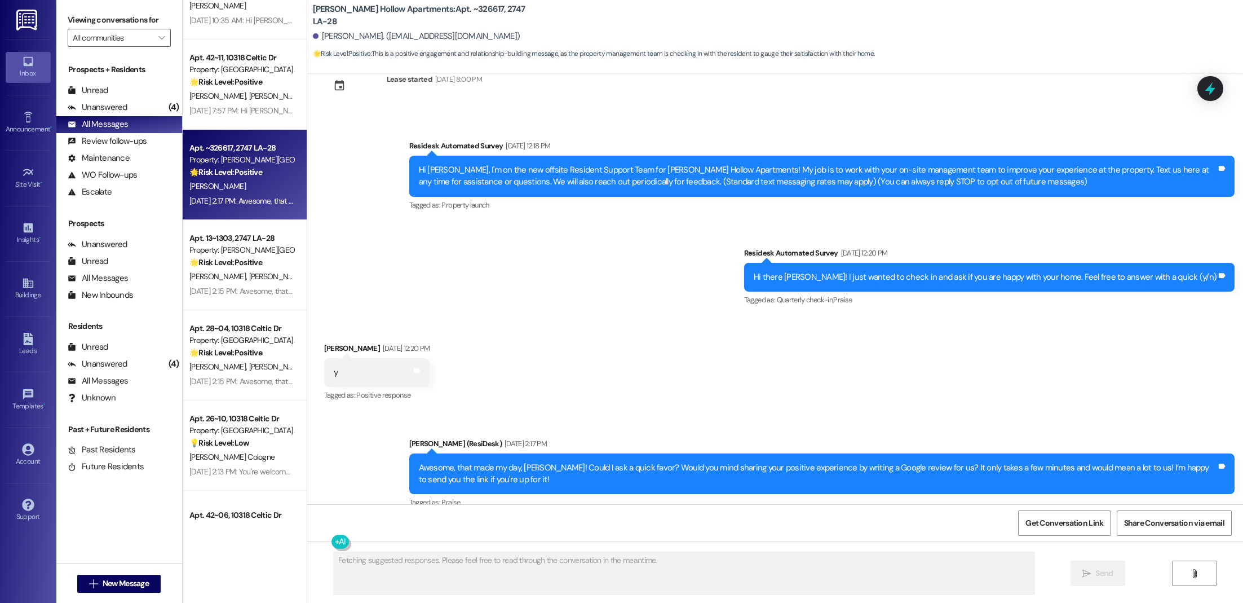
scroll to position [49, 0]
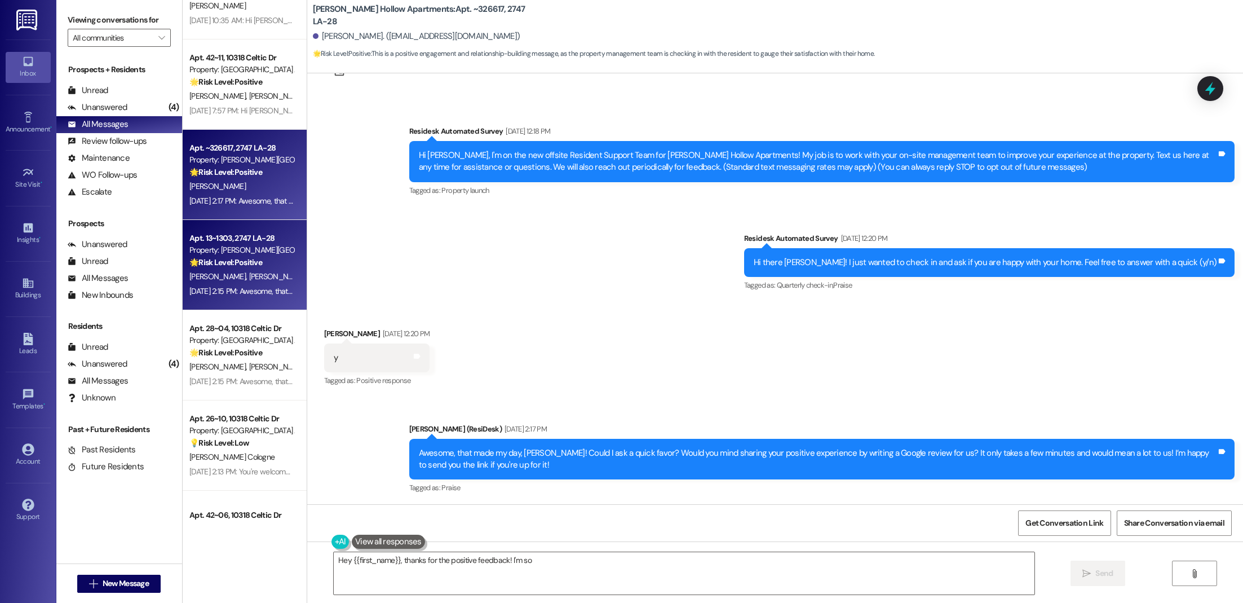
type textarea "Hey {{first_name}}, thanks for the positive feedback! I'm so"
click at [269, 287] on div "[DATE] 2:15 PM: Awesome, that made my day, [PERSON_NAME]! Could I ask a quick f…" at bounding box center [549, 291] width 721 height 10
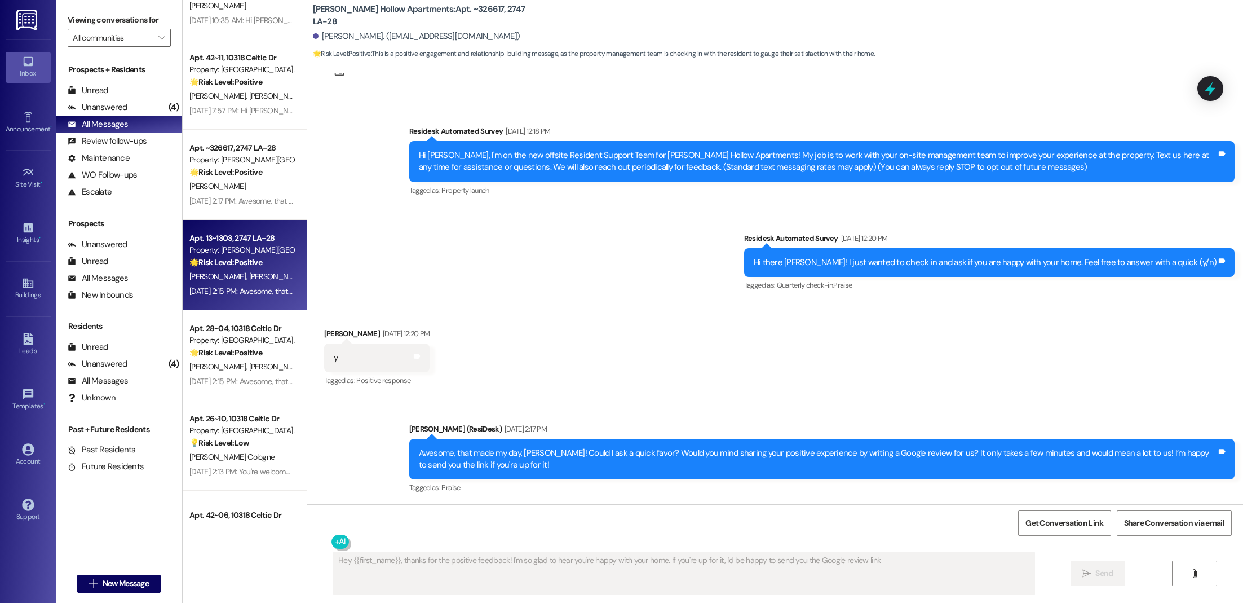
type textarea "Hey {{first_name}}, thanks for the positive feedback! I'm so glad to hear you'r…"
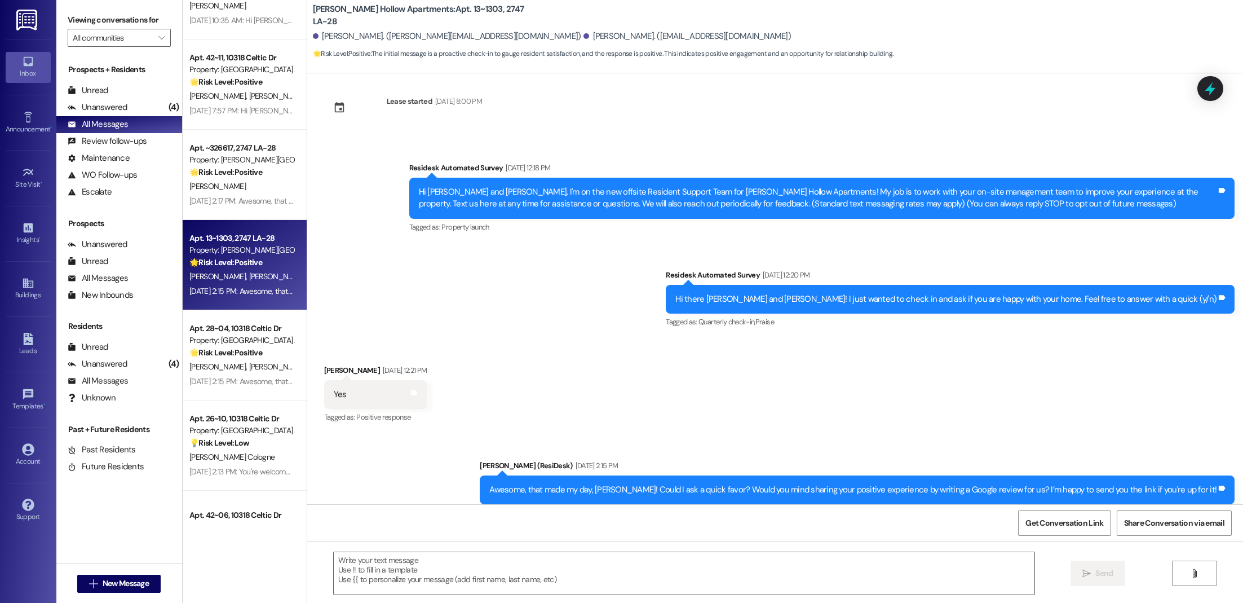
scroll to position [37, 0]
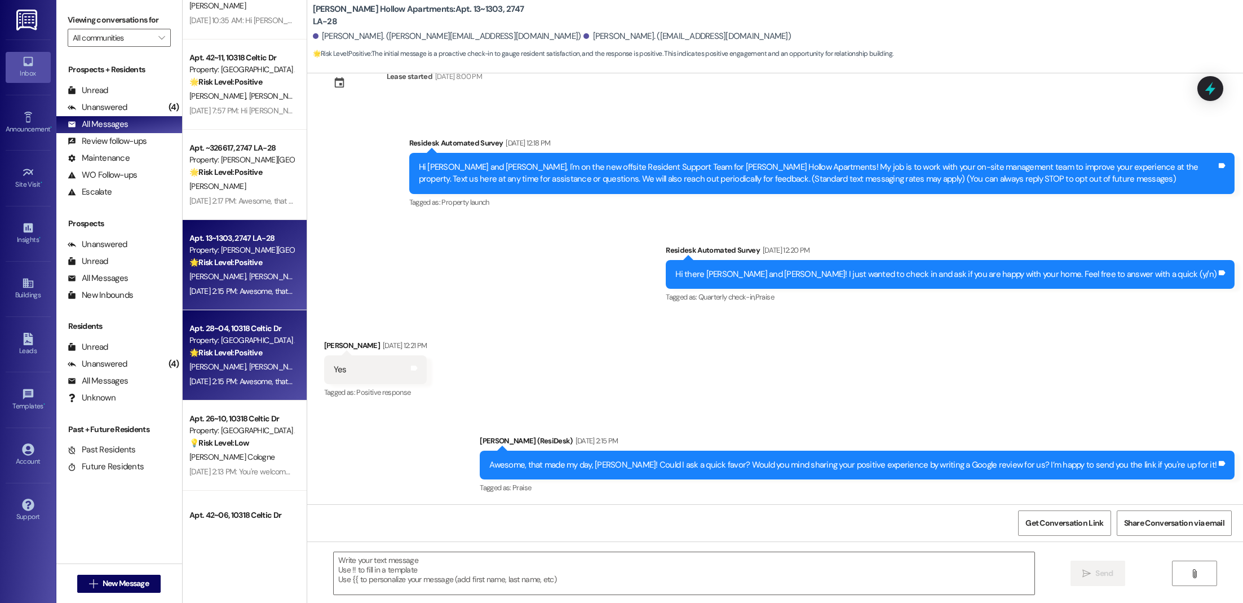
click at [213, 347] on strong "🌟 Risk Level: Positive" at bounding box center [225, 352] width 73 height 10
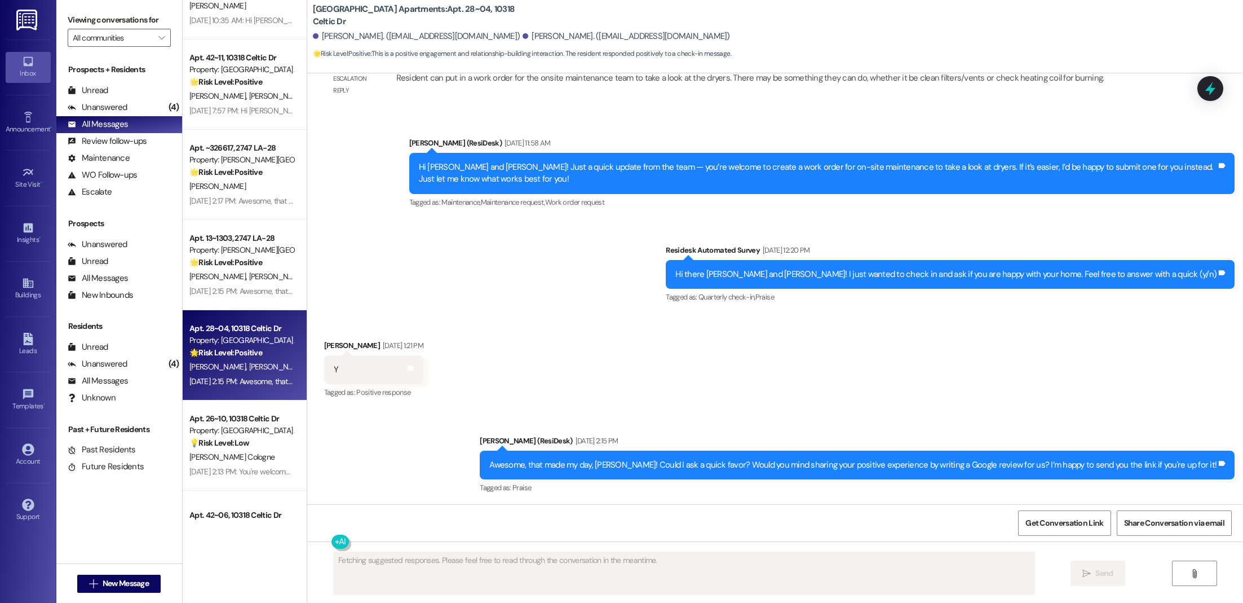
scroll to position [871, 0]
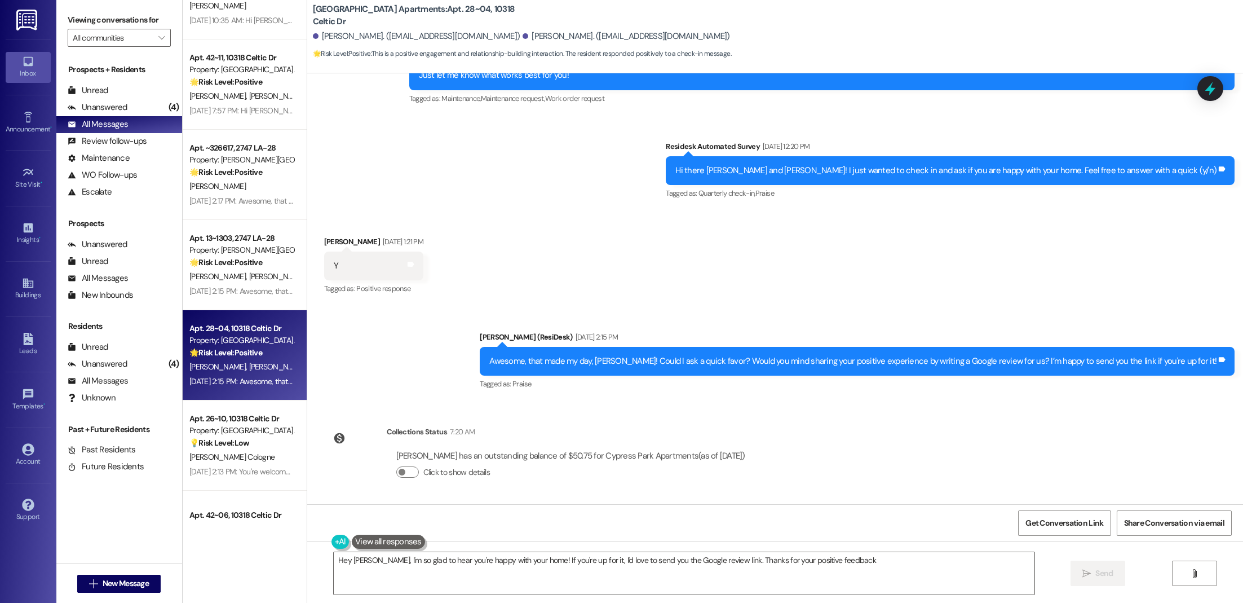
type textarea "Hey [PERSON_NAME], I'm so glad to hear you're happy with your home! If you're u…"
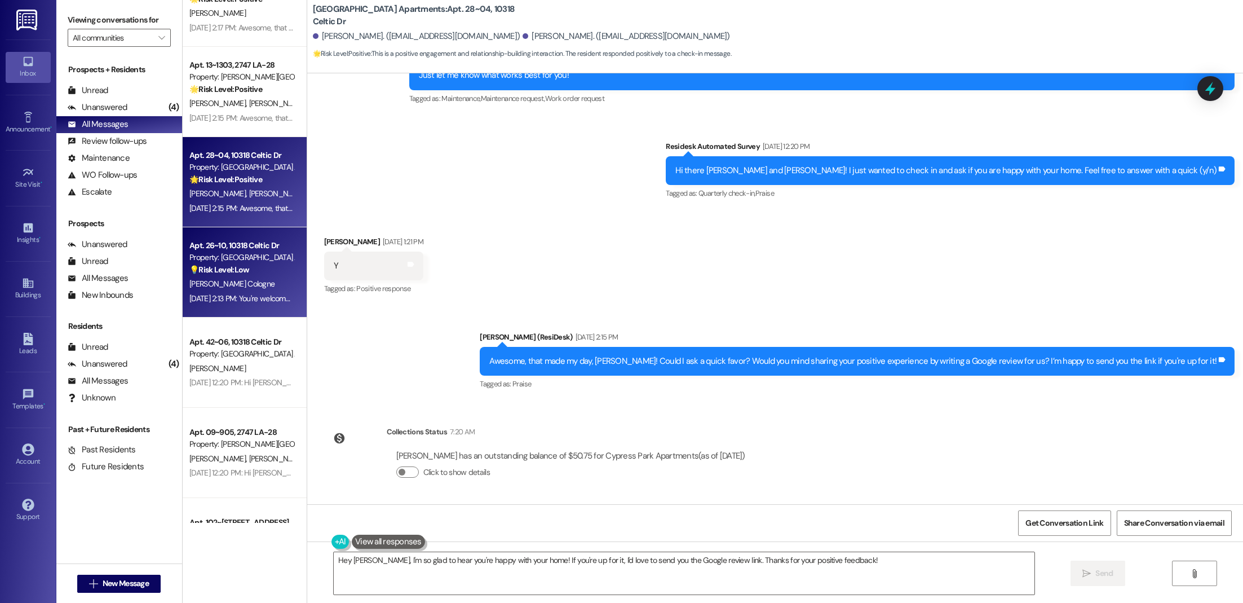
click at [243, 274] on div "💡 Risk Level: Low The resident is requesting assistance with setting up a gate …" at bounding box center [241, 270] width 104 height 12
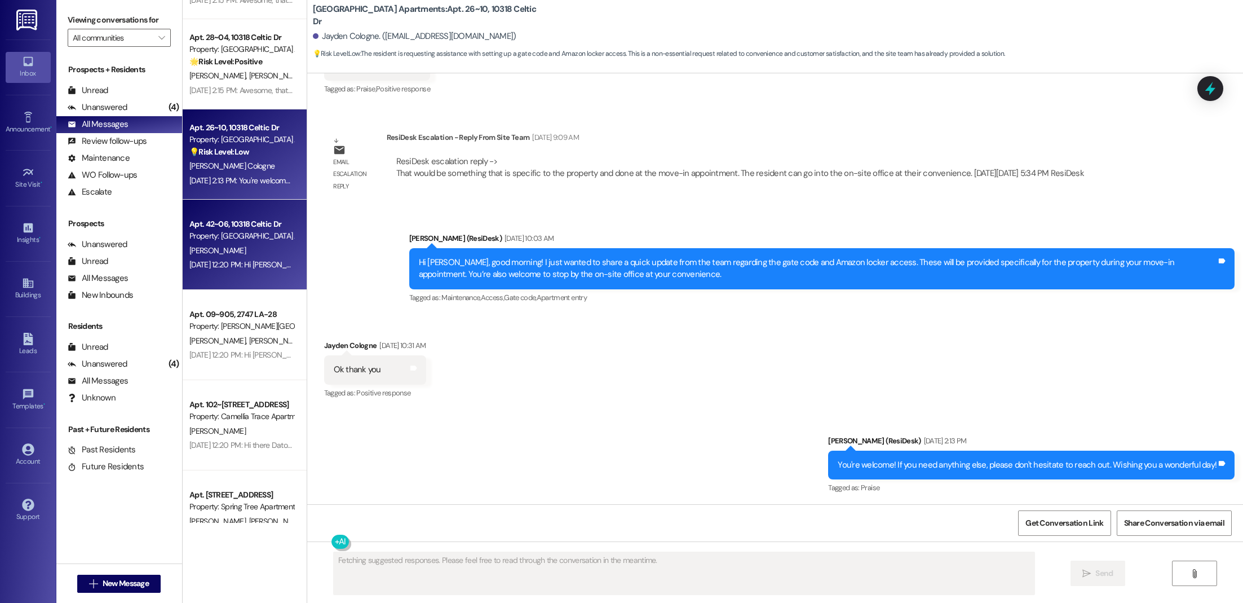
scroll to position [3327, 0]
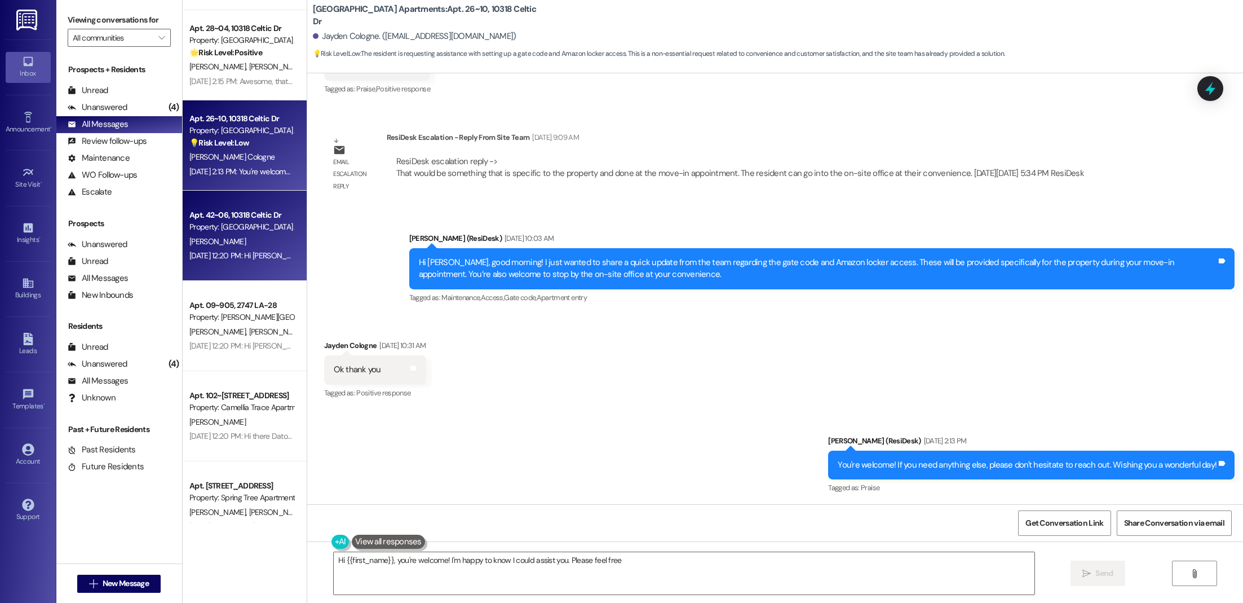
type textarea "Hi {{first_name}}, you're welcome! I'm happy to know I could assist you. Please…"
click at [233, 224] on div "Property: [GEOGRAPHIC_DATA] Apartments" at bounding box center [241, 227] width 104 height 12
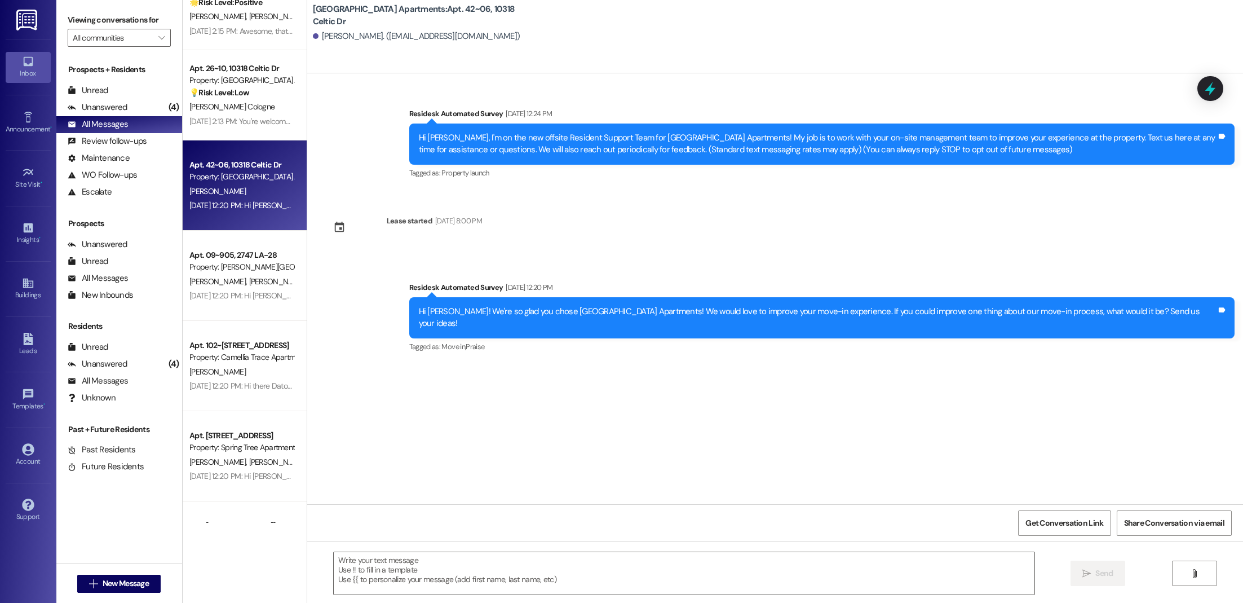
scroll to position [3377, 0]
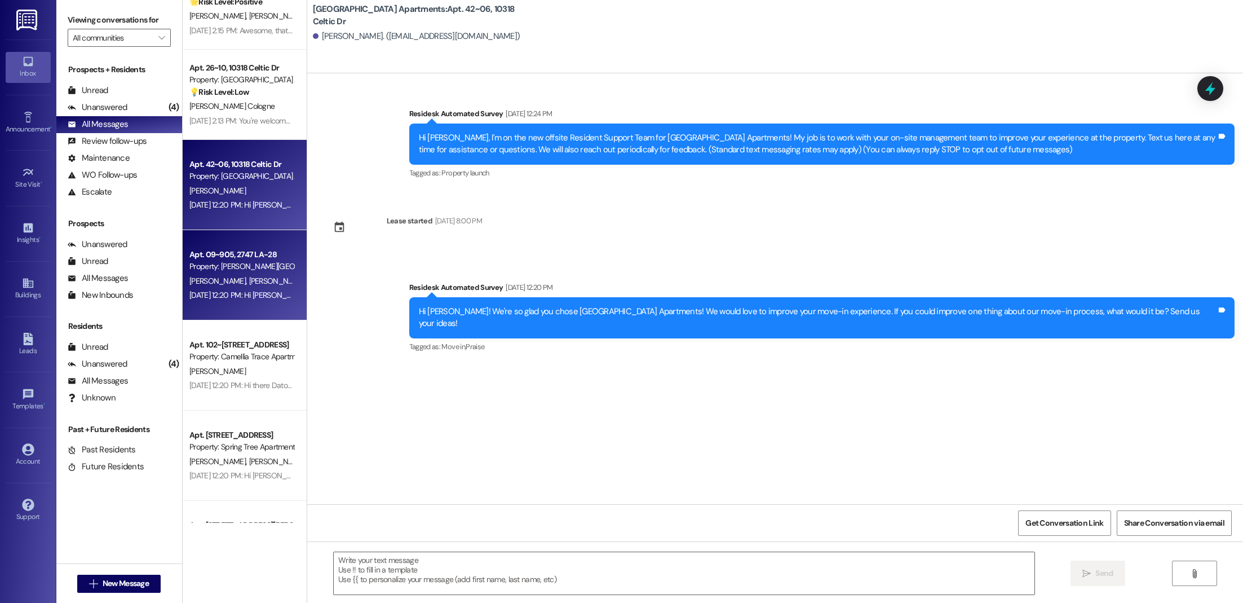
click at [252, 309] on div "Apt. 09~905, 2747 LA-28 Property: [PERSON_NAME][GEOGRAPHIC_DATA] Apartments [PE…" at bounding box center [245, 275] width 124 height 90
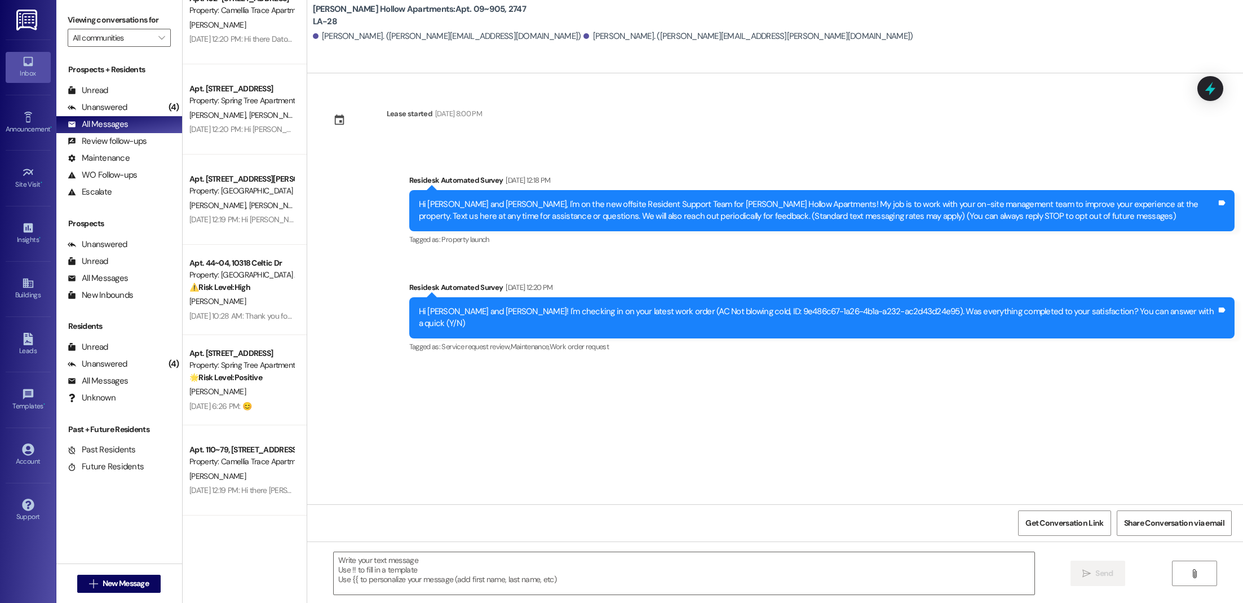
scroll to position [3735, 0]
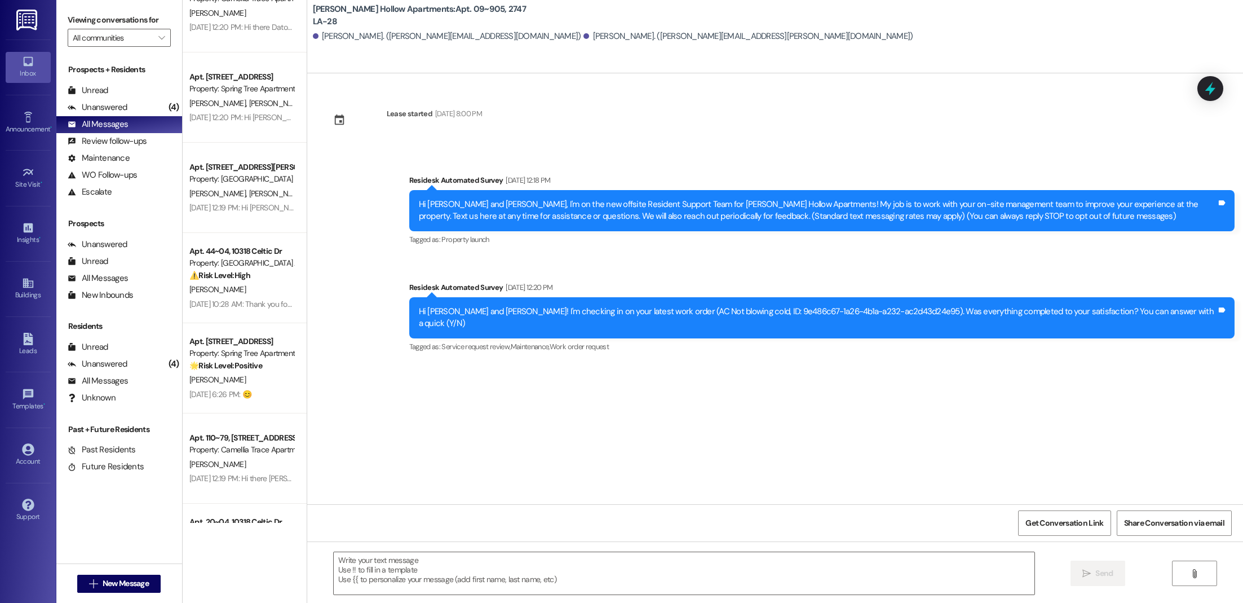
click at [226, 289] on span "[PERSON_NAME]" at bounding box center [217, 289] width 56 height 10
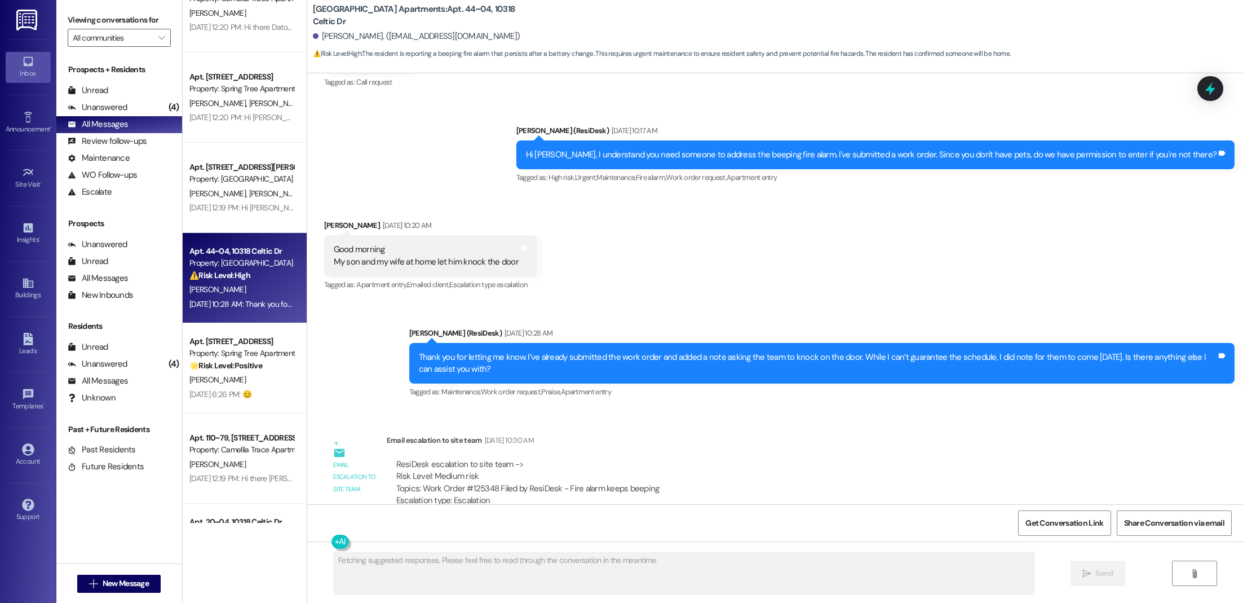
scroll to position [1633, 0]
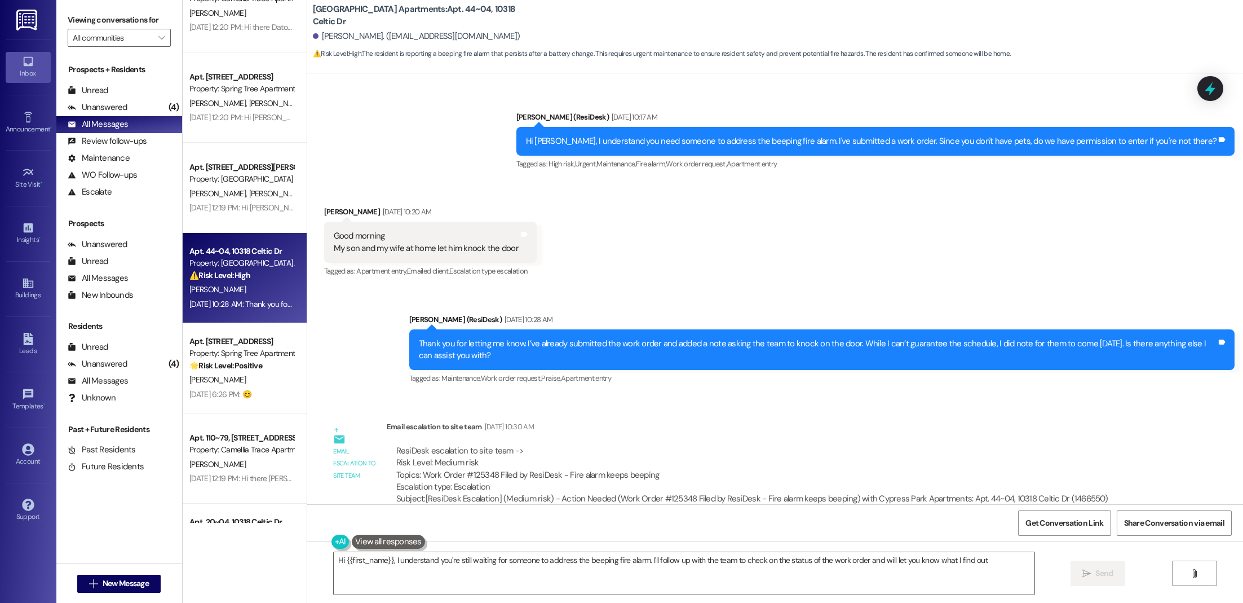
type textarea "Hi {{first_name}}, I understand you're still waiting for someone to address the…"
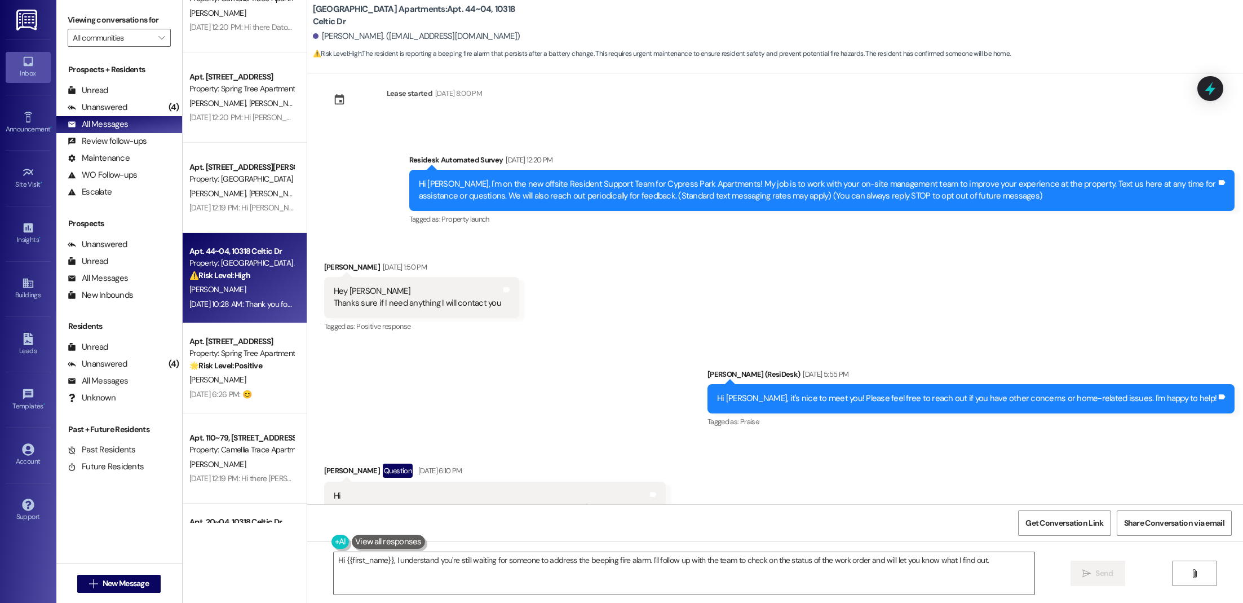
scroll to position [0, 0]
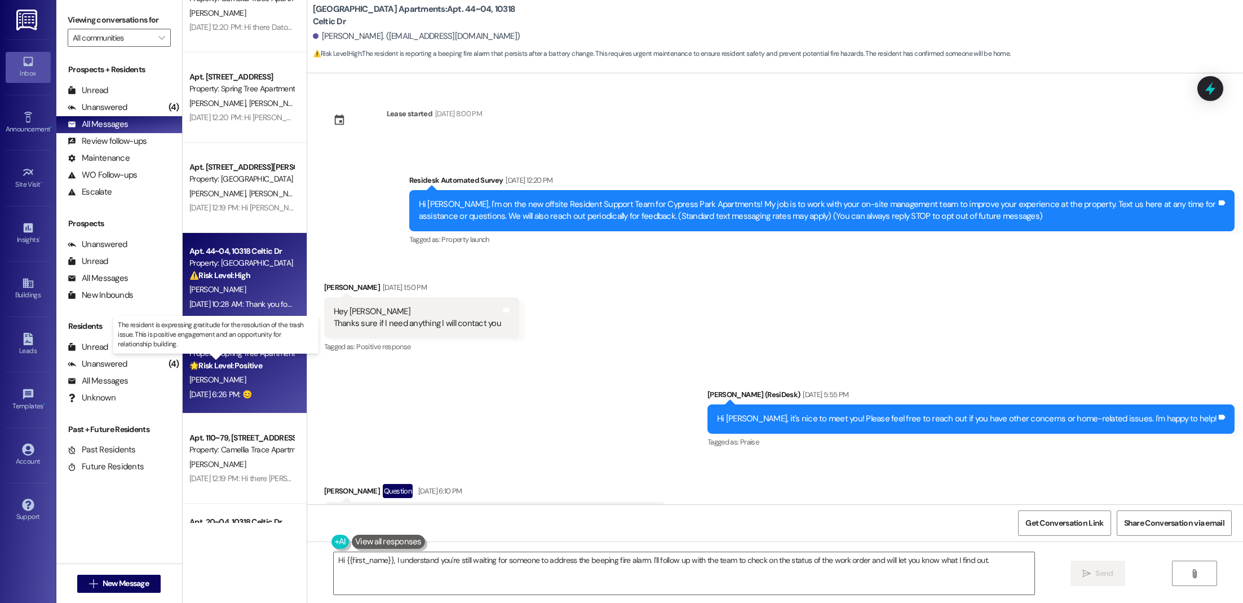
click at [234, 364] on strong "🌟 Risk Level: Positive" at bounding box center [225, 365] width 73 height 10
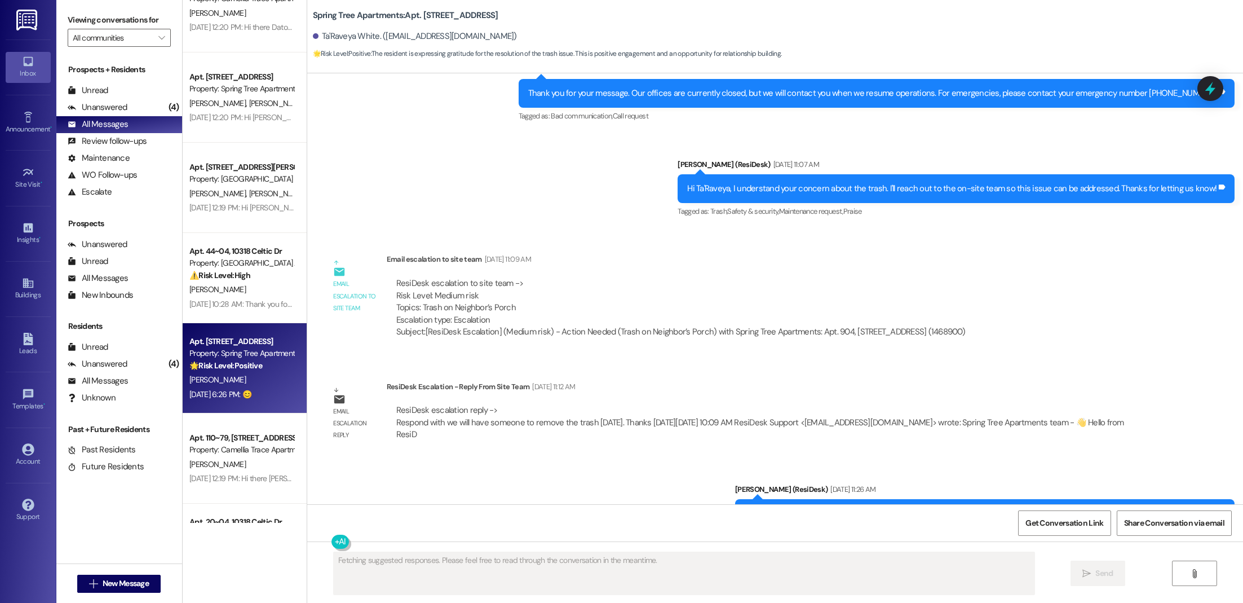
scroll to position [989, 0]
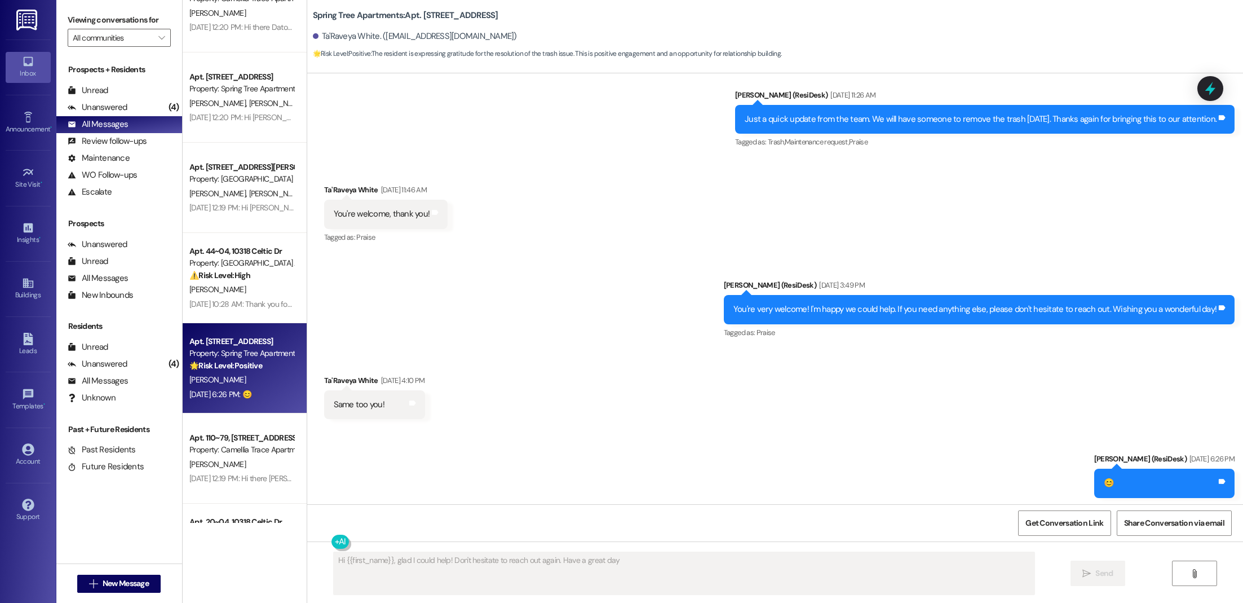
type textarea "Hi {{first_name}}, glad I could help! Don't hesitate to reach out again. Have a…"
